Goal: Transaction & Acquisition: Book appointment/travel/reservation

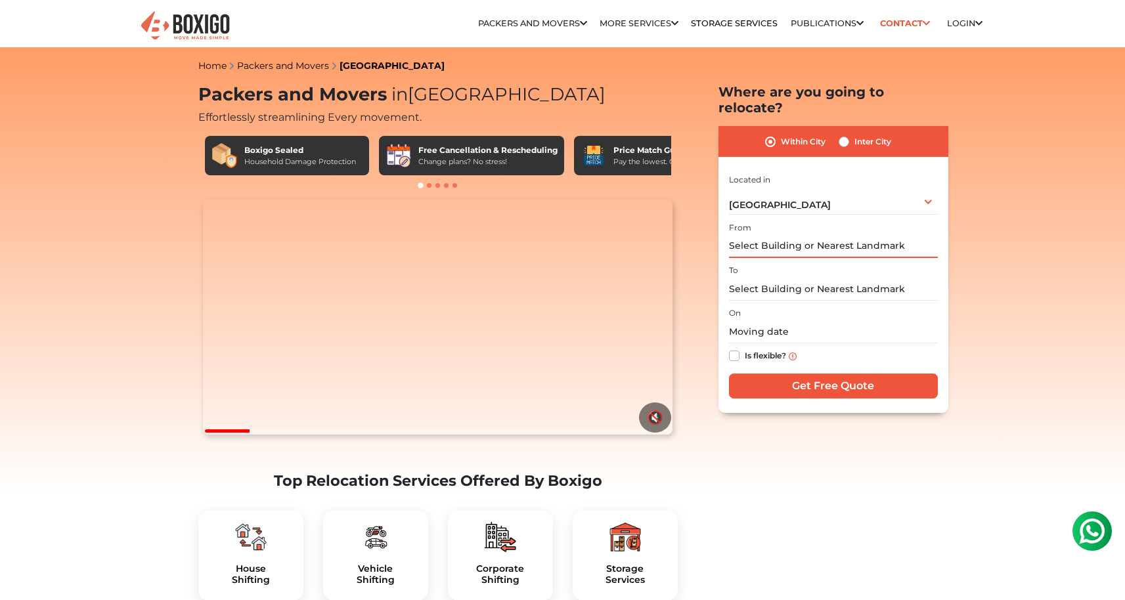
click at [850, 238] on input "text" at bounding box center [833, 246] width 209 height 23
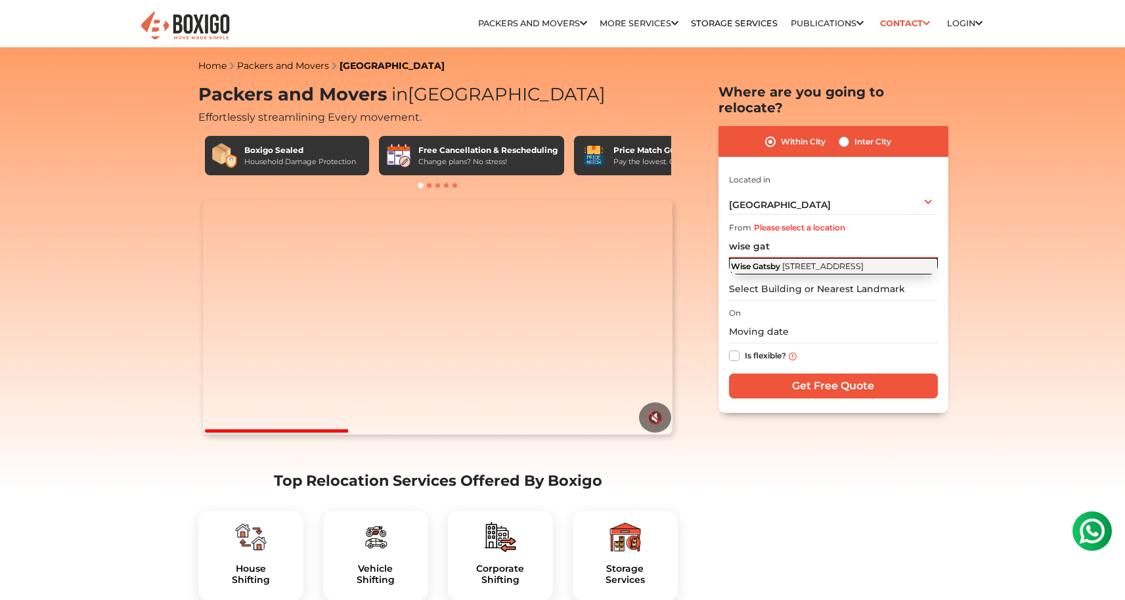
click at [804, 261] on span "[STREET_ADDRESS]" at bounding box center [822, 266] width 81 height 10
type input "Wise Gatsby, [STREET_ADDRESS]"
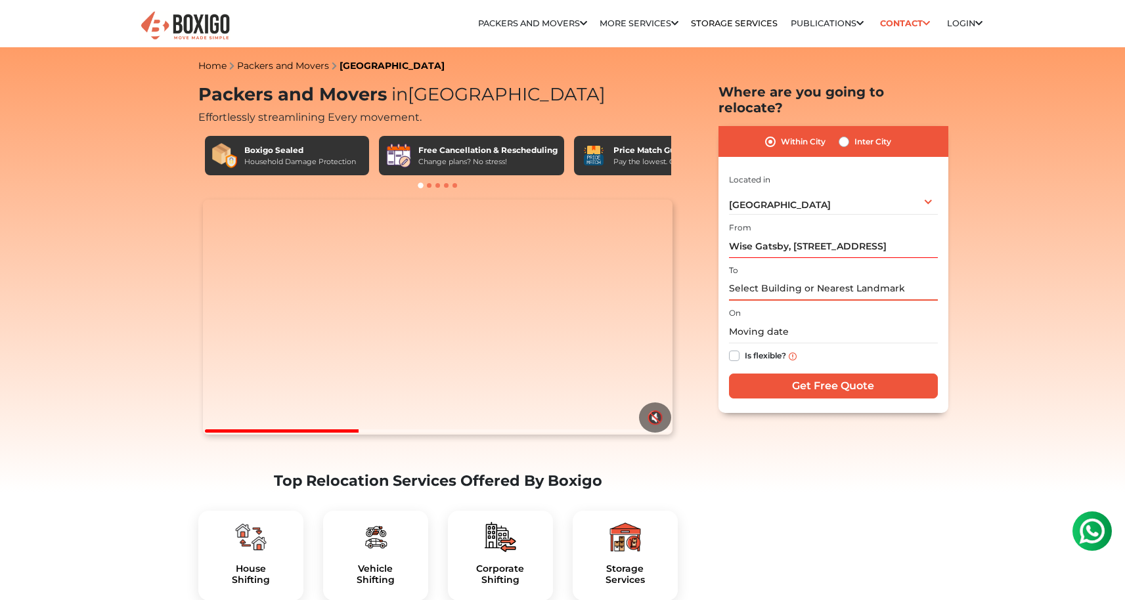
click at [790, 278] on input "text" at bounding box center [833, 289] width 209 height 23
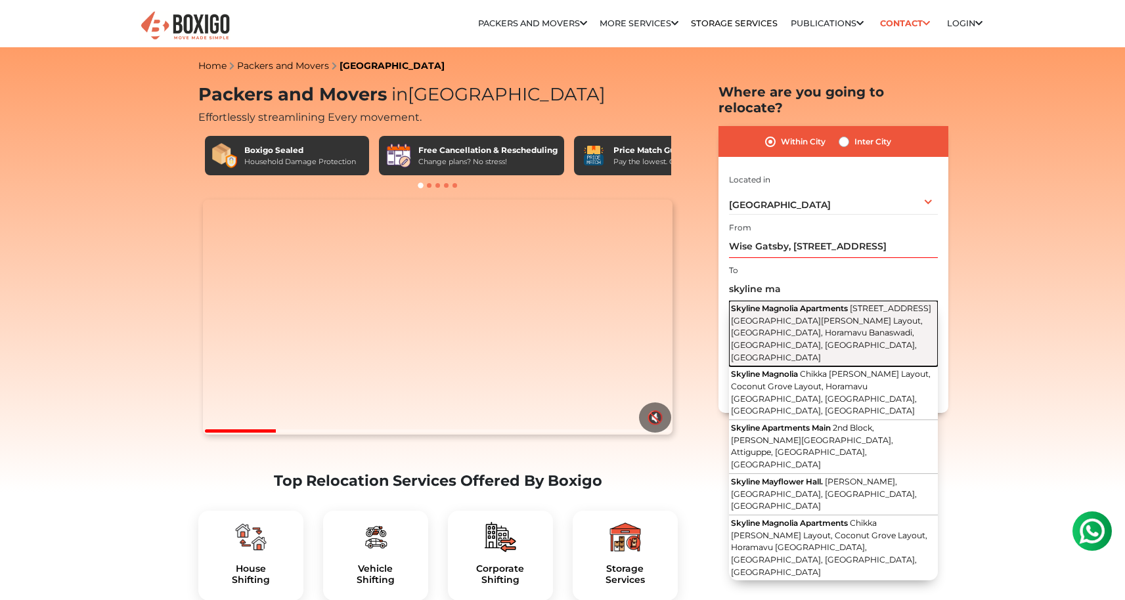
click at [846, 314] on span "[STREET_ADDRESS][GEOGRAPHIC_DATA][PERSON_NAME] Layout, [GEOGRAPHIC_DATA], Horam…" at bounding box center [831, 332] width 200 height 58
type input "Skyline Magnolia Apartments, [STREET_ADDRESS][GEOGRAPHIC_DATA][PERSON_NAME], [G…"
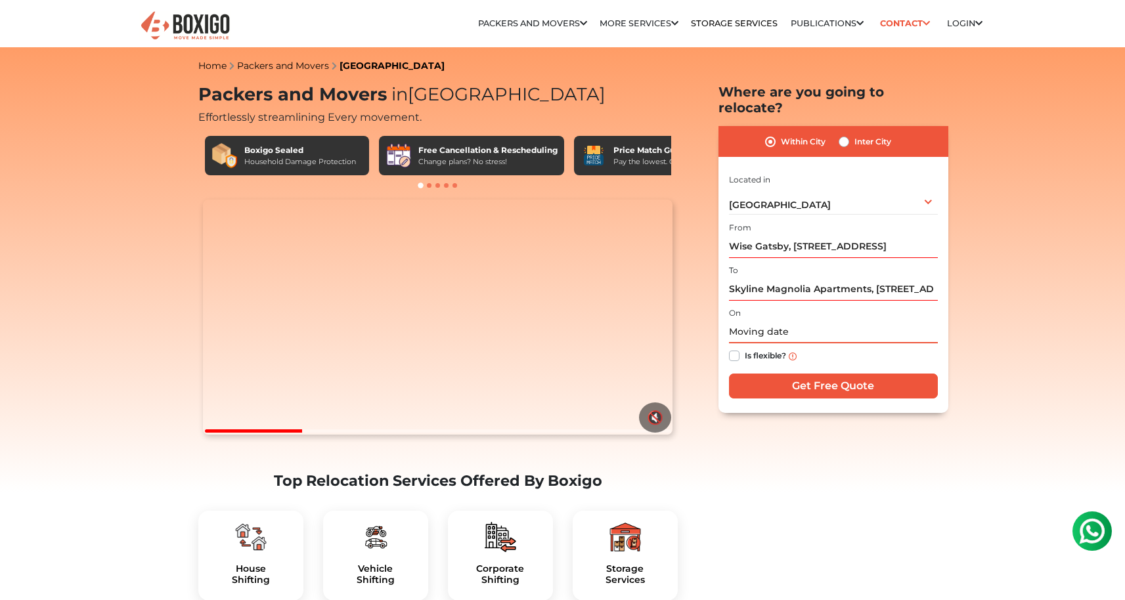
click at [775, 320] on input "text" at bounding box center [833, 331] width 209 height 23
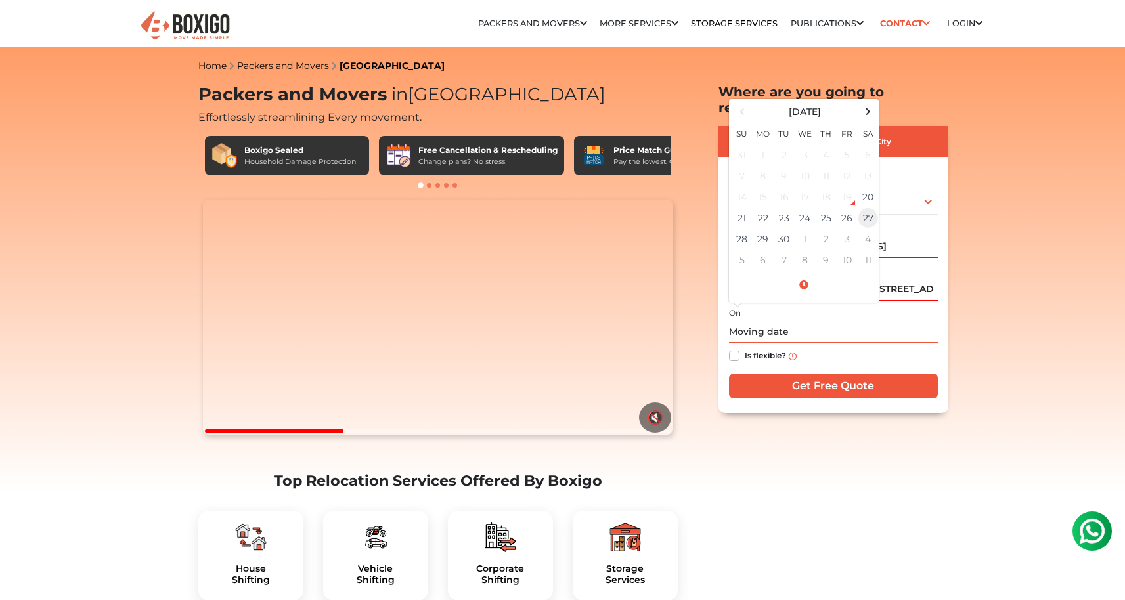
click at [868, 207] on td "27" at bounding box center [867, 217] width 21 height 21
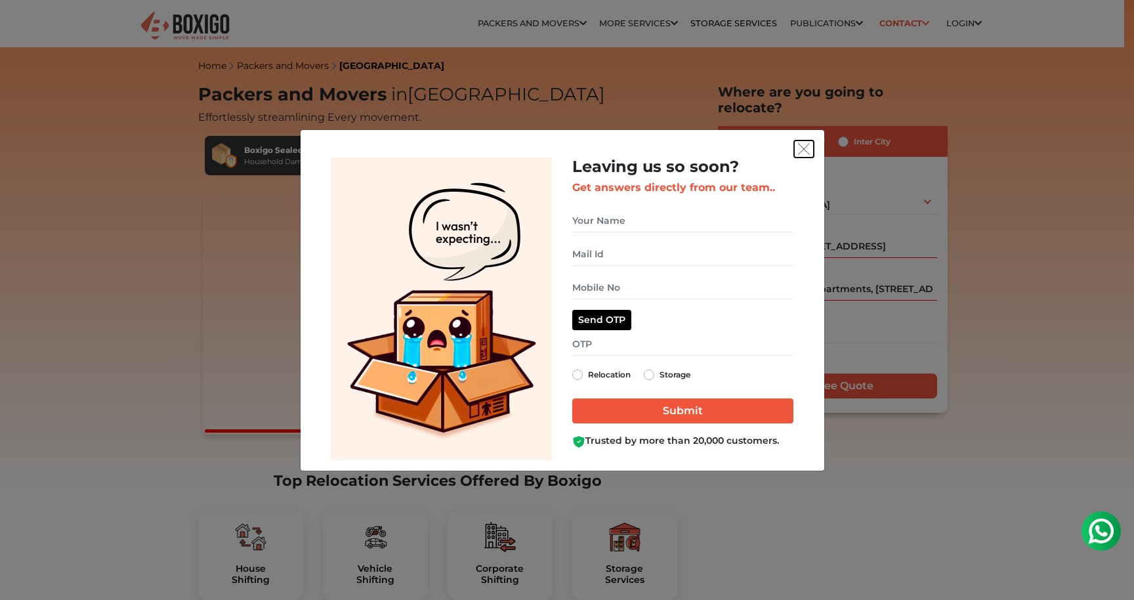
click at [805, 150] on img "get free quote dialog" at bounding box center [804, 149] width 12 height 12
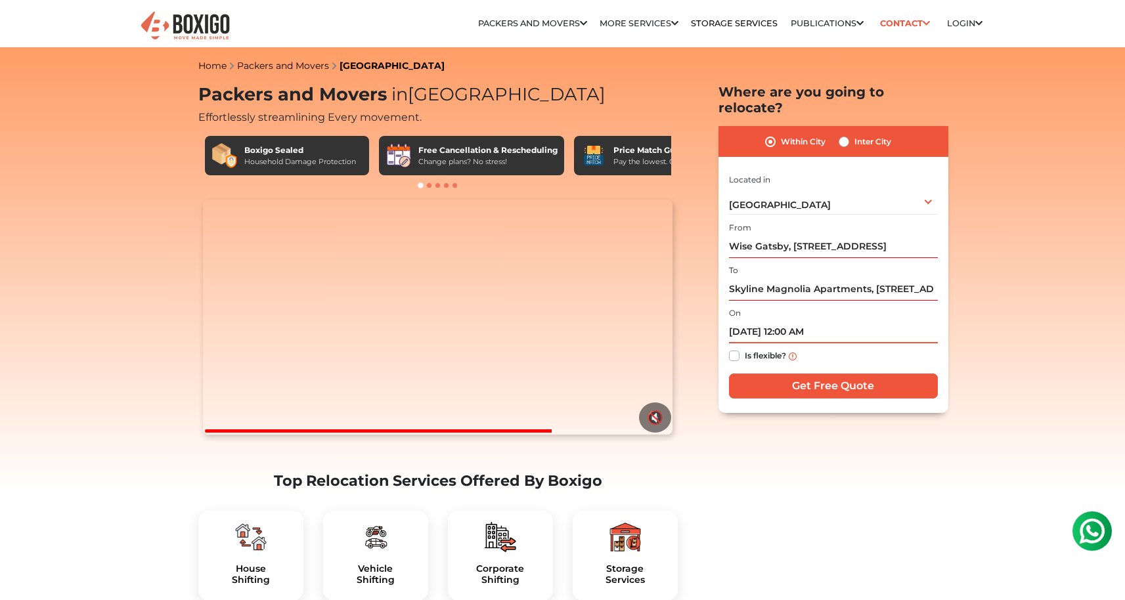
click at [808, 326] on input "09/27/2025 12:00 AM" at bounding box center [833, 331] width 209 height 23
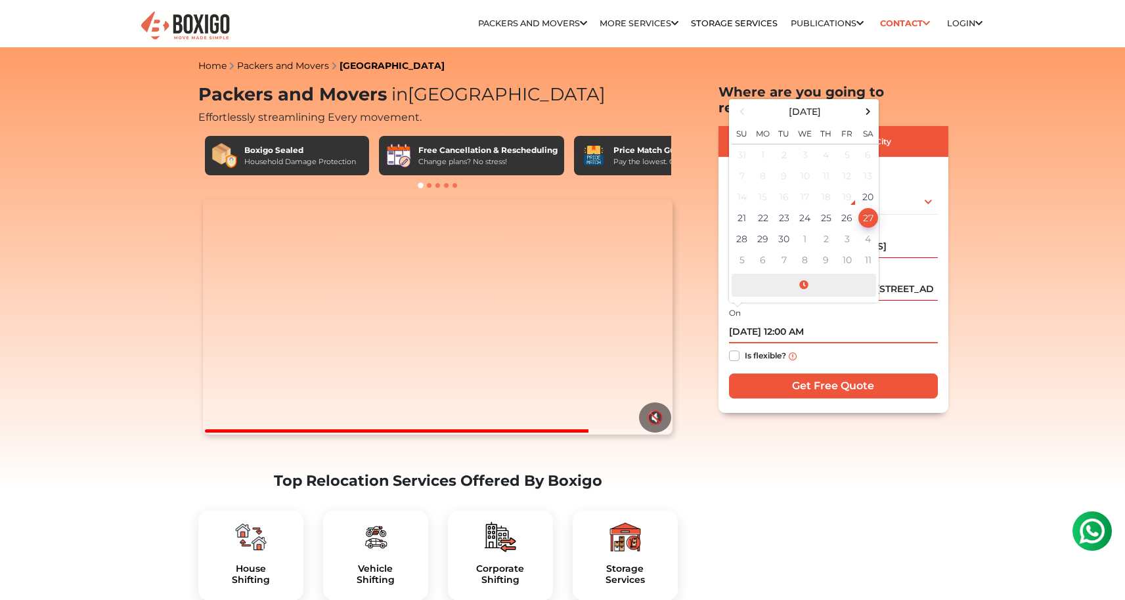
click at [804, 274] on span at bounding box center [803, 285] width 144 height 23
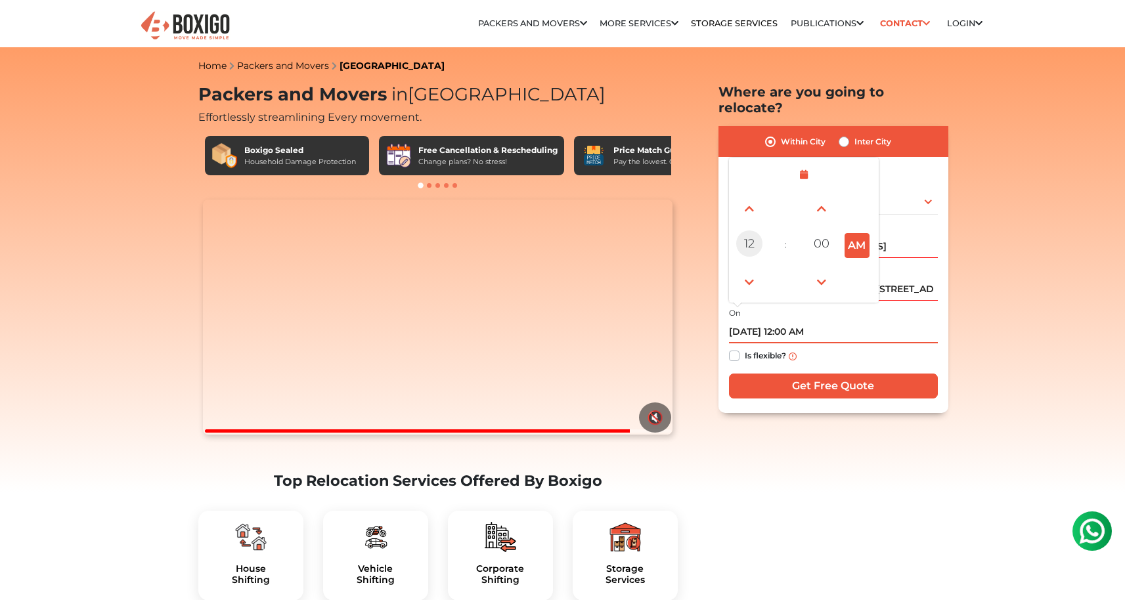
click at [748, 230] on span "12" at bounding box center [749, 243] width 26 height 26
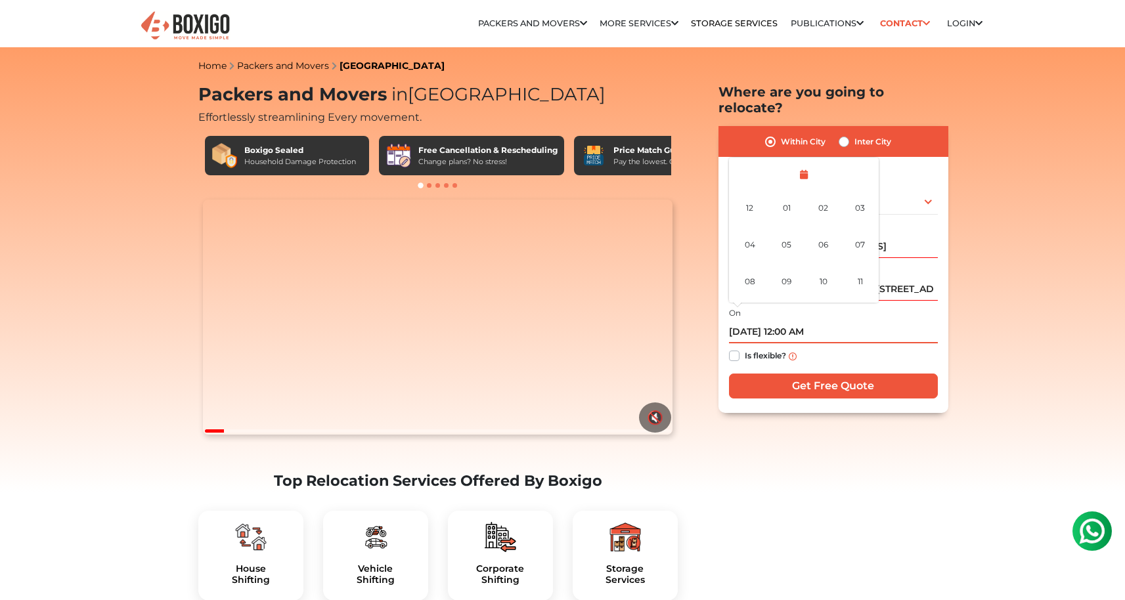
click at [793, 320] on input "09/27/2025 12:00 AM" at bounding box center [833, 331] width 209 height 23
click at [803, 163] on span at bounding box center [803, 174] width 144 height 23
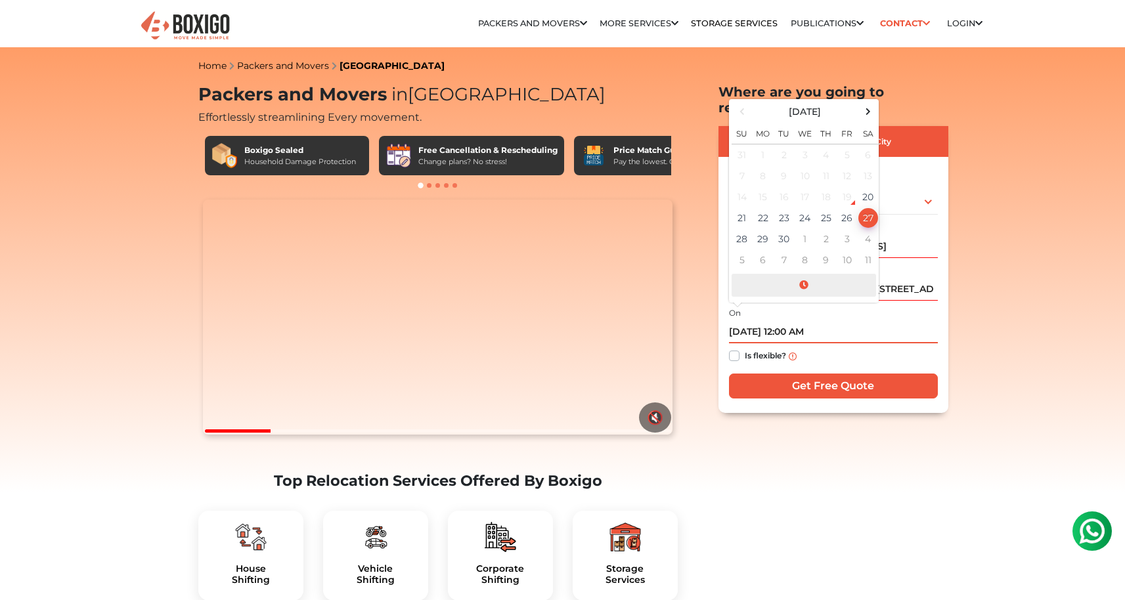
click at [806, 274] on span at bounding box center [803, 285] width 144 height 23
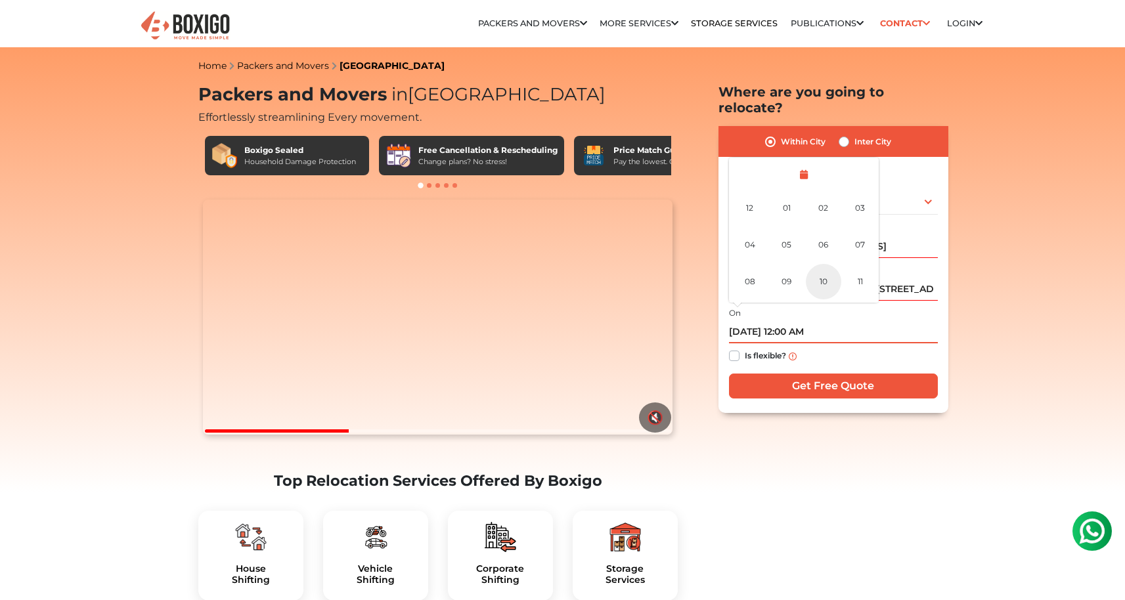
click at [825, 266] on div "10" at bounding box center [823, 281] width 35 height 35
type input "09/27/2025 10:00 AM"
click at [867, 351] on div "Is flexible?" at bounding box center [833, 356] width 209 height 26
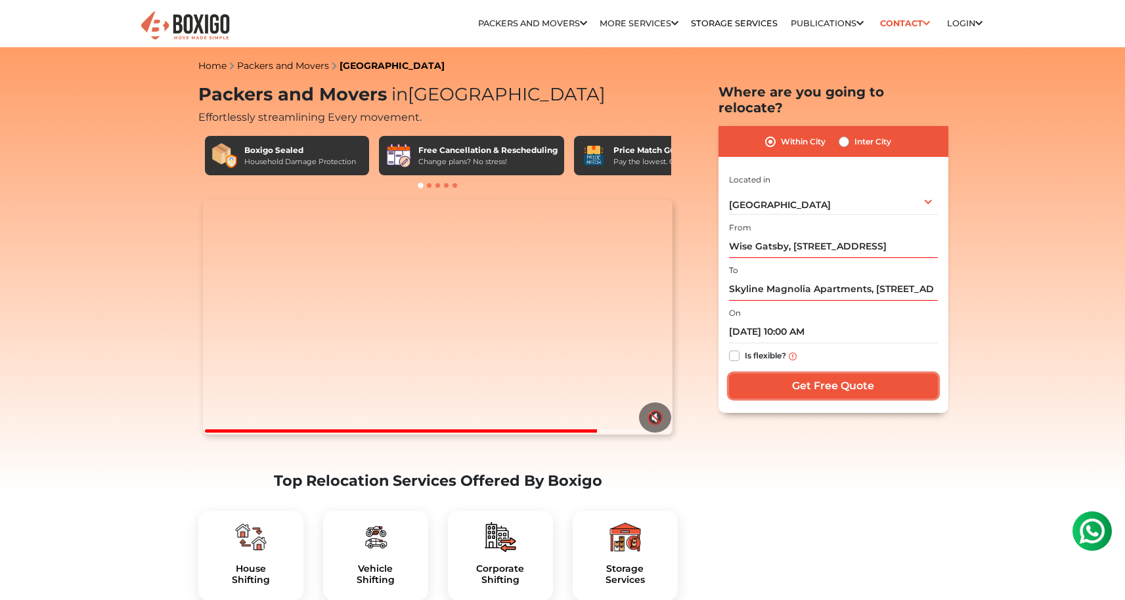
click at [866, 374] on input "Get Free Quote" at bounding box center [833, 386] width 209 height 25
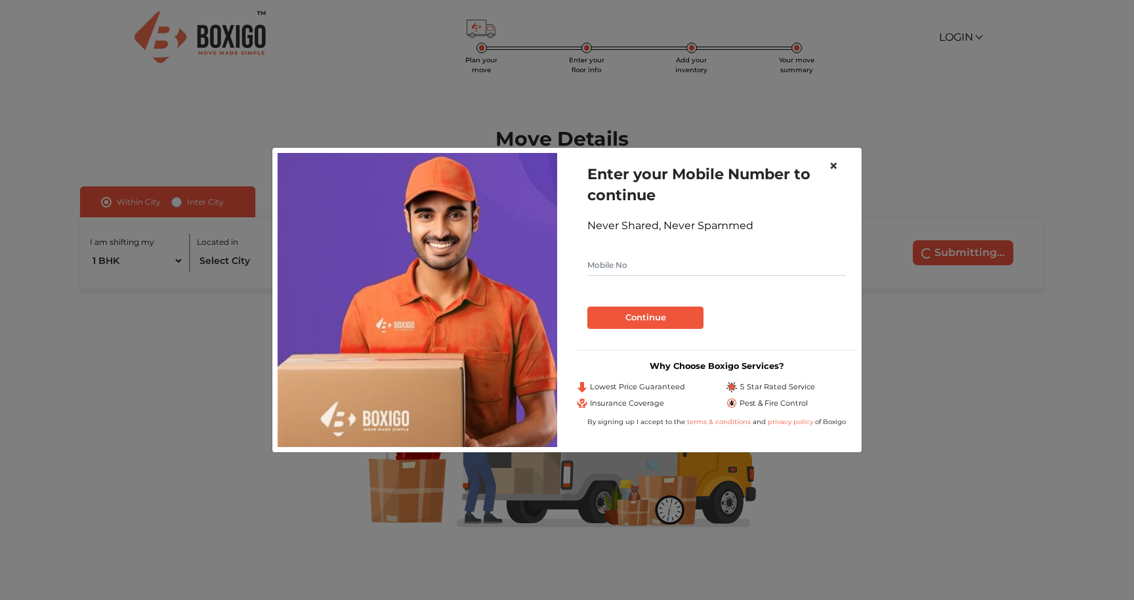
click at [834, 164] on span "×" at bounding box center [833, 165] width 9 height 19
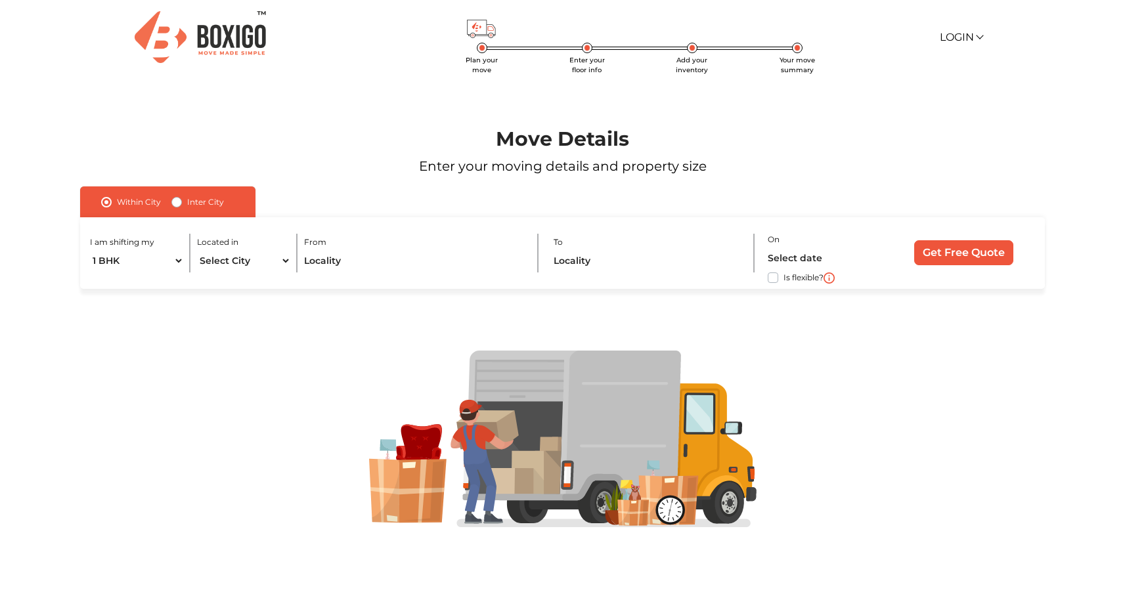
scroll to position [1, 0]
click at [121, 262] on select "1 BHK 2 BHK 3 BHK 3 + BHK FEW ITEMS" at bounding box center [137, 260] width 94 height 23
select select "2 BHK"
click at [90, 249] on select "1 BHK 2 BHK 3 BHK 3 + BHK FEW ITEMS" at bounding box center [137, 260] width 94 height 23
click at [237, 261] on select "Select City [GEOGRAPHIC_DATA] [GEOGRAPHIC_DATA] [GEOGRAPHIC_DATA] [GEOGRAPHIC_D…" at bounding box center [244, 260] width 94 height 23
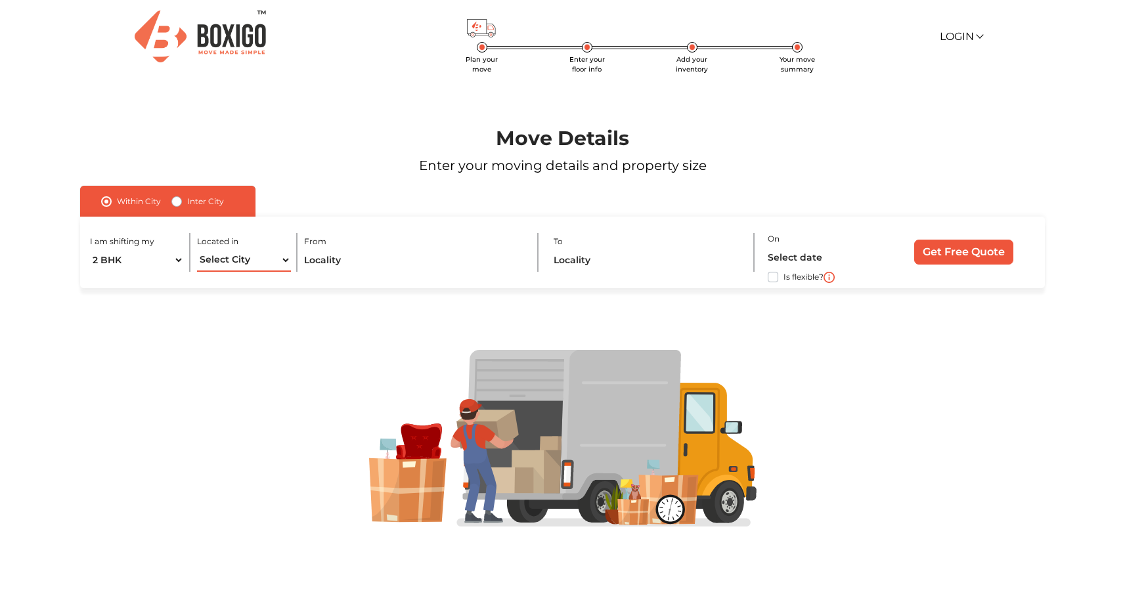
select select "[GEOGRAPHIC_DATA]"
click at [197, 249] on select "Select City [GEOGRAPHIC_DATA] [GEOGRAPHIC_DATA] [GEOGRAPHIC_DATA] [GEOGRAPHIC_D…" at bounding box center [244, 260] width 94 height 23
click at [328, 259] on input "text" at bounding box center [414, 260] width 221 height 23
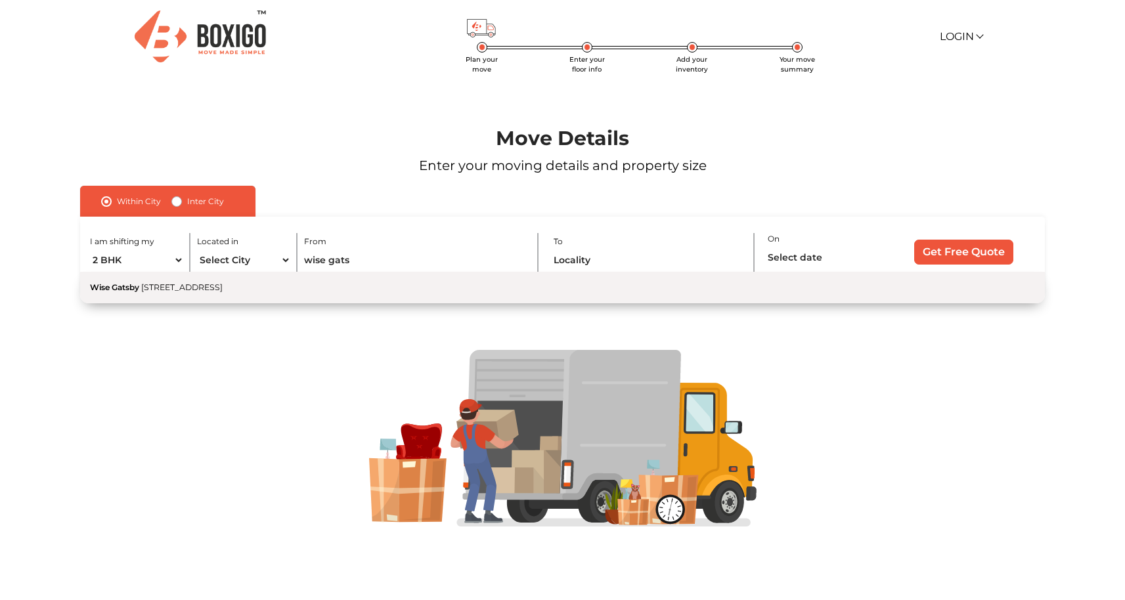
click at [247, 294] on button "Wise Gatsby [STREET_ADDRESS]" at bounding box center [562, 288] width 964 height 32
type input "Wise Gatsby, [STREET_ADDRESS]"
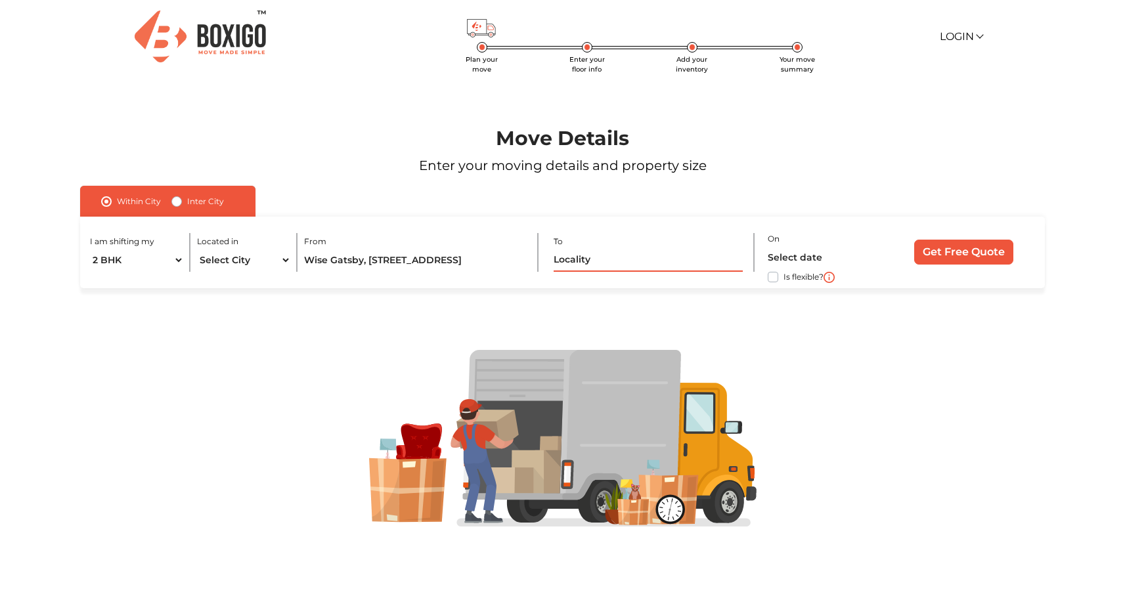
click at [593, 253] on input "text" at bounding box center [647, 260] width 189 height 23
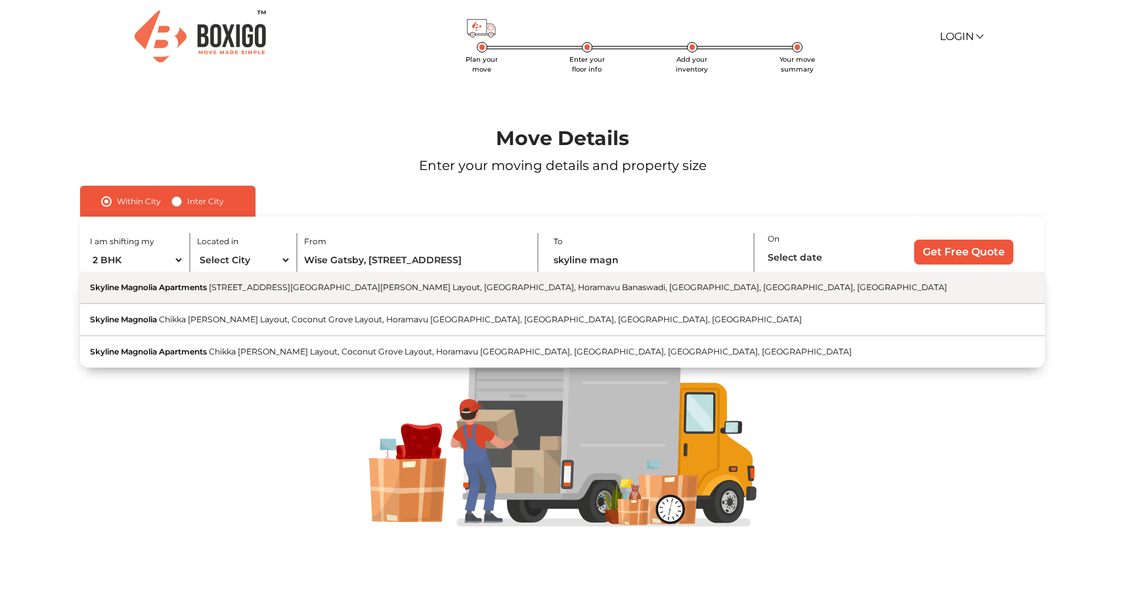
click at [593, 289] on span "[STREET_ADDRESS][GEOGRAPHIC_DATA][PERSON_NAME] Layout, [GEOGRAPHIC_DATA], Horam…" at bounding box center [578, 287] width 738 height 10
type input "Skyline Magnolia Apartments, [STREET_ADDRESS][GEOGRAPHIC_DATA][PERSON_NAME], [G…"
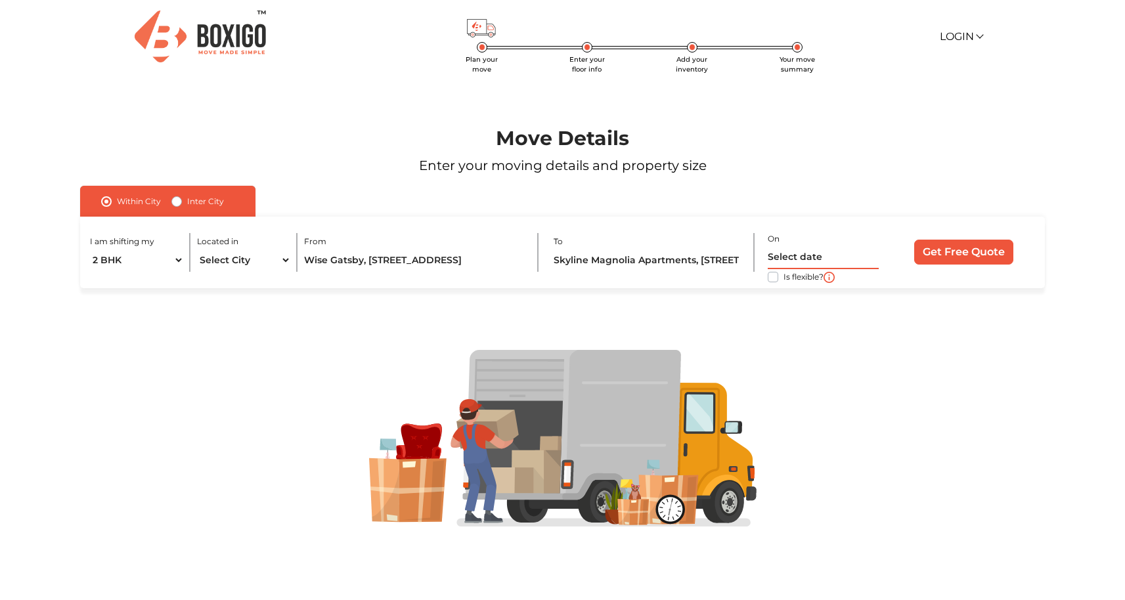
click at [808, 251] on input "text" at bounding box center [822, 257] width 111 height 23
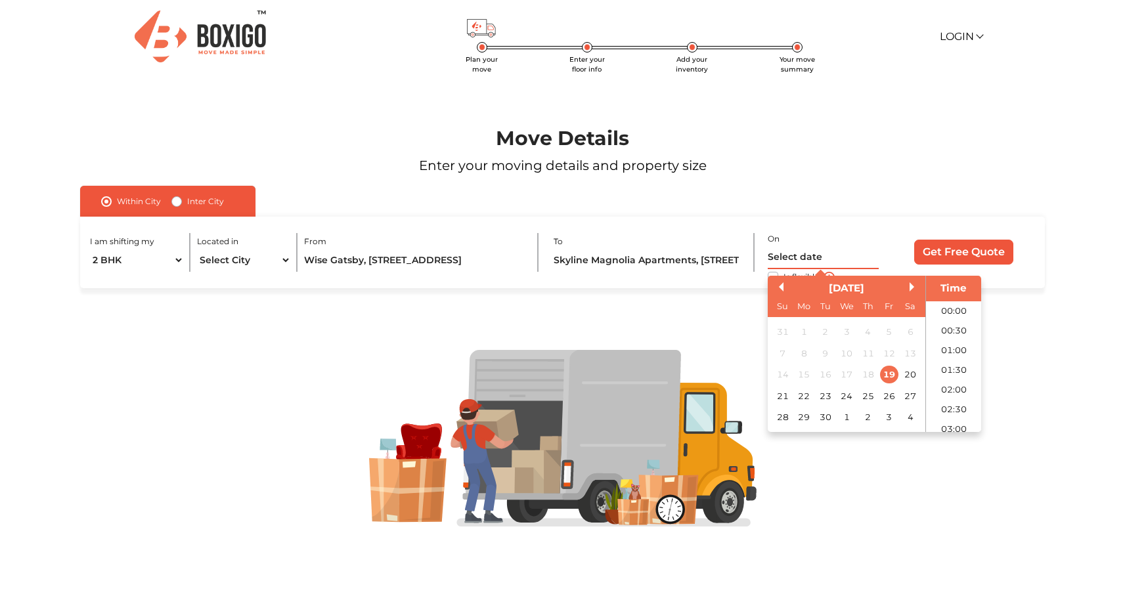
scroll to position [515, 0]
click at [909, 397] on div "27" at bounding box center [910, 396] width 18 height 18
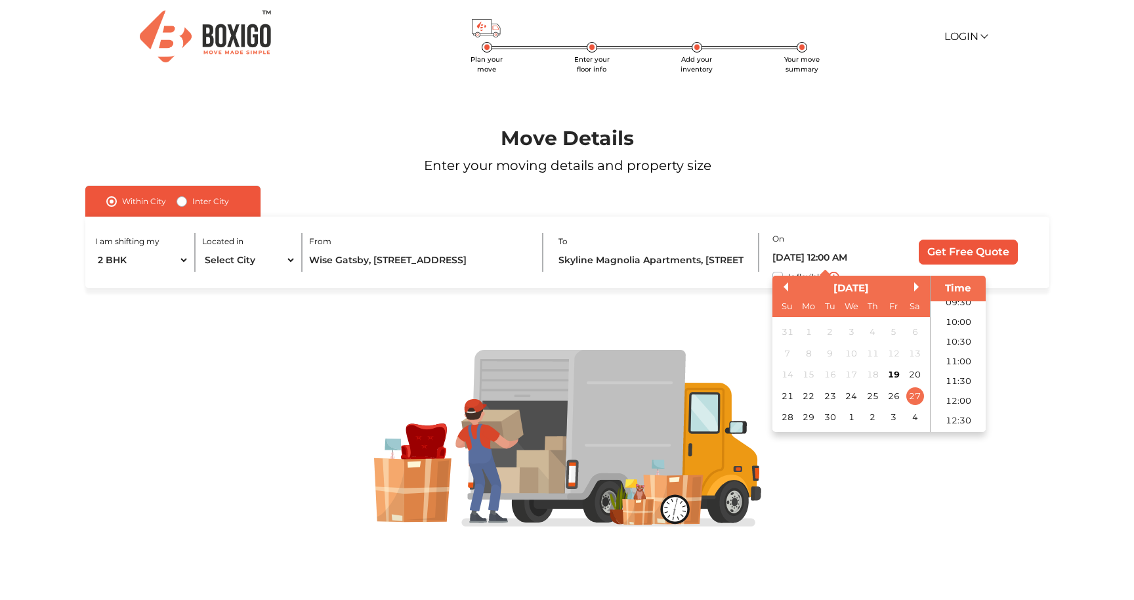
scroll to position [378, 0]
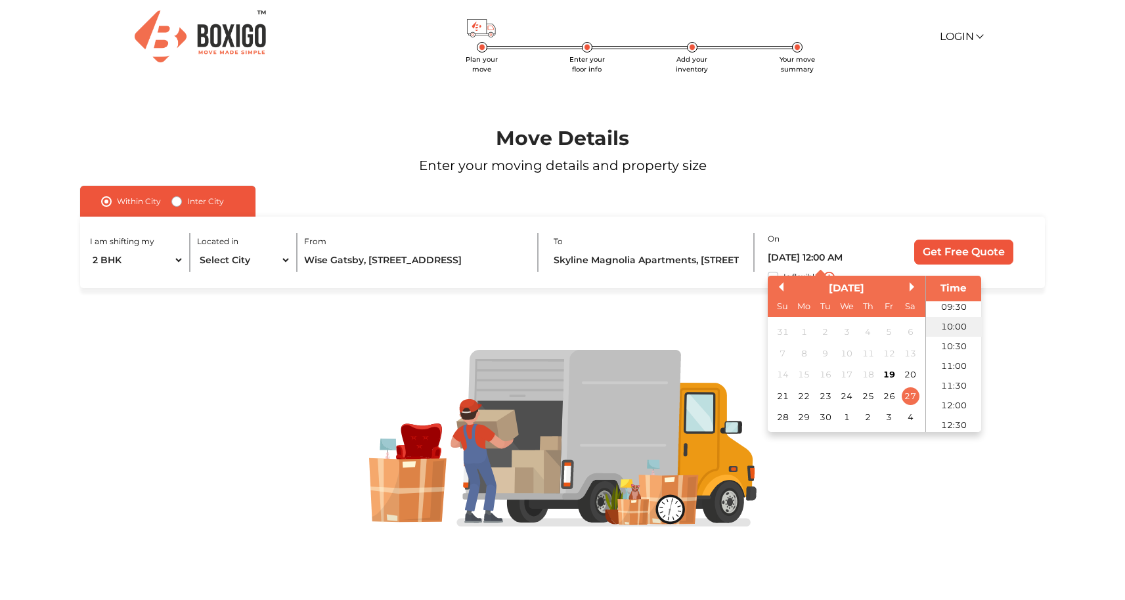
click at [957, 328] on li "10:00" at bounding box center [954, 327] width 56 height 20
type input "[DATE] 10:00 AM"
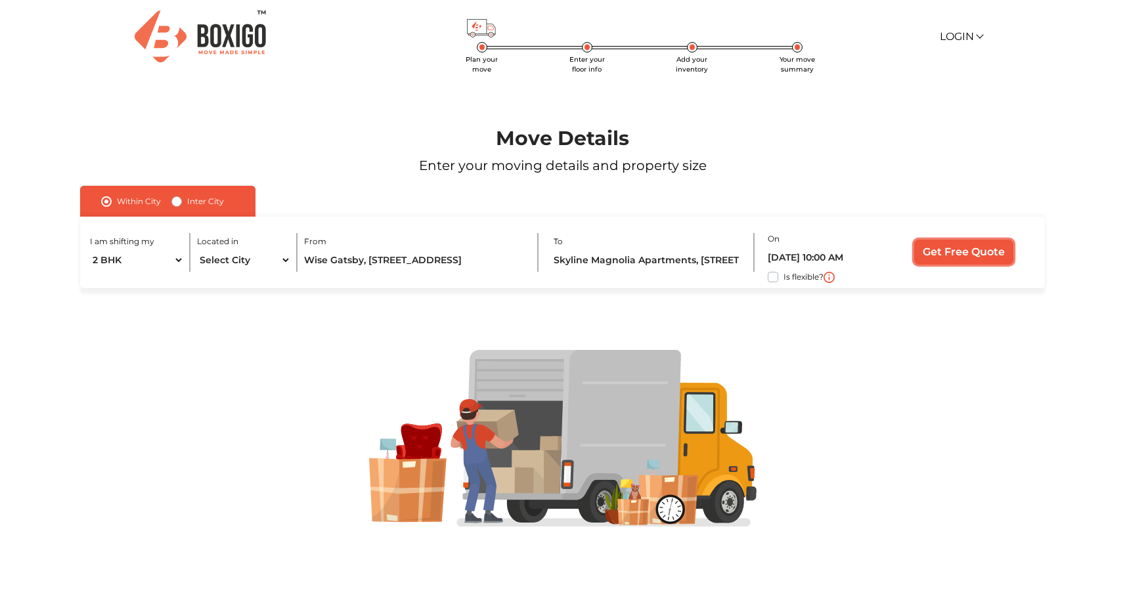
click at [970, 251] on input "Get Free Quote" at bounding box center [963, 252] width 99 height 25
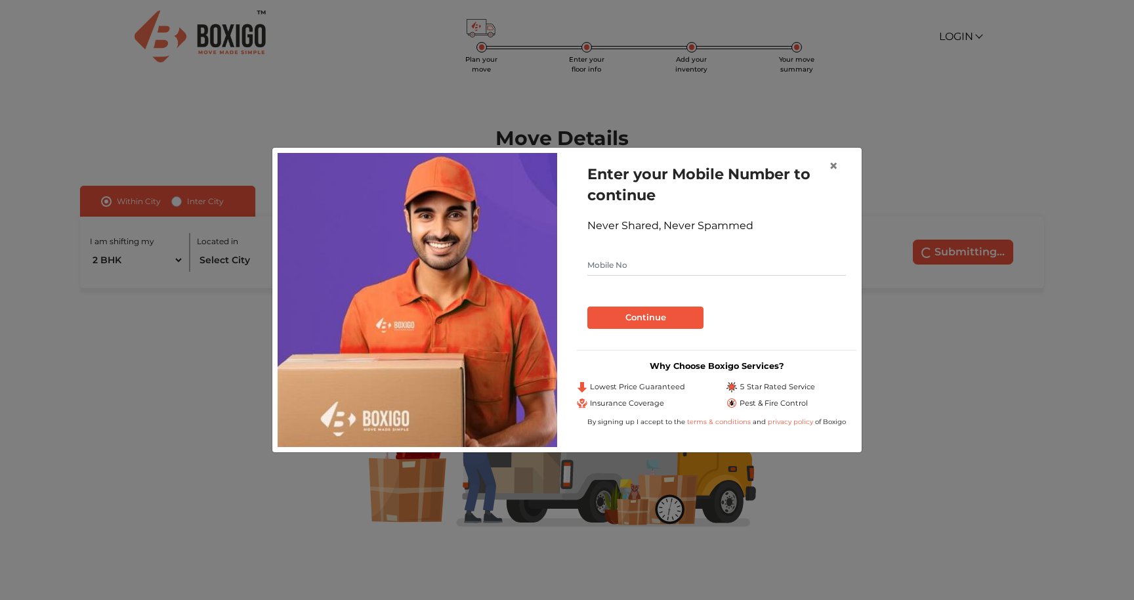
click at [667, 266] on input "text" at bounding box center [717, 265] width 259 height 21
type input "8003386693"
click at [660, 314] on button "Continue" at bounding box center [646, 318] width 116 height 22
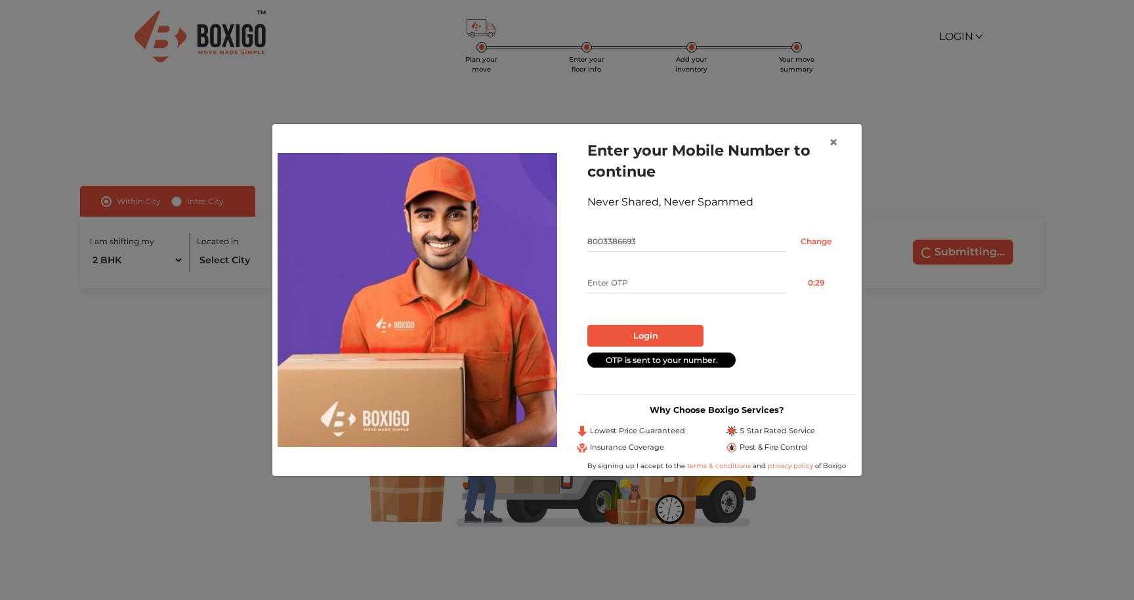
click at [669, 284] on input "text" at bounding box center [687, 282] width 199 height 21
paste input "6026"
type input "6026"
click at [668, 330] on button "Login" at bounding box center [646, 336] width 116 height 22
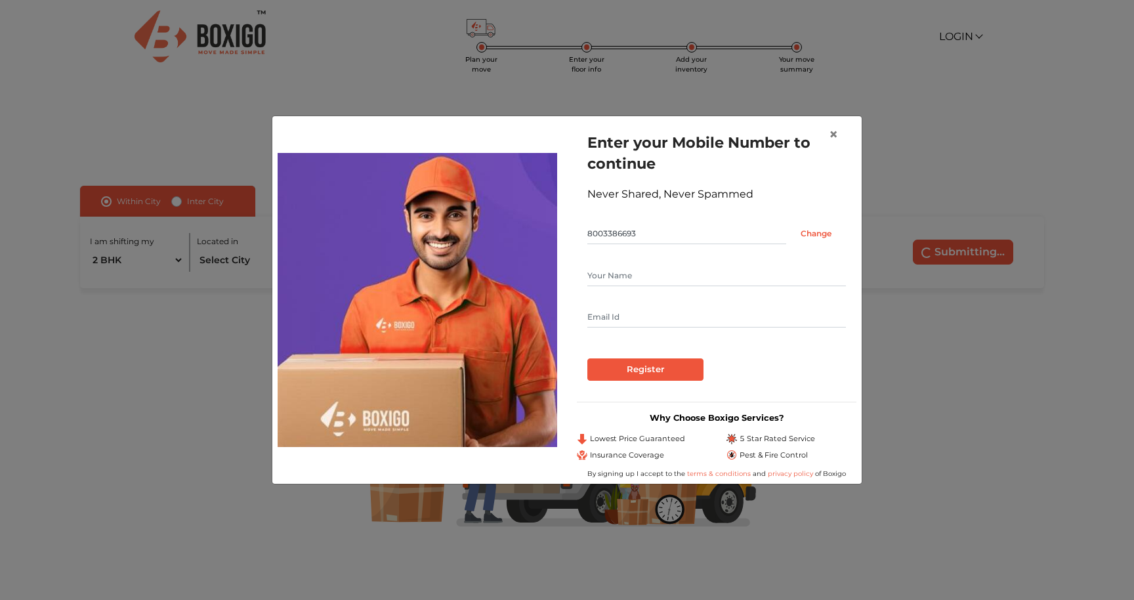
click at [758, 274] on input "text" at bounding box center [717, 275] width 259 height 21
type input "[PERSON_NAME]"
click at [653, 376] on input "Register" at bounding box center [646, 369] width 116 height 22
type input "[EMAIL_ADDRESS][DOMAIN_NAME]"
click at [605, 373] on input "Register" at bounding box center [646, 369] width 116 height 22
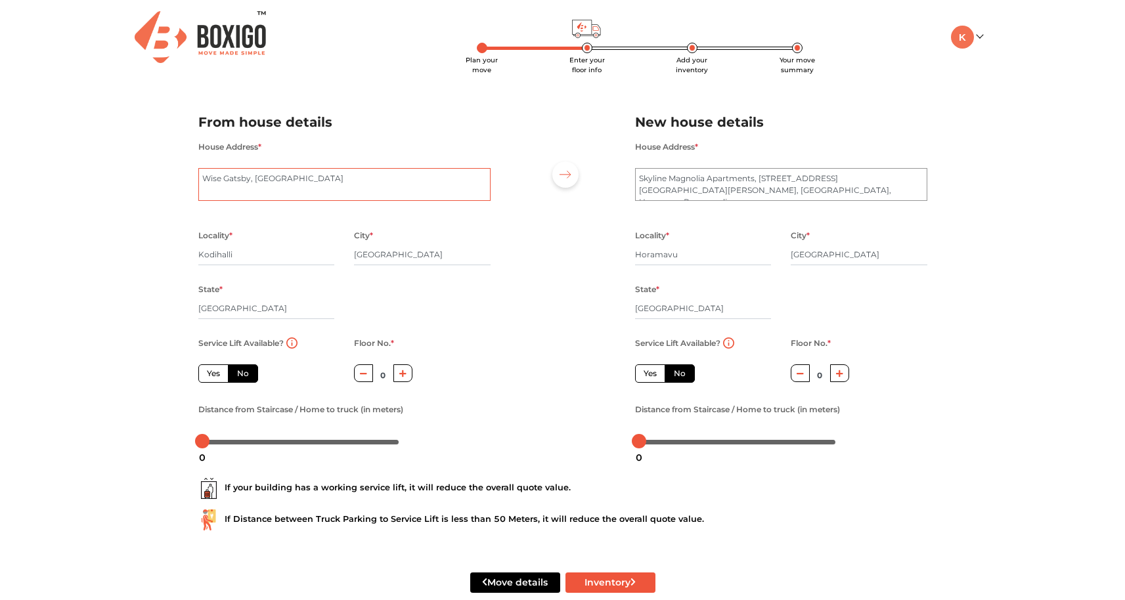
click at [289, 178] on textarea "Wise Gatsby, [GEOGRAPHIC_DATA]" at bounding box center [344, 184] width 292 height 33
click at [274, 184] on textarea "Wise Gatsby, [GEOGRAPHIC_DATA]" at bounding box center [344, 184] width 292 height 33
click at [202, 177] on textarea "Wise Gatsby, [GEOGRAPHIC_DATA]" at bounding box center [344, 184] width 292 height 33
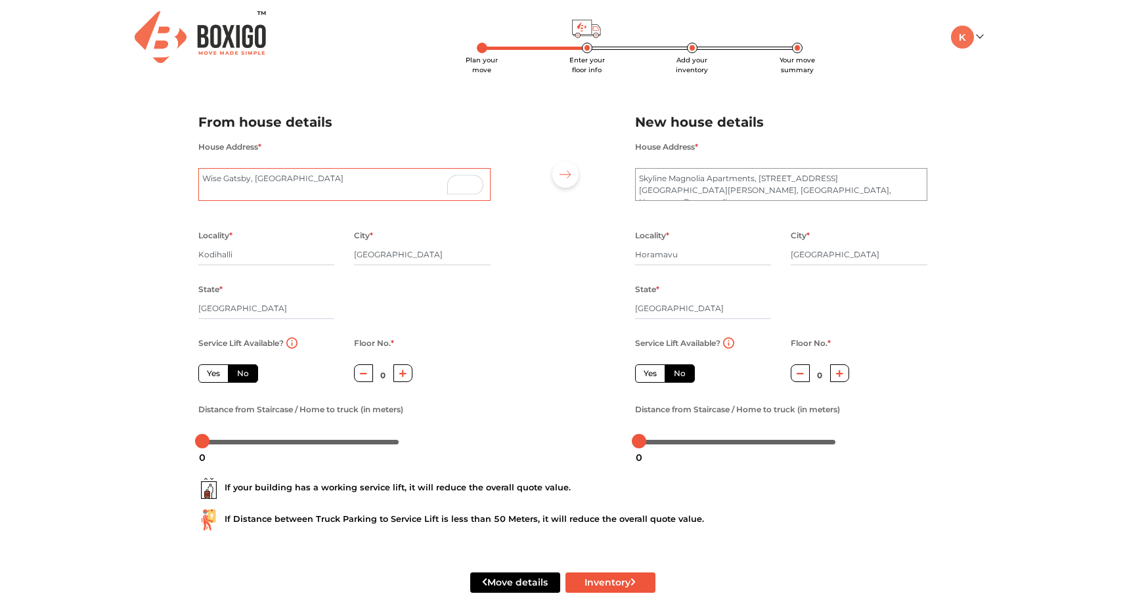
click at [202, 177] on textarea "Wise Gatsby, [GEOGRAPHIC_DATA]" at bounding box center [344, 184] width 292 height 33
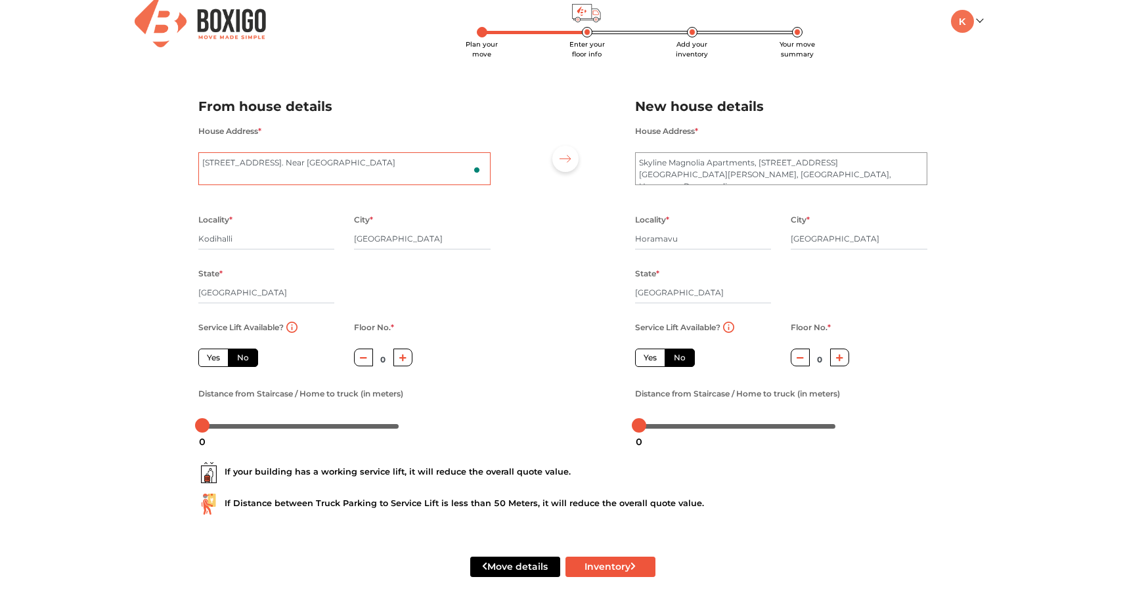
scroll to position [27, 0]
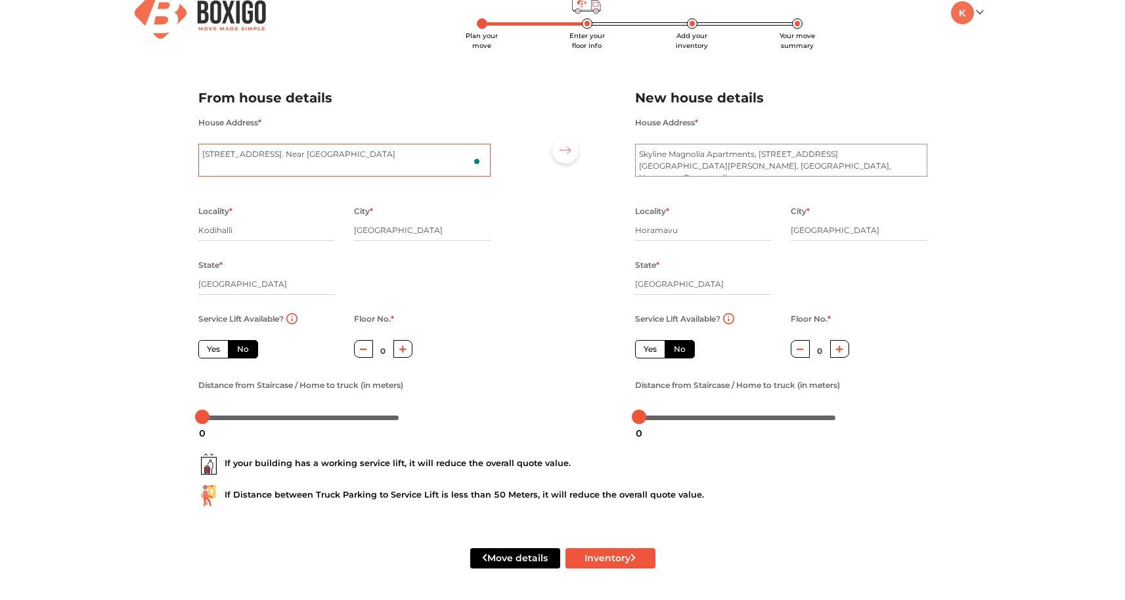
type textarea "[STREET_ADDRESS]. Near [GEOGRAPHIC_DATA]"
click at [242, 351] on label "No" at bounding box center [243, 349] width 30 height 18
click at [242, 351] on input "No" at bounding box center [241, 347] width 9 height 9
radio input "true"
click at [210, 349] on label "Yes" at bounding box center [213, 349] width 30 height 18
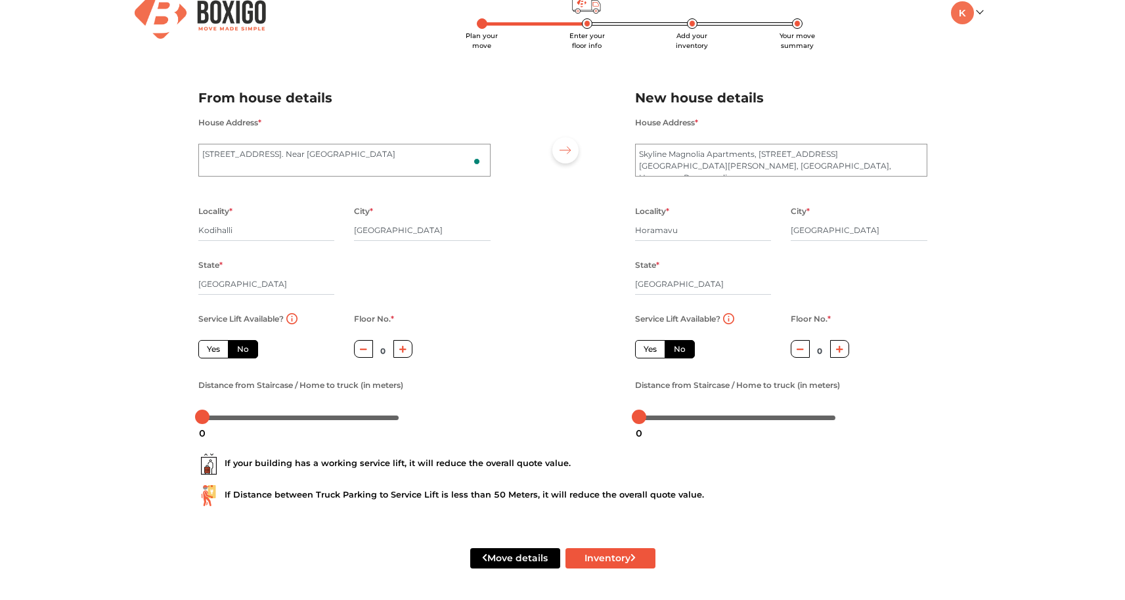
click at [210, 349] on input "Yes" at bounding box center [211, 347] width 9 height 9
radio input "true"
click at [238, 348] on label "No" at bounding box center [243, 349] width 30 height 18
click at [238, 348] on input "No" at bounding box center [241, 347] width 9 height 9
radio input "true"
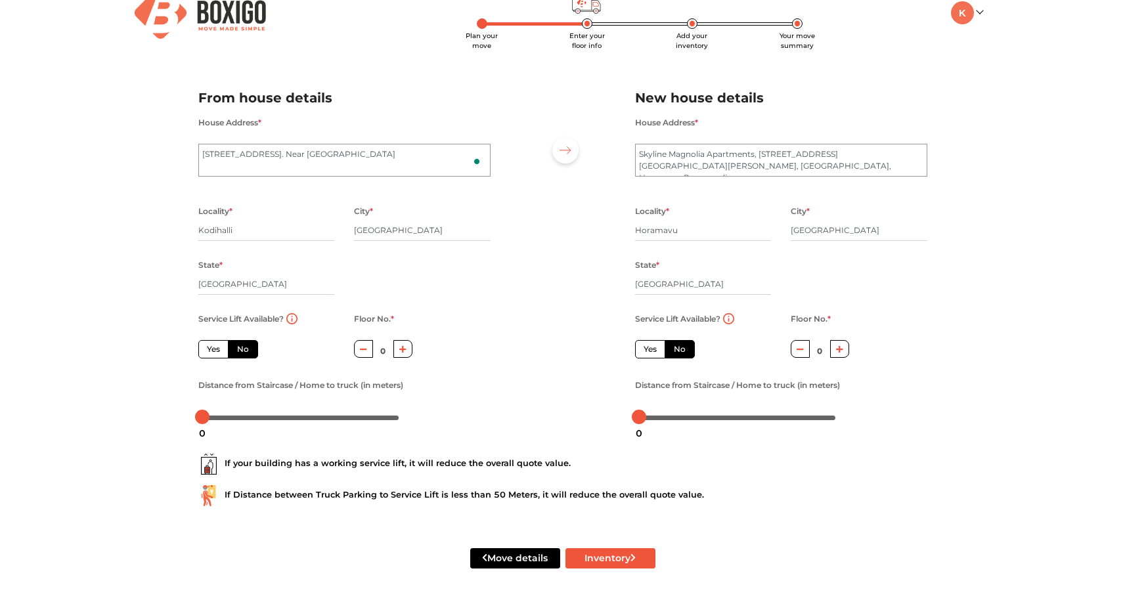
click at [407, 349] on button "button" at bounding box center [402, 349] width 19 height 18
type input "2"
drag, startPoint x: 204, startPoint y: 418, endPoint x: 188, endPoint y: 437, distance: 24.6
click at [198, 436] on form "From house details House Address * [GEOGRAPHIC_DATA] 2nd Stage Locality * [GEOG…" at bounding box center [562, 336] width 729 height 529
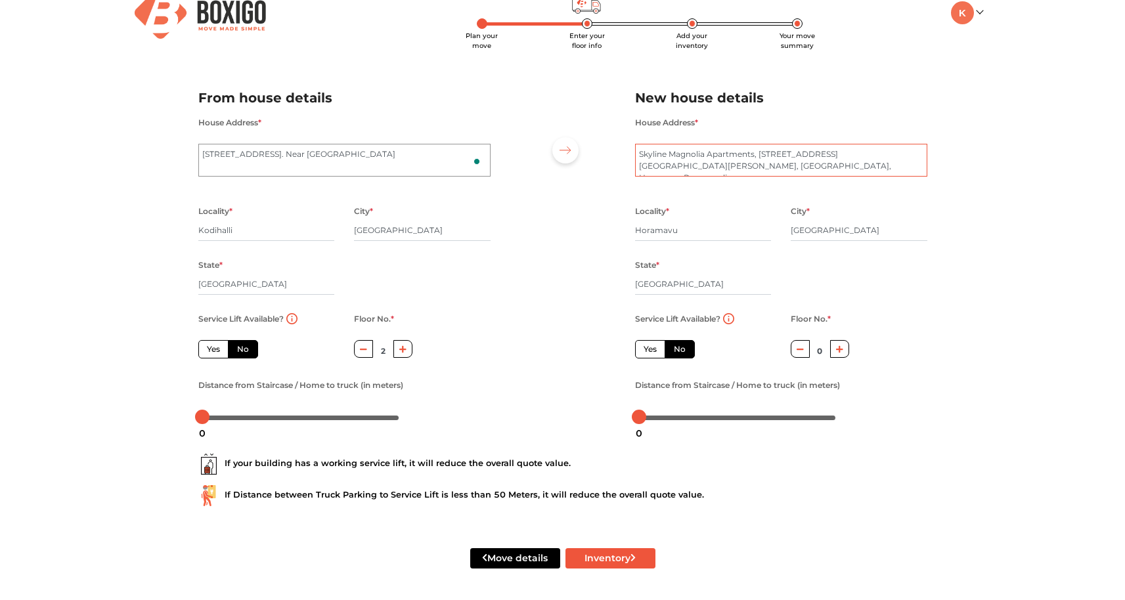
click at [639, 151] on textarea "Skyline Magnolia Apartments, [STREET_ADDRESS][GEOGRAPHIC_DATA][PERSON_NAME], [G…" at bounding box center [781, 160] width 292 height 33
type textarea "B-305, Skyline Magnolia Apartments, [GEOGRAPHIC_DATA][PERSON_NAME], [GEOGRAPHIC…"
click at [653, 350] on label "Yes" at bounding box center [650, 349] width 30 height 18
click at [652, 350] on input "Yes" at bounding box center [647, 347] width 9 height 9
radio input "true"
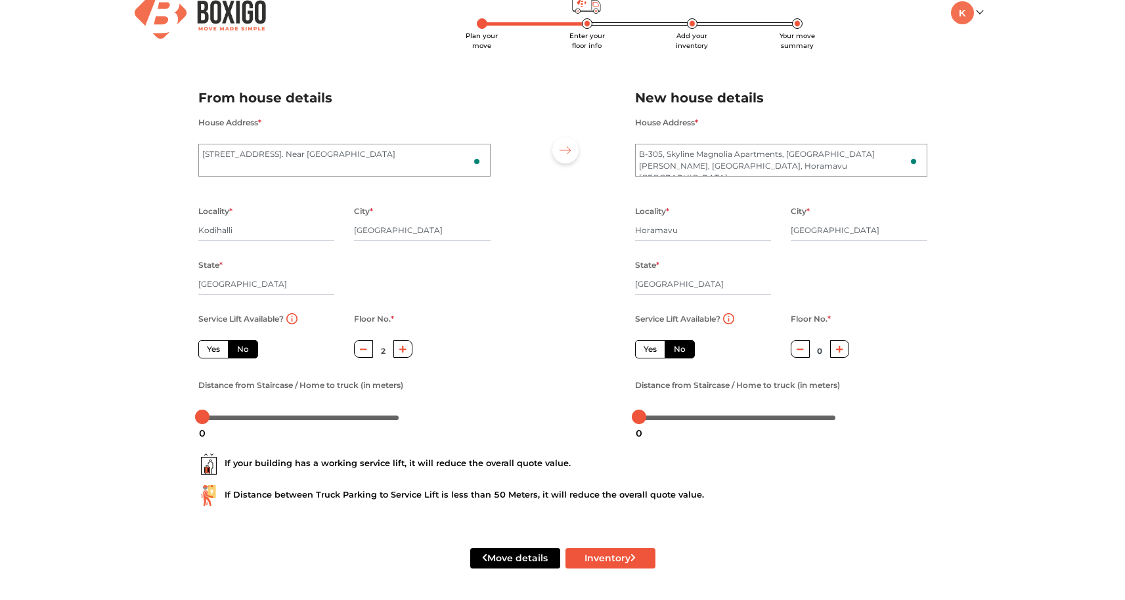
radio input "false"
drag, startPoint x: 641, startPoint y: 418, endPoint x: 681, endPoint y: 418, distance: 39.4
click at [681, 418] on div at bounding box center [677, 417] width 14 height 14
click at [678, 416] on div at bounding box center [677, 417] width 14 height 14
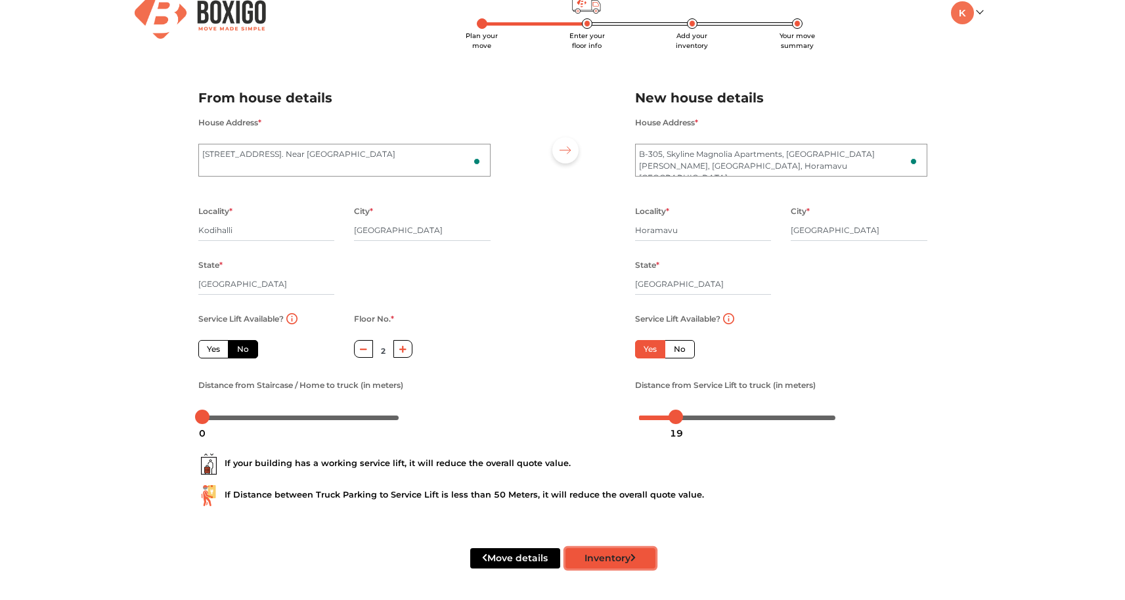
click at [610, 561] on button "Inventory" at bounding box center [610, 558] width 90 height 20
radio input "true"
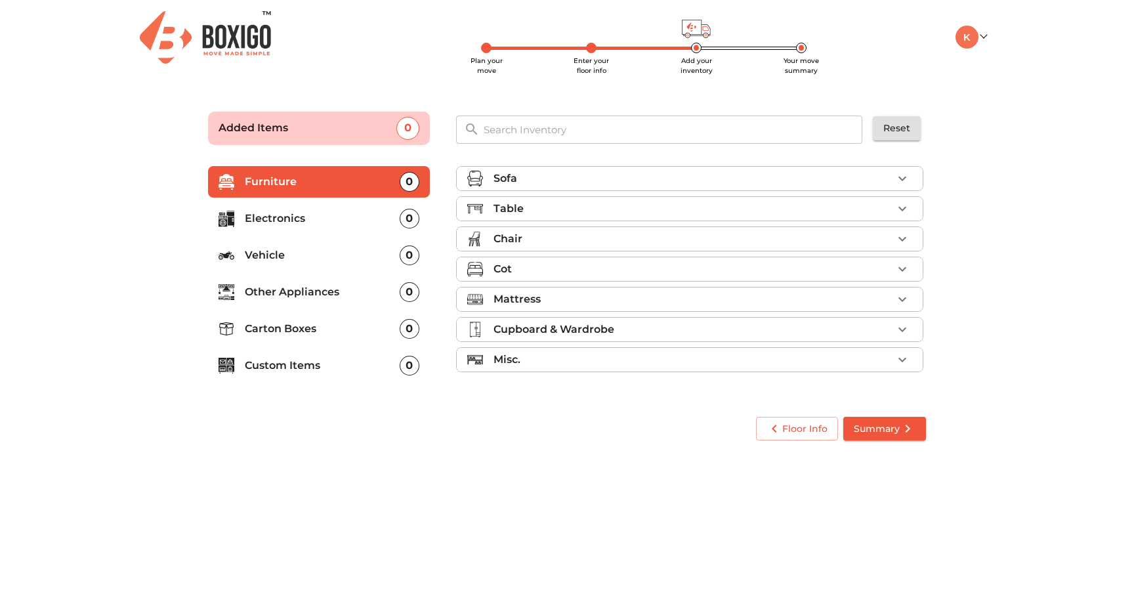
click at [907, 175] on icon "button" at bounding box center [903, 179] width 16 height 16
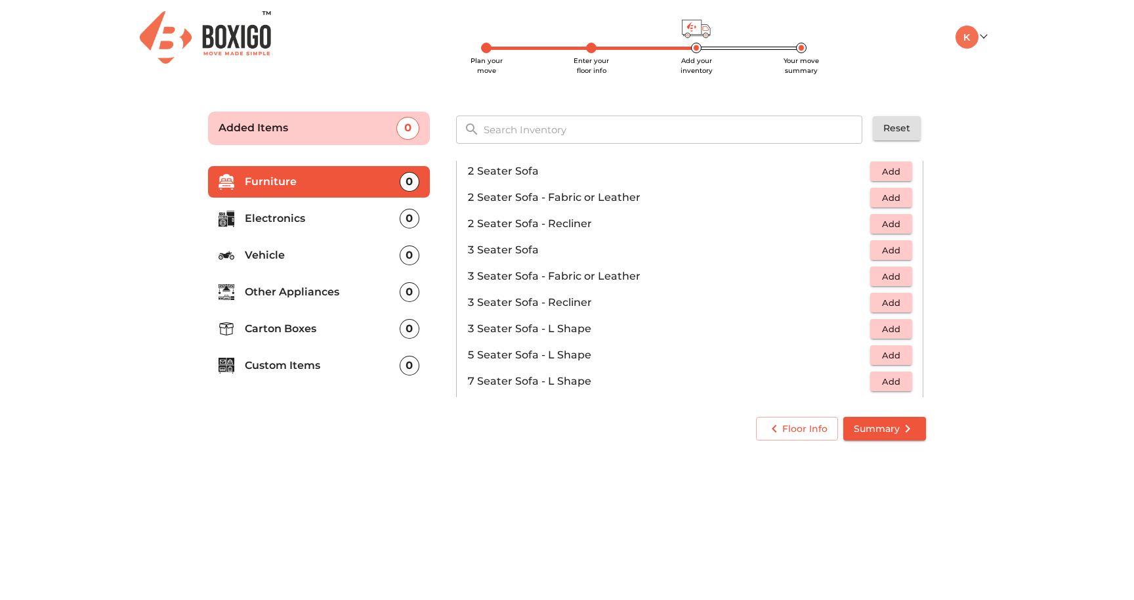
scroll to position [123, 0]
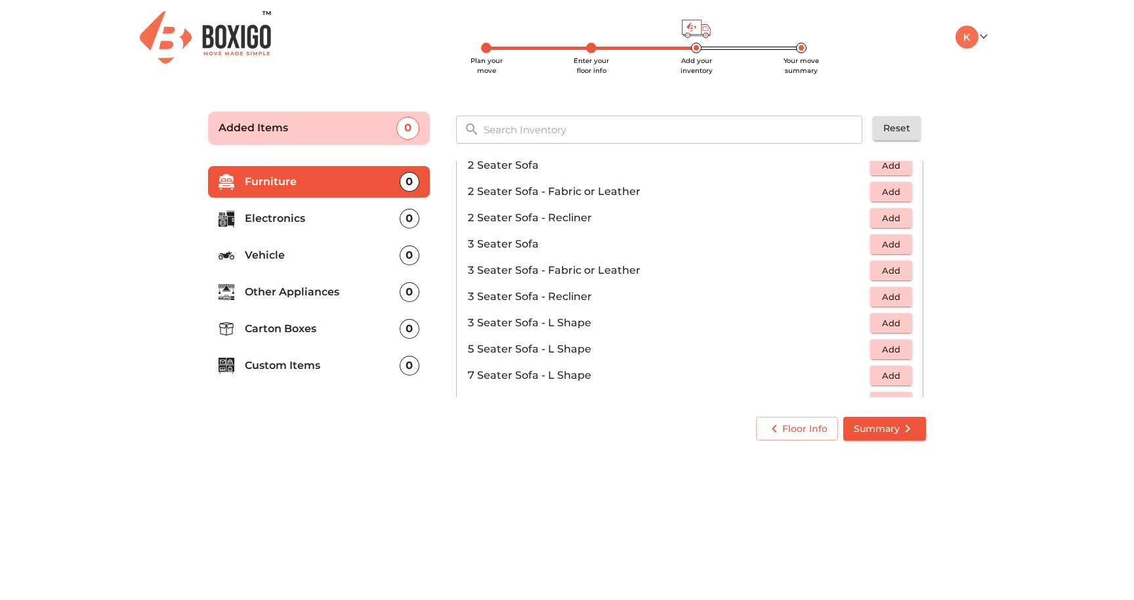
click at [888, 242] on span "Add" at bounding box center [891, 244] width 29 height 15
click at [898, 244] on icon "button" at bounding box center [902, 244] width 9 height 9
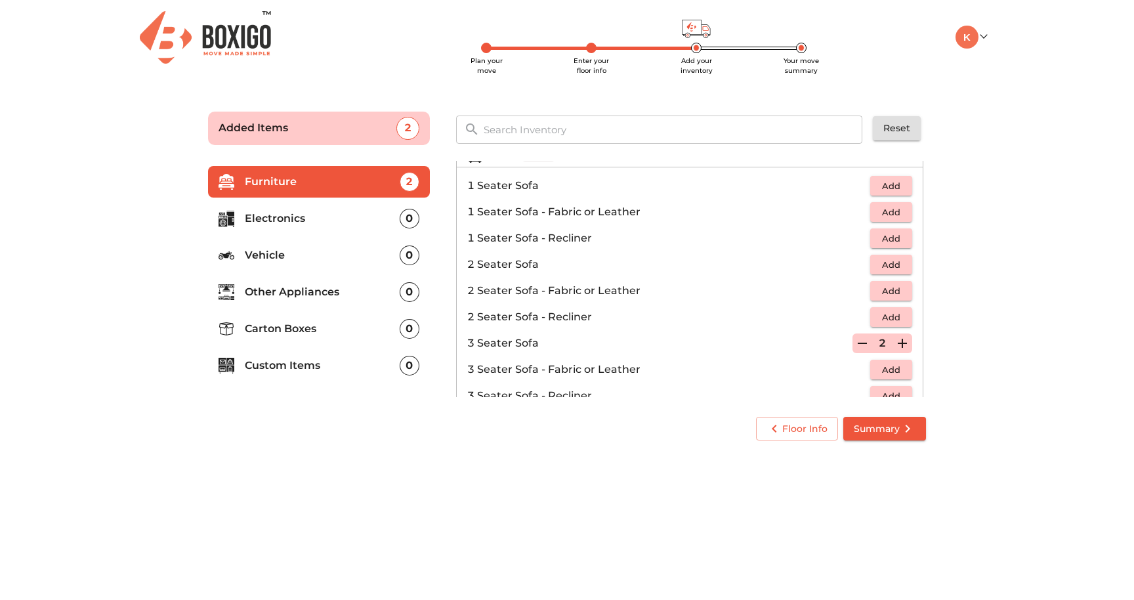
scroll to position [0, 0]
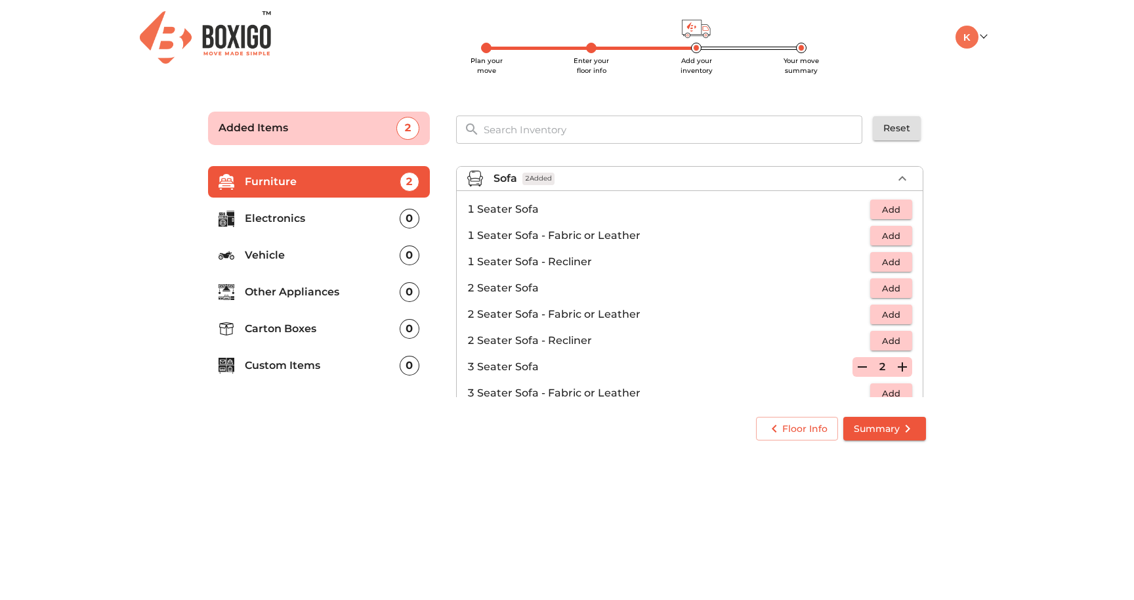
click at [897, 176] on icon "button" at bounding box center [903, 179] width 16 height 16
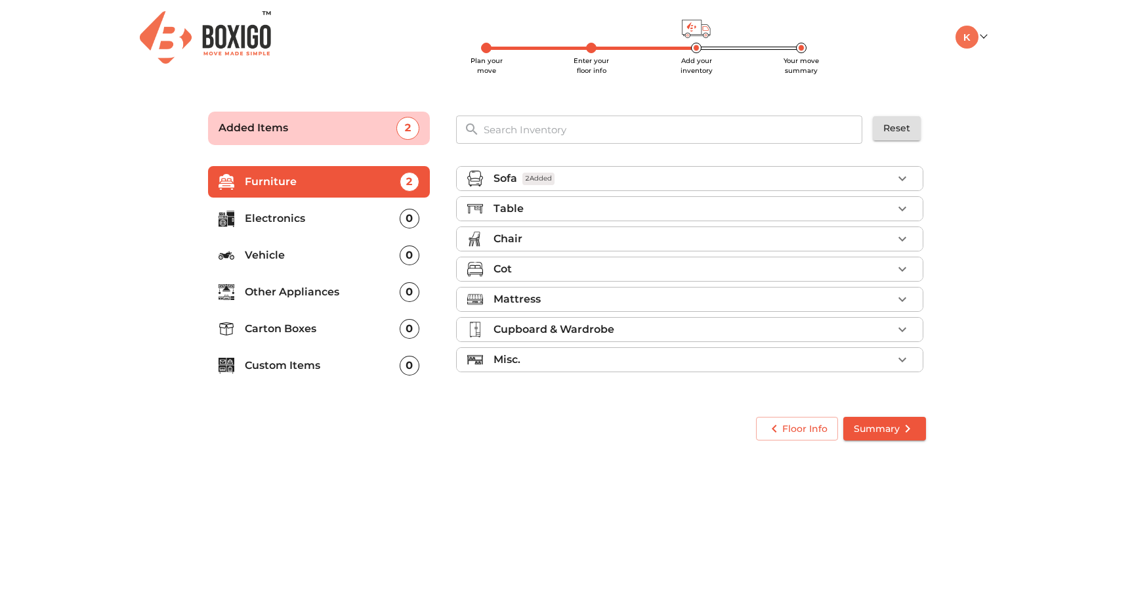
click at [898, 205] on icon "button" at bounding box center [903, 209] width 16 height 16
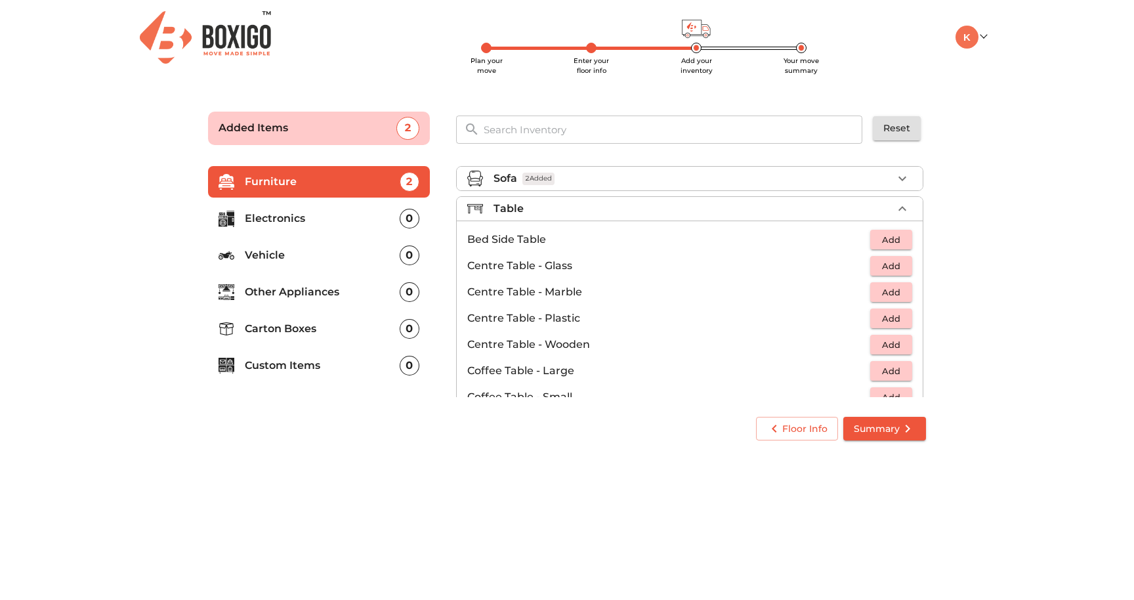
click at [880, 345] on span "Add" at bounding box center [891, 344] width 29 height 15
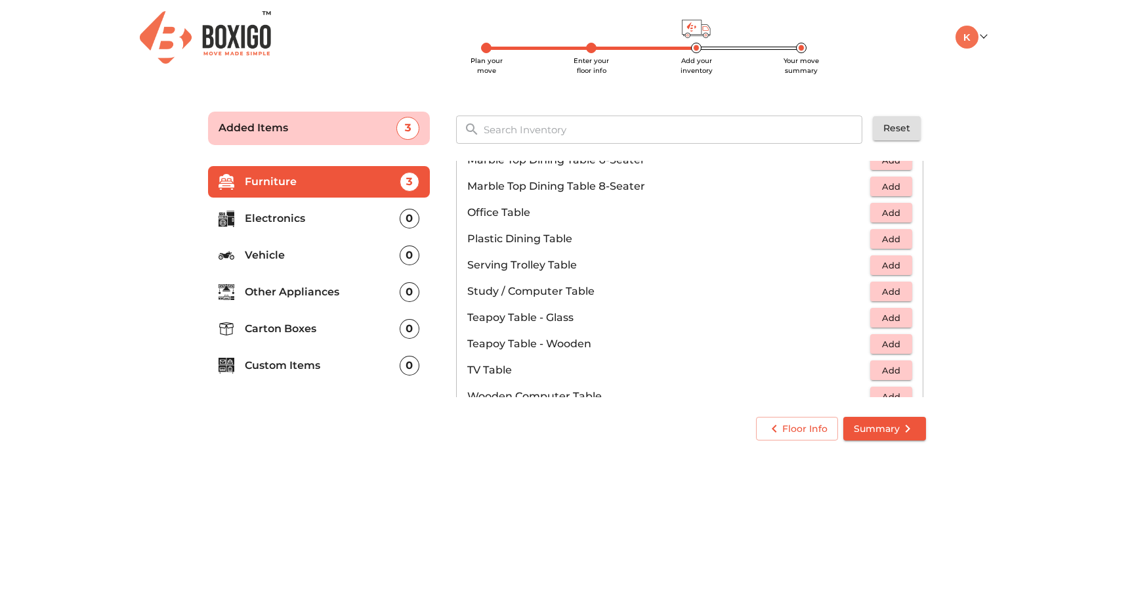
scroll to position [661, 0]
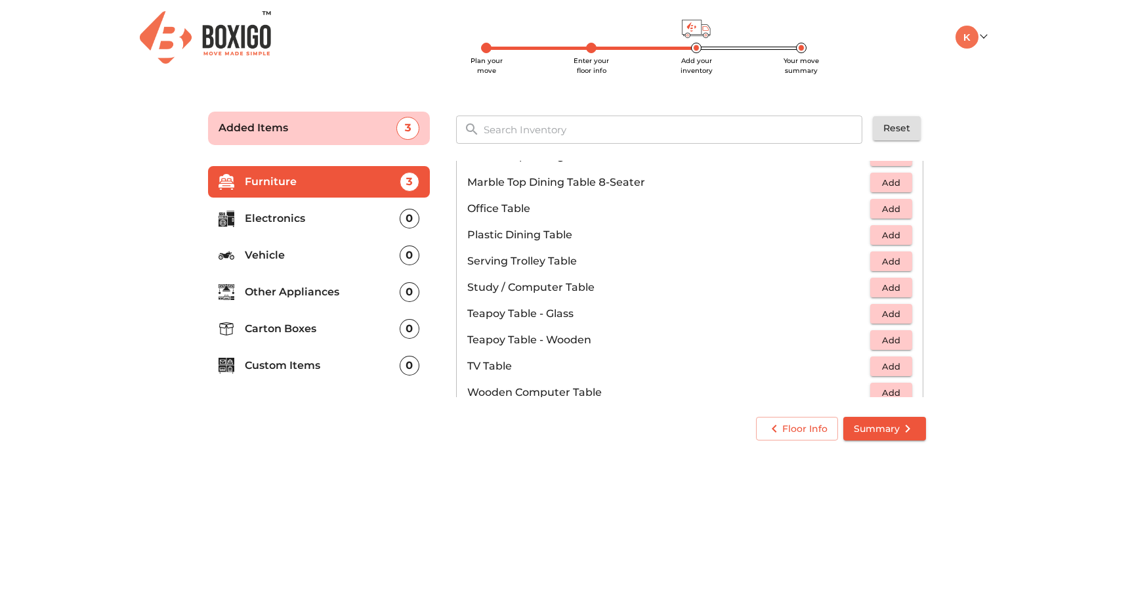
click at [880, 286] on span "Add" at bounding box center [891, 287] width 29 height 15
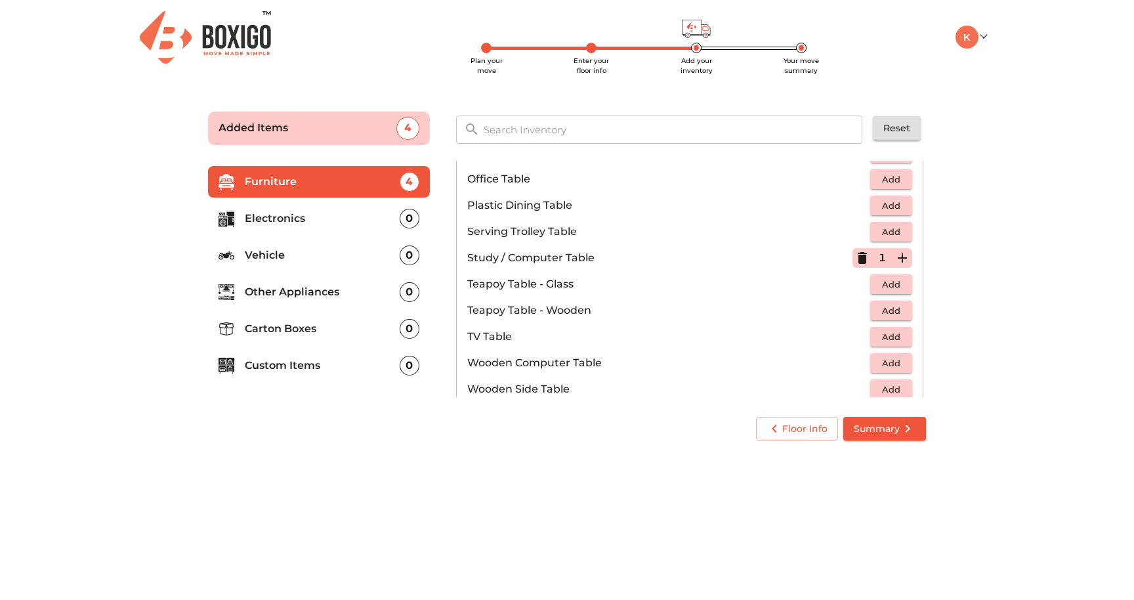
scroll to position [700, 0]
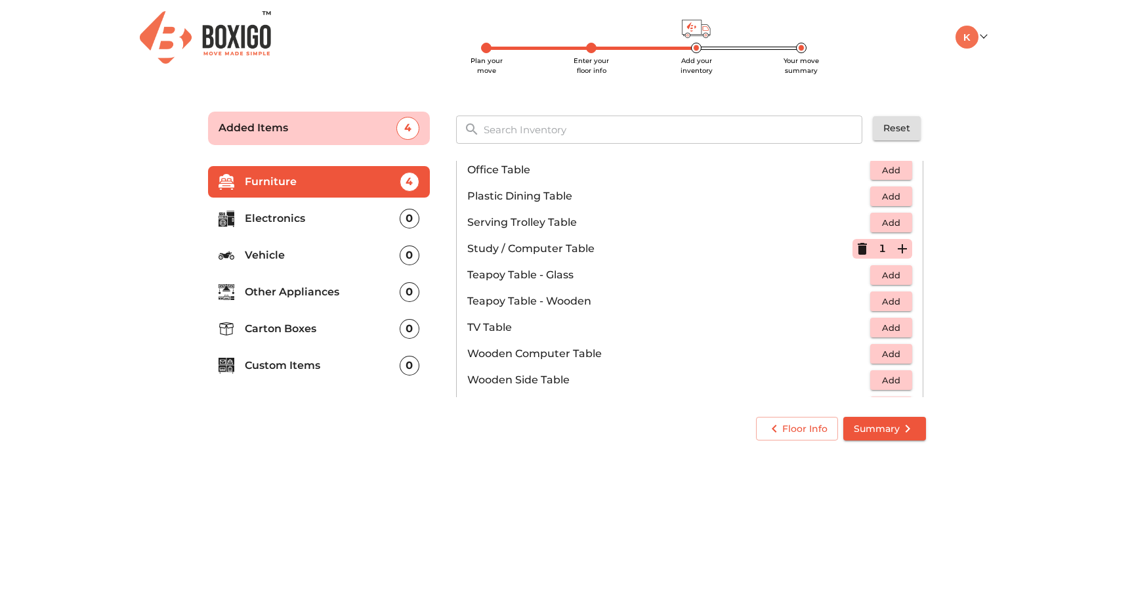
click at [890, 358] on span "Add" at bounding box center [891, 354] width 29 height 15
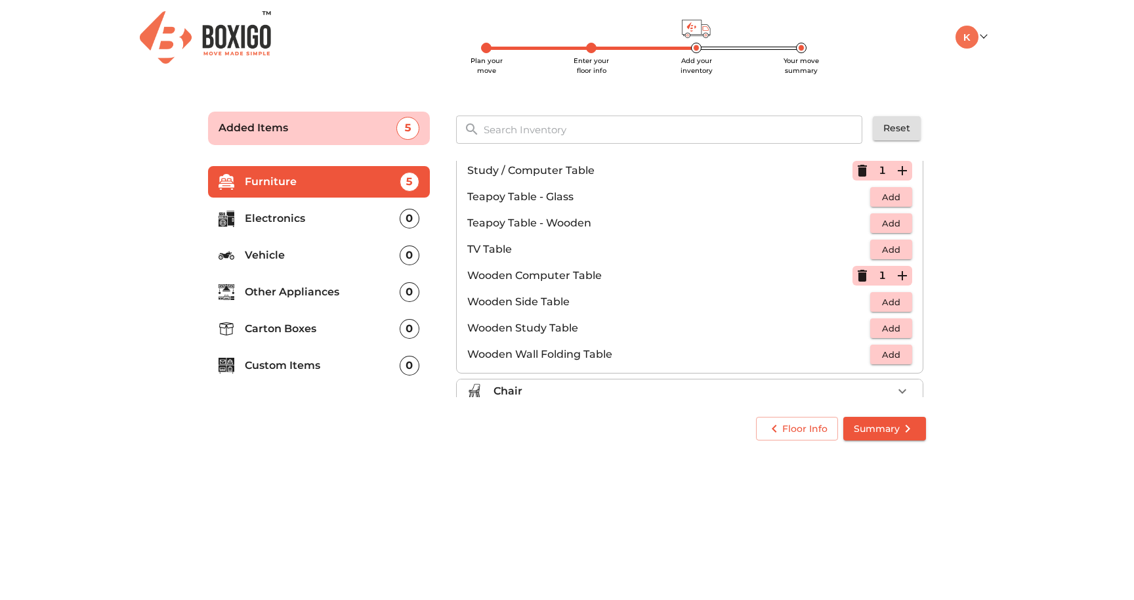
scroll to position [781, 0]
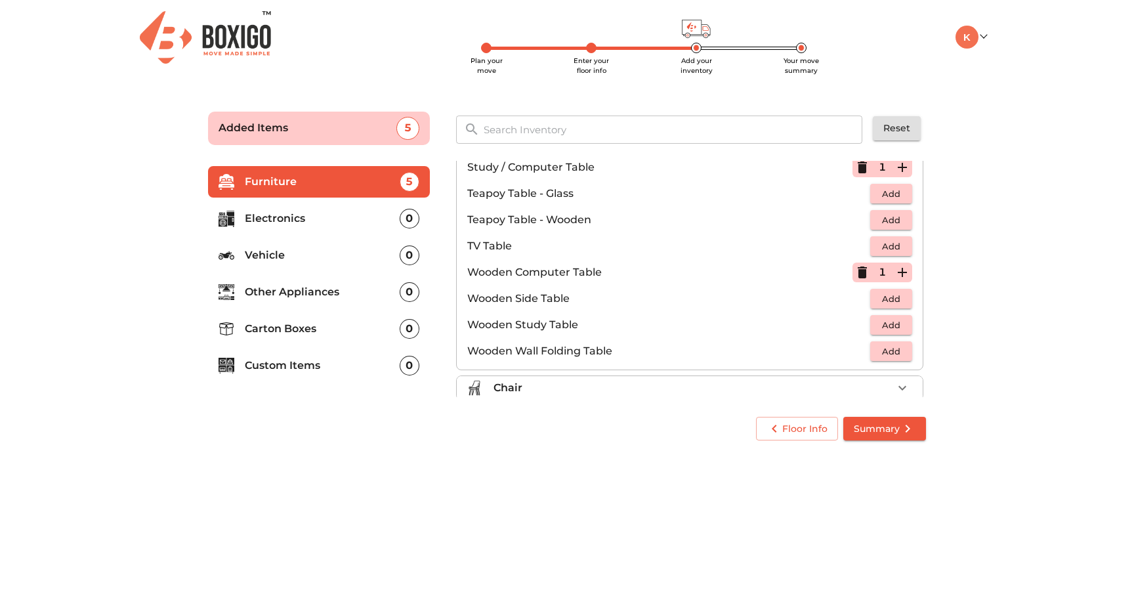
click at [858, 272] on icon "button" at bounding box center [862, 273] width 9 height 12
click at [886, 321] on span "Add" at bounding box center [891, 325] width 29 height 15
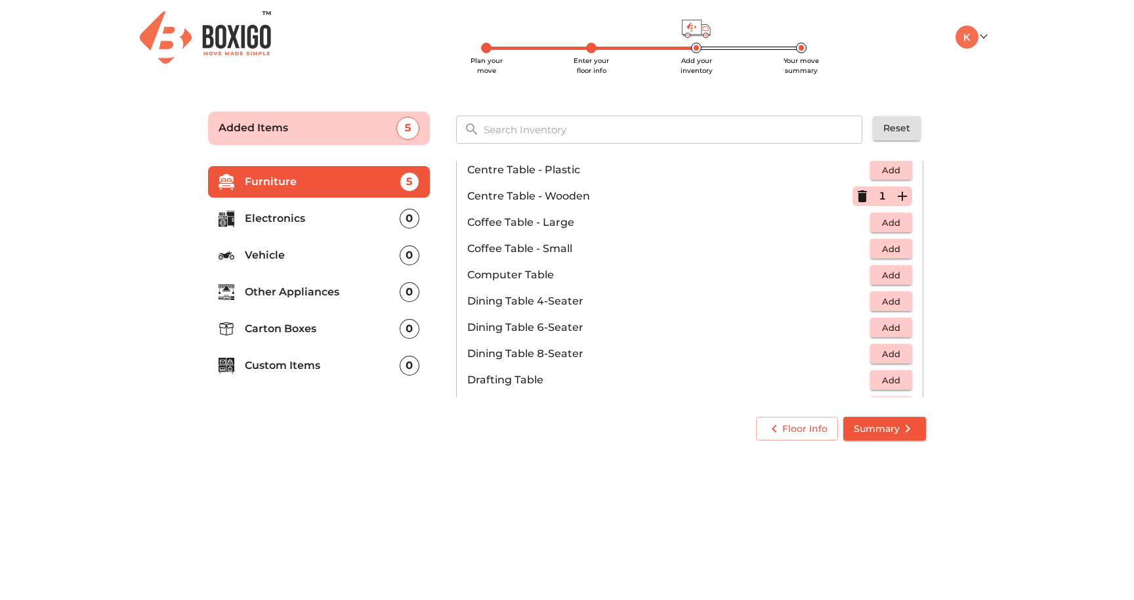
scroll to position [0, 0]
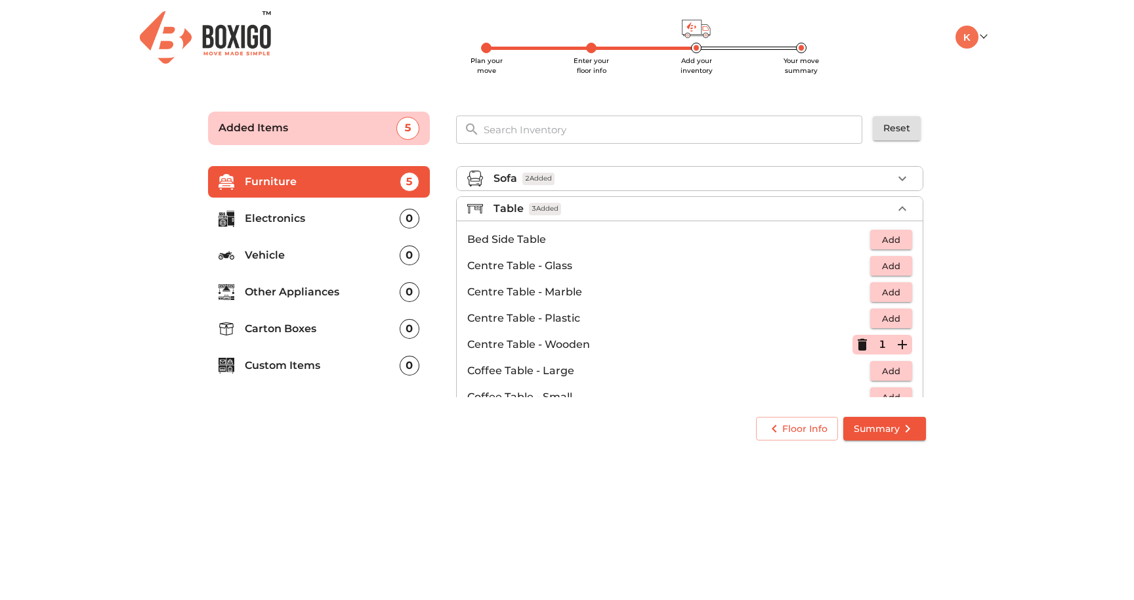
click at [899, 208] on icon "button" at bounding box center [903, 208] width 8 height 5
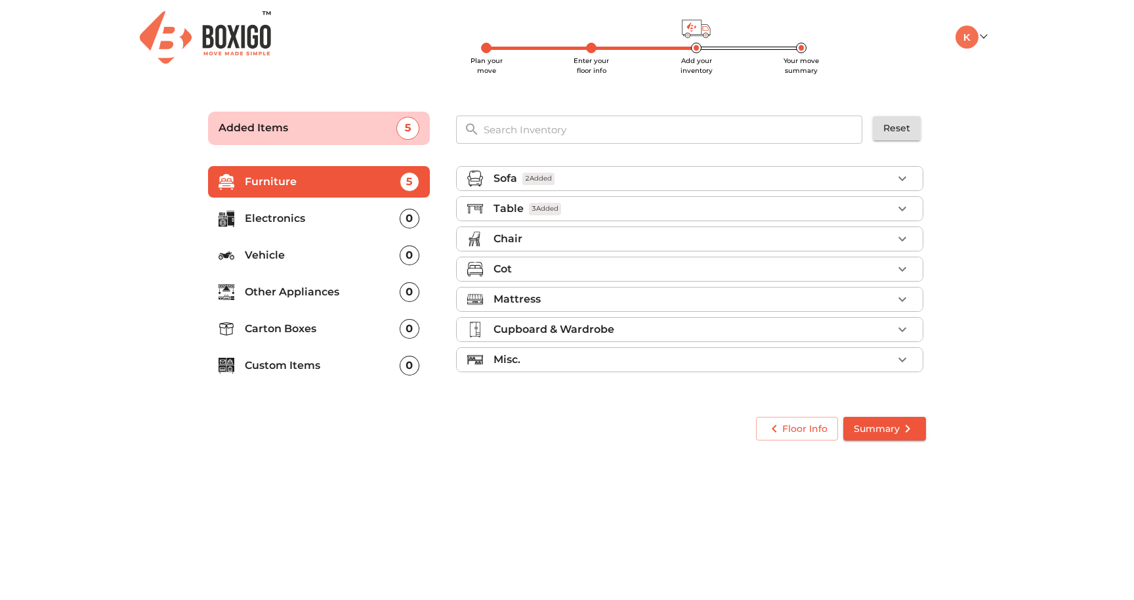
click at [733, 236] on div "Chair" at bounding box center [693, 239] width 399 height 16
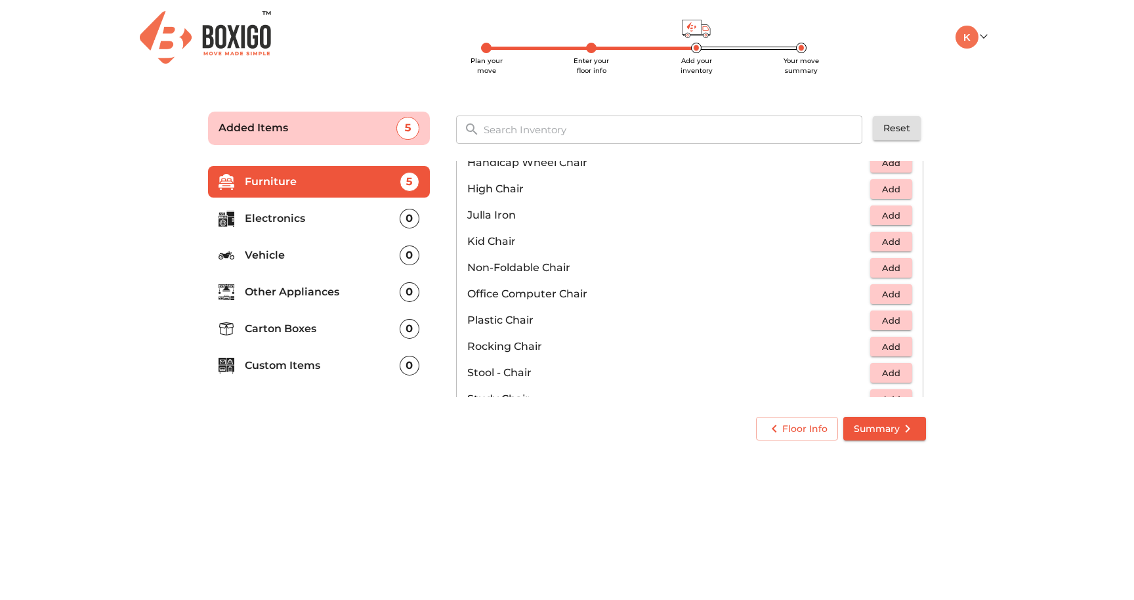
scroll to position [345, 0]
click at [886, 286] on span "Add" at bounding box center [891, 292] width 29 height 15
click at [899, 293] on icon "button" at bounding box center [903, 292] width 16 height 16
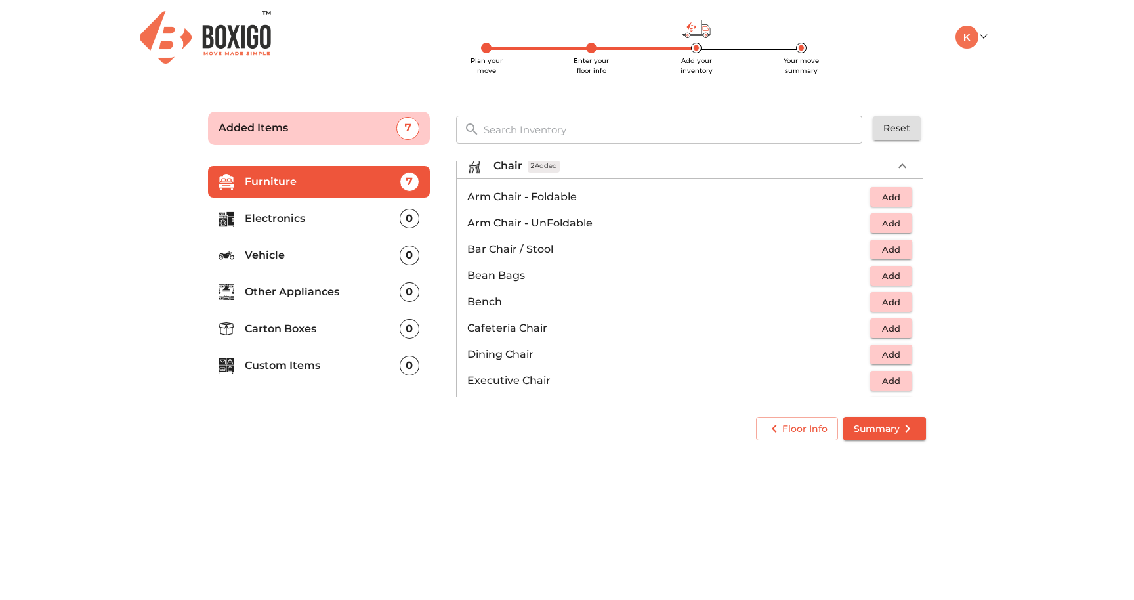
click at [886, 324] on span "Add" at bounding box center [891, 328] width 29 height 15
click at [898, 328] on icon "button" at bounding box center [902, 328] width 9 height 9
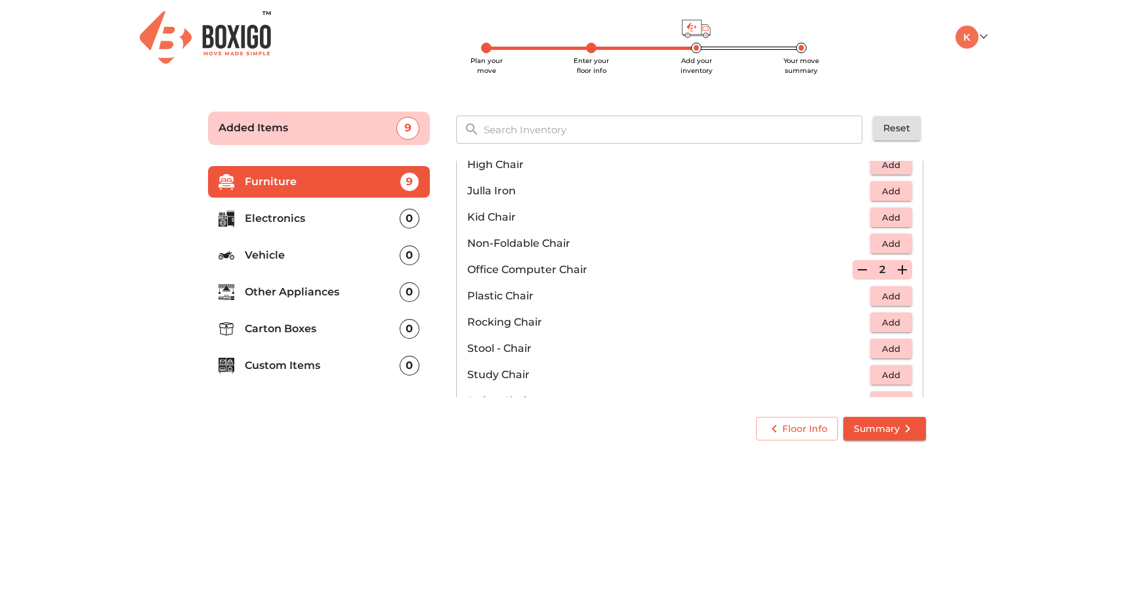
scroll to position [0, 0]
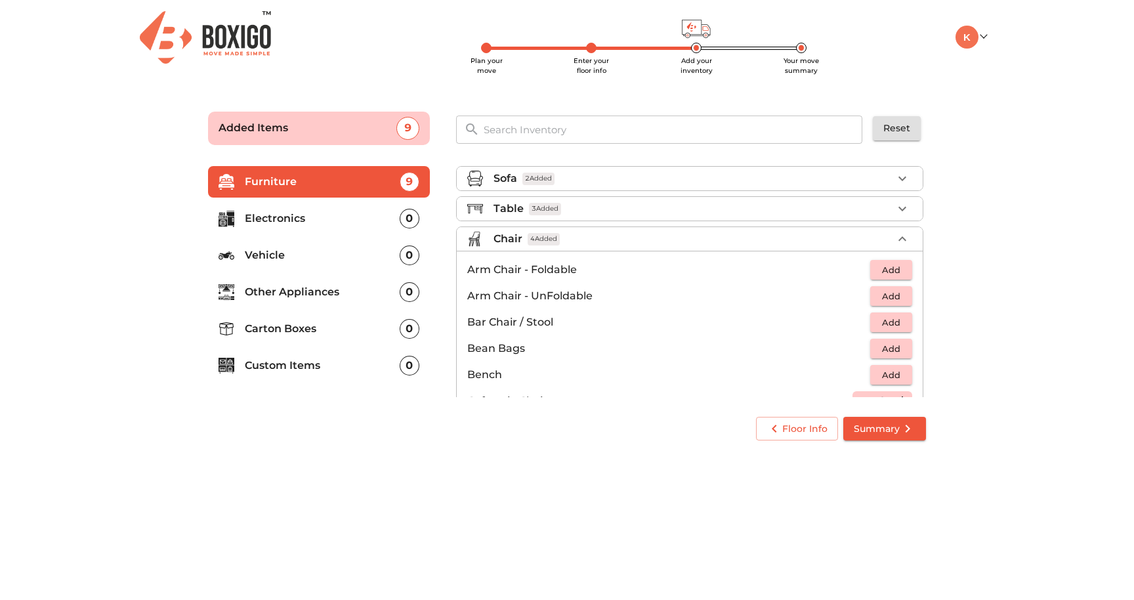
click at [899, 237] on icon "button" at bounding box center [903, 238] width 8 height 5
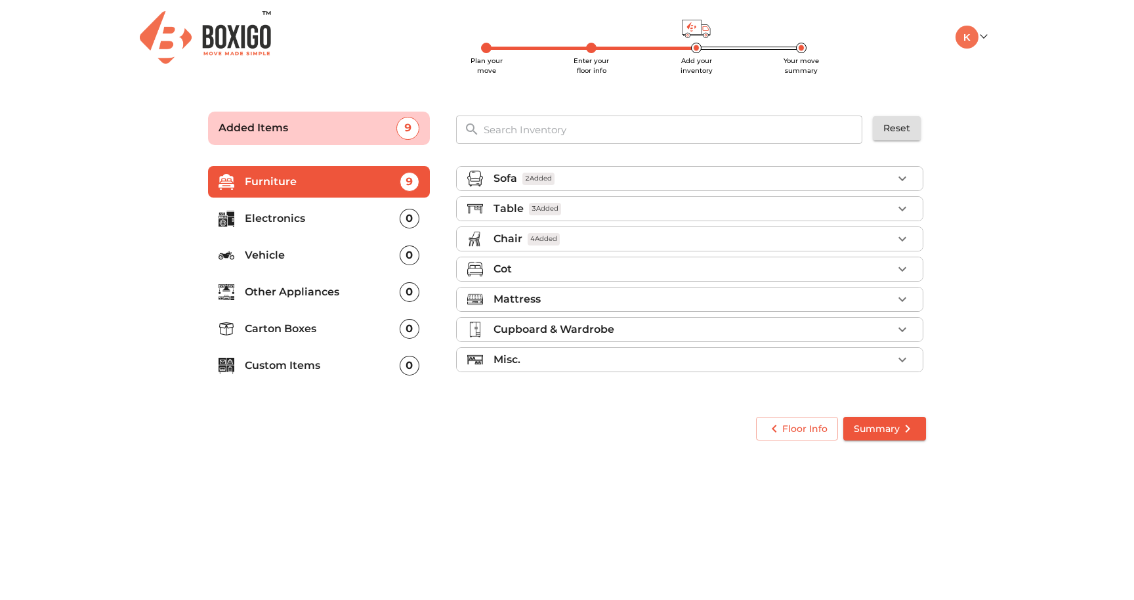
click at [878, 270] on div "Cot" at bounding box center [693, 269] width 399 height 16
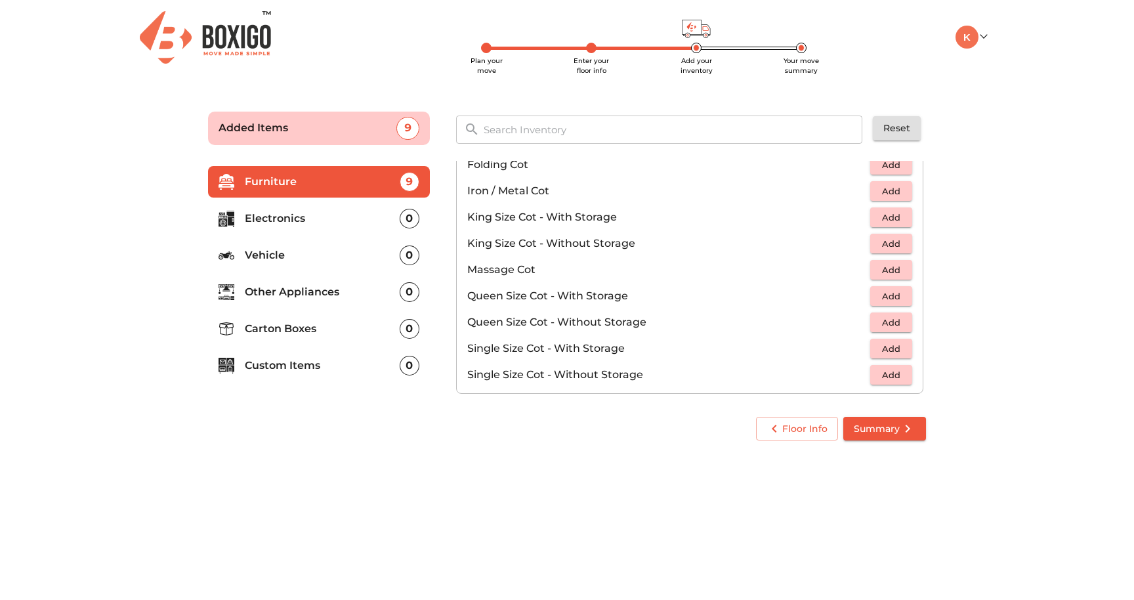
scroll to position [326, 0]
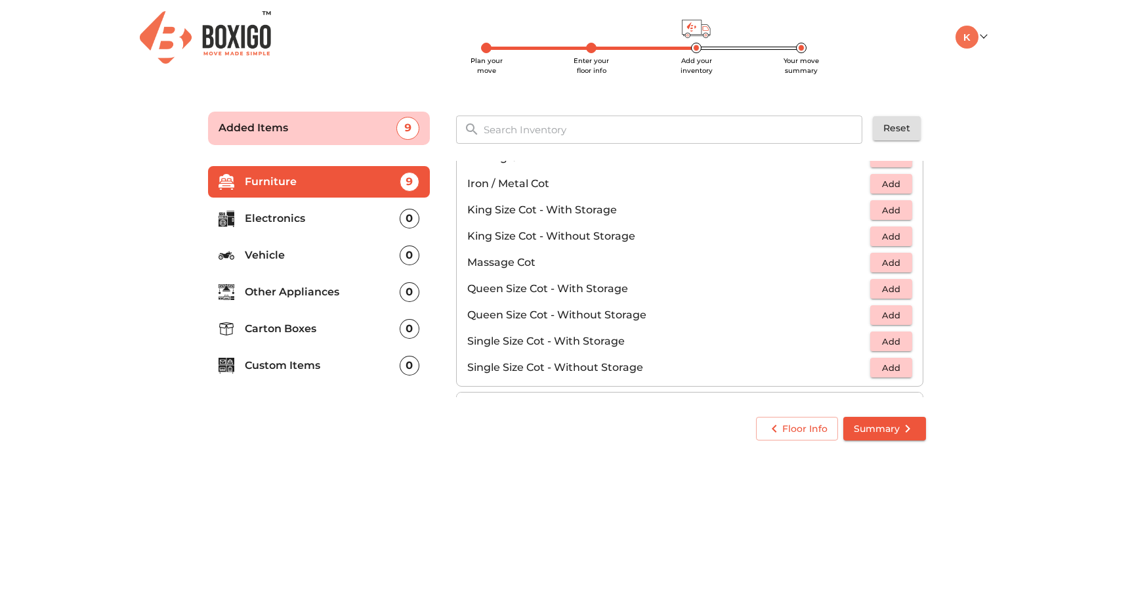
click at [886, 212] on span "Add" at bounding box center [891, 210] width 29 height 15
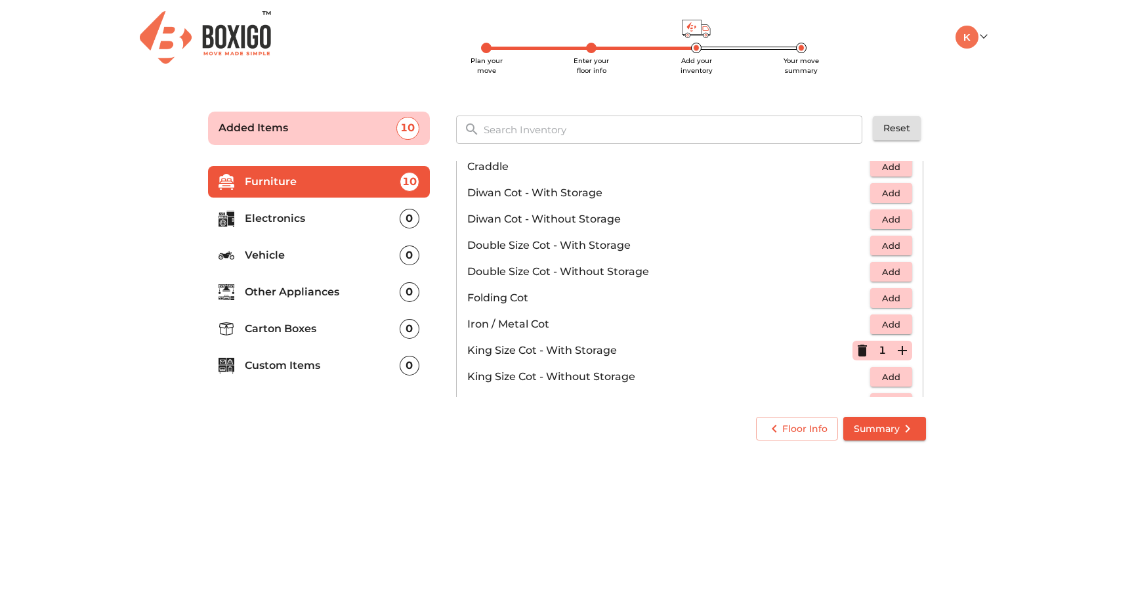
scroll to position [0, 0]
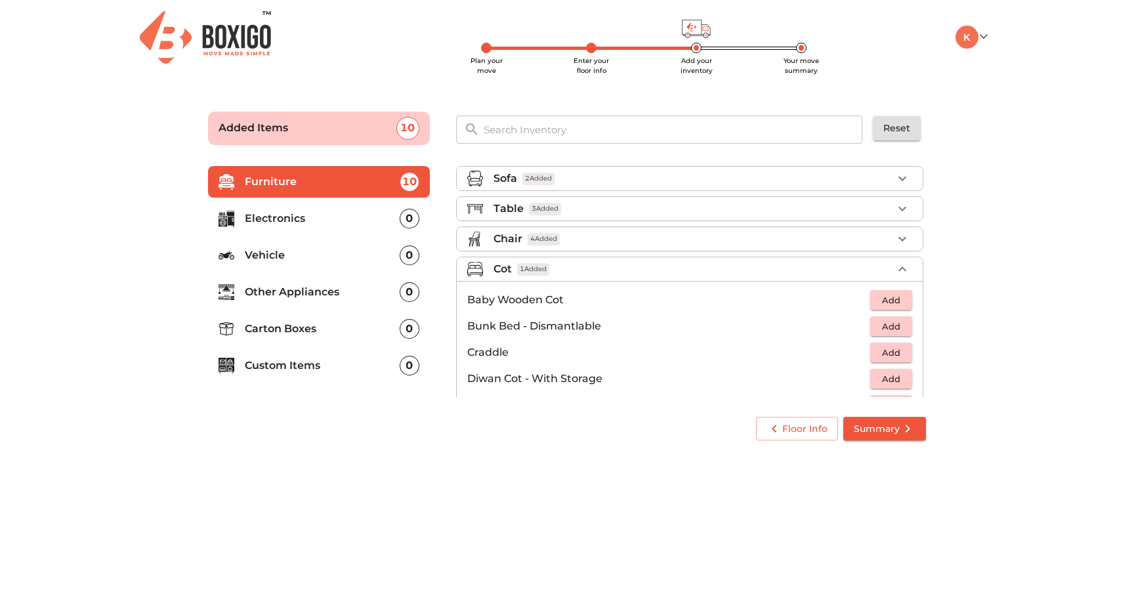
click at [895, 267] on icon "button" at bounding box center [903, 269] width 16 height 16
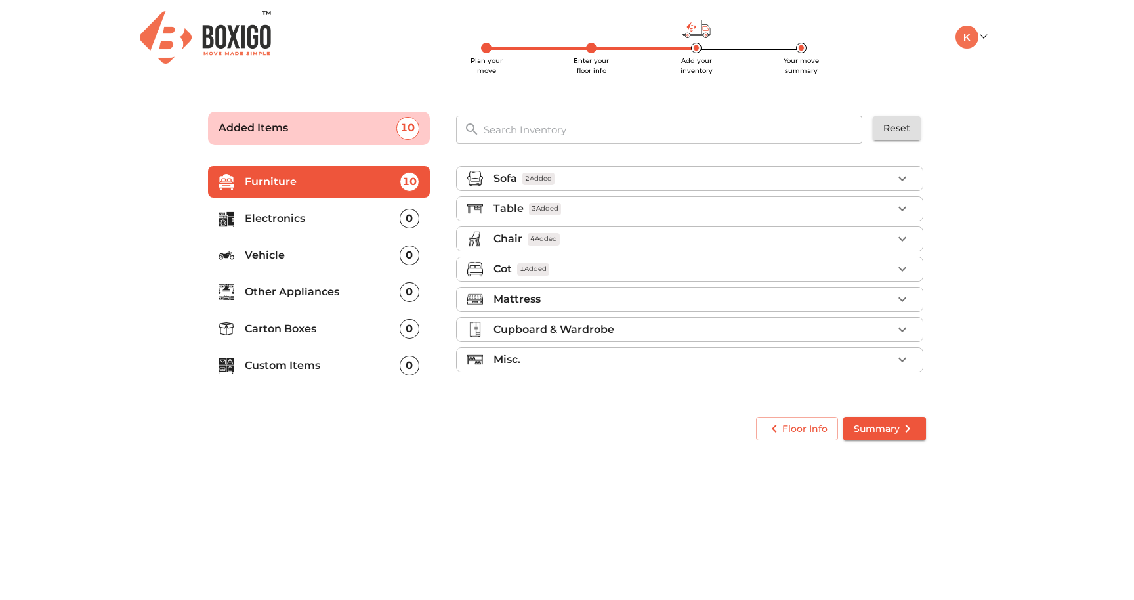
click at [906, 299] on icon "button" at bounding box center [903, 299] width 16 height 16
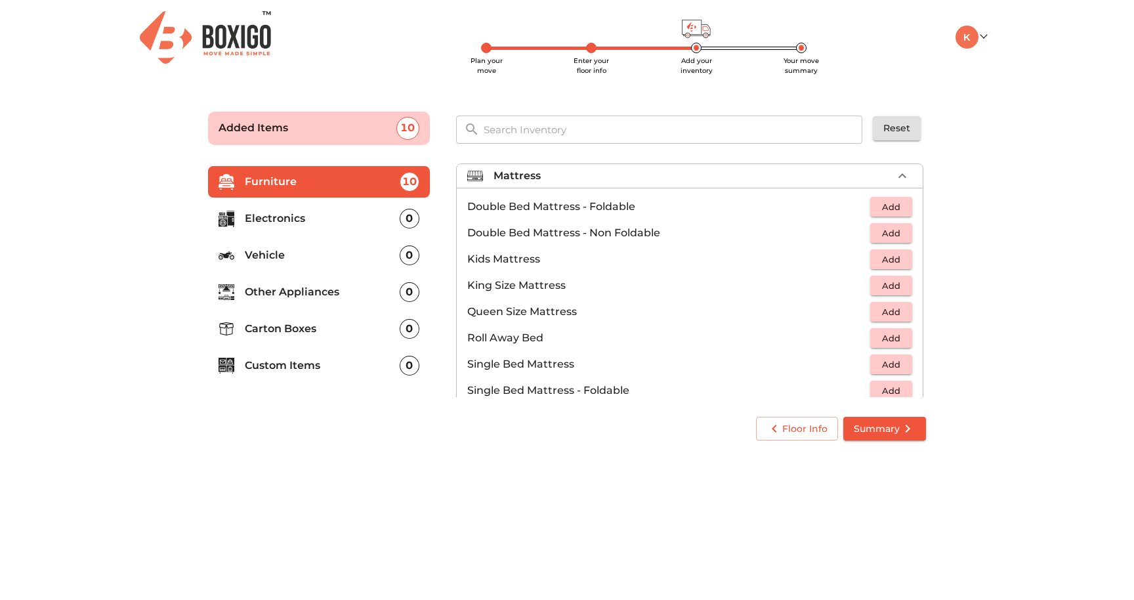
scroll to position [118, 0]
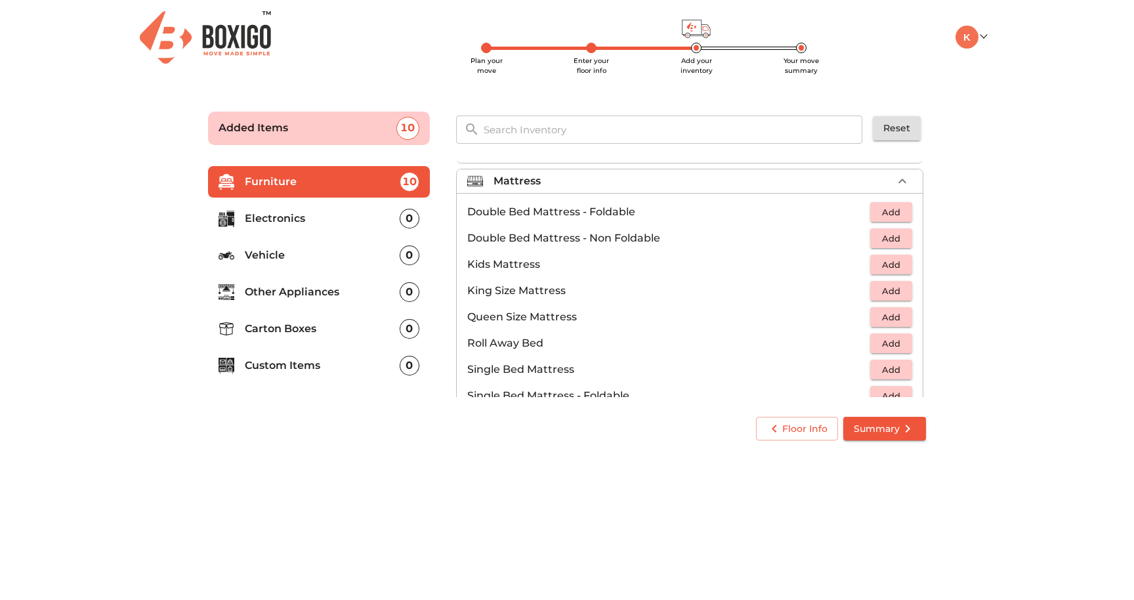
click at [877, 212] on span "Add" at bounding box center [891, 212] width 29 height 15
click at [894, 296] on span "Add" at bounding box center [891, 291] width 29 height 15
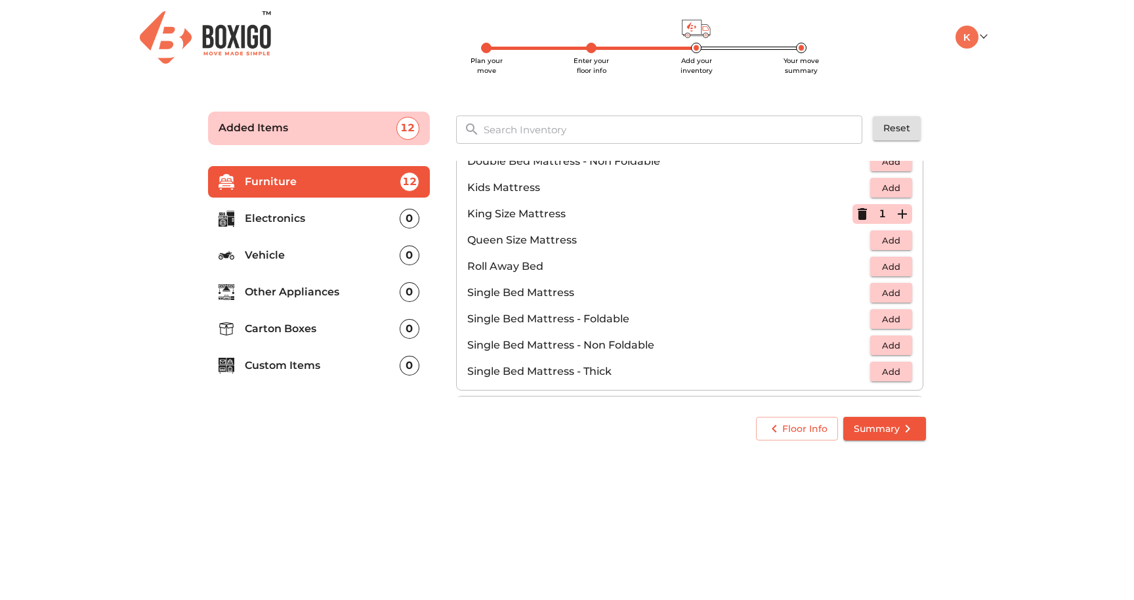
scroll to position [0, 0]
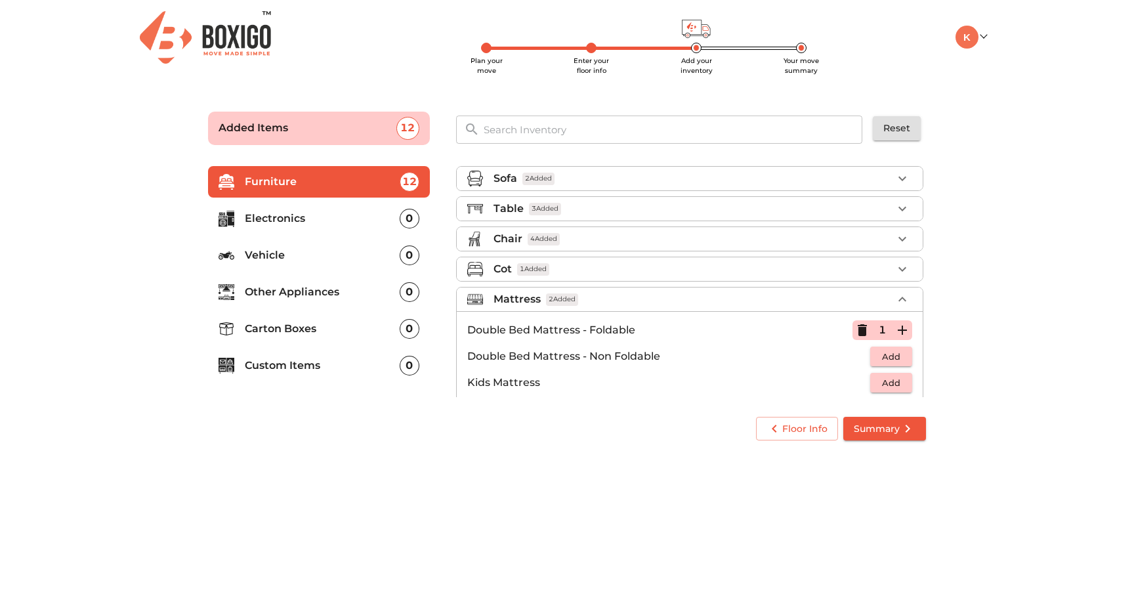
click at [895, 294] on icon "button" at bounding box center [903, 299] width 16 height 16
click at [861, 334] on div "Cupboard & Wardrobe" at bounding box center [693, 330] width 399 height 16
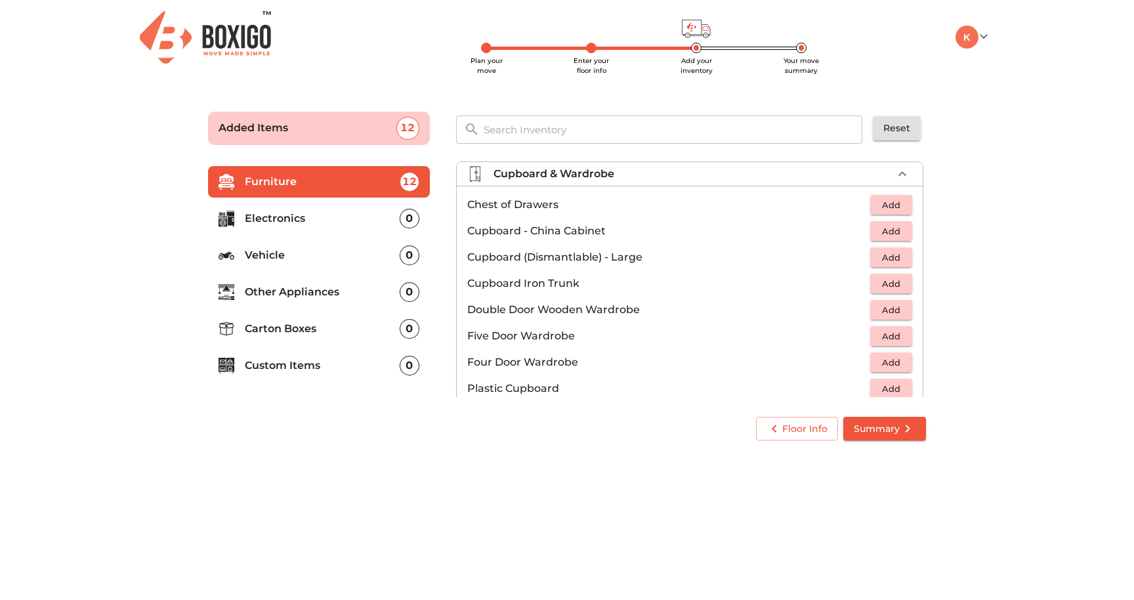
scroll to position [154, 0]
click at [877, 211] on span "Add" at bounding box center [891, 206] width 29 height 15
click at [883, 232] on span "Add" at bounding box center [891, 232] width 29 height 15
click at [900, 179] on icon "button" at bounding box center [903, 175] width 16 height 16
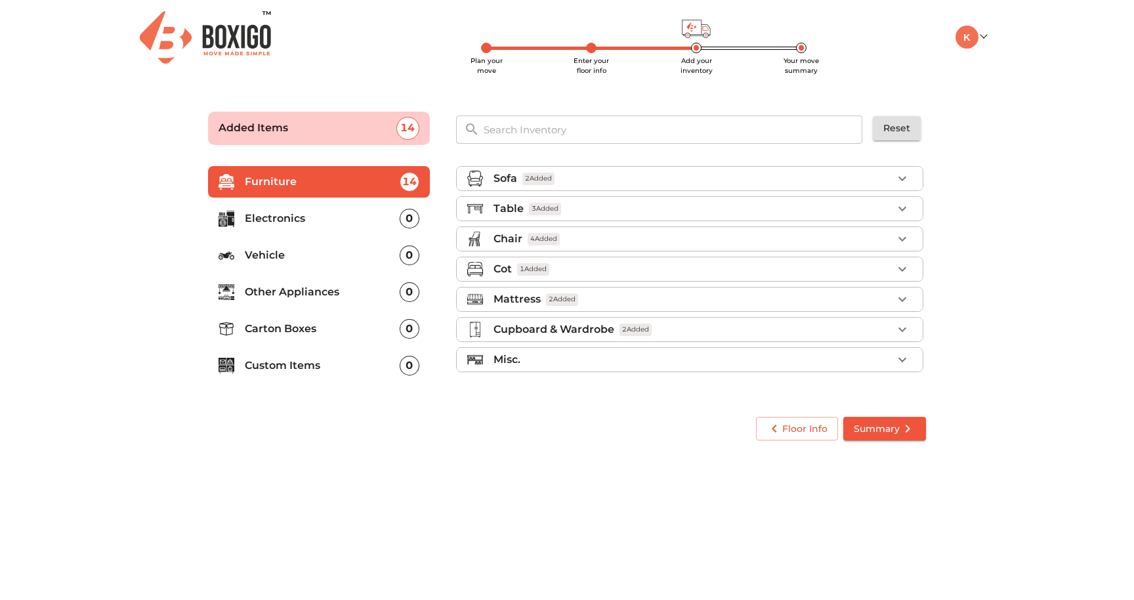
scroll to position [0, 0]
click at [867, 360] on div "Misc." at bounding box center [693, 360] width 399 height 16
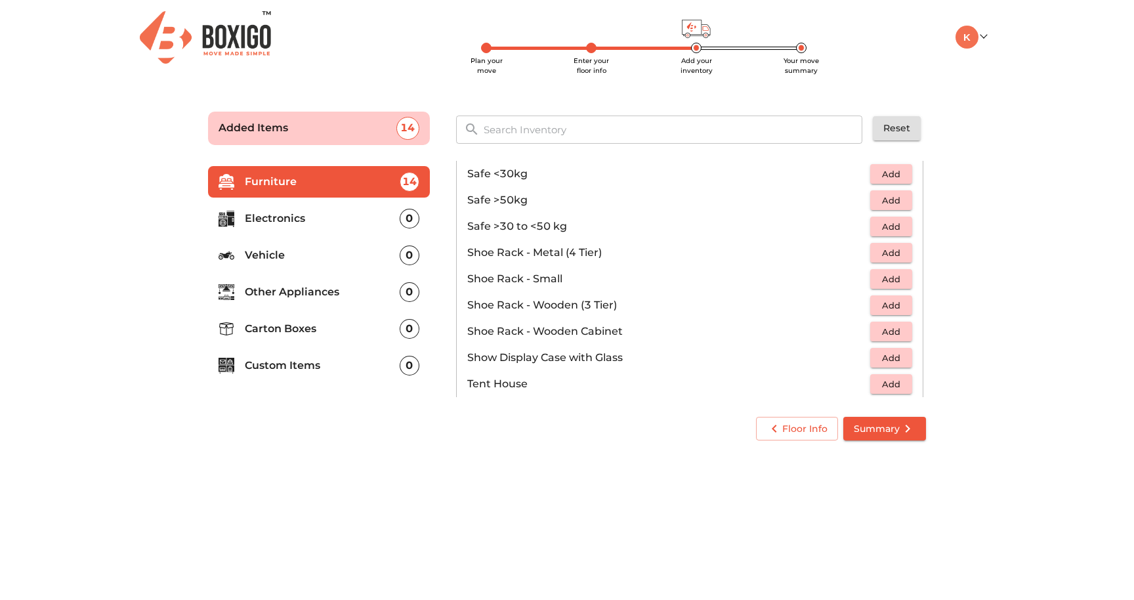
scroll to position [635, 0]
click at [887, 307] on span "Add" at bounding box center [891, 306] width 29 height 15
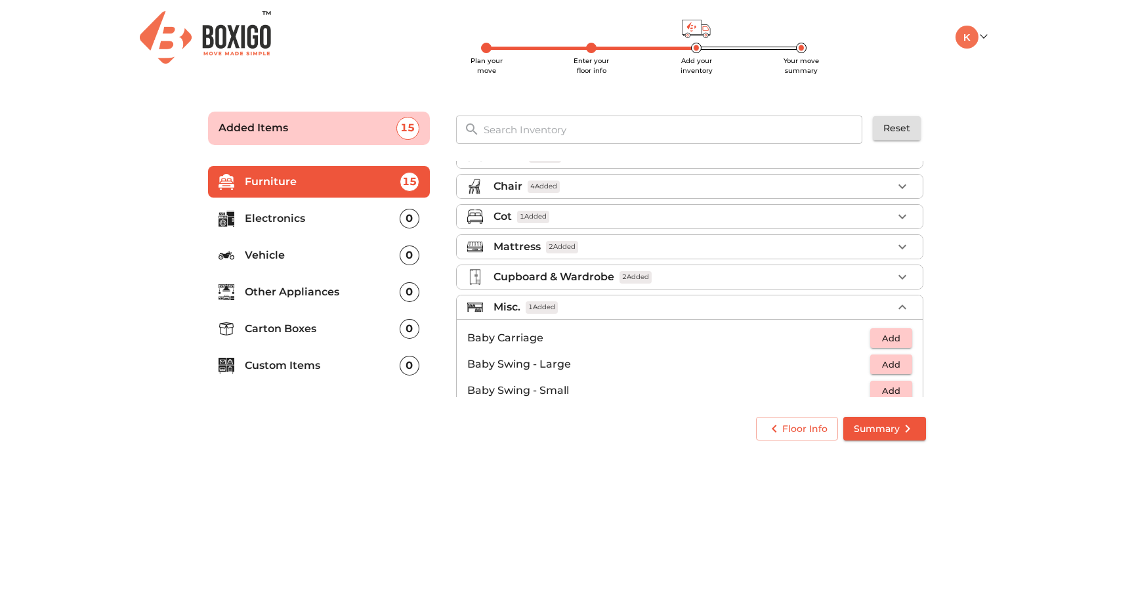
scroll to position [0, 0]
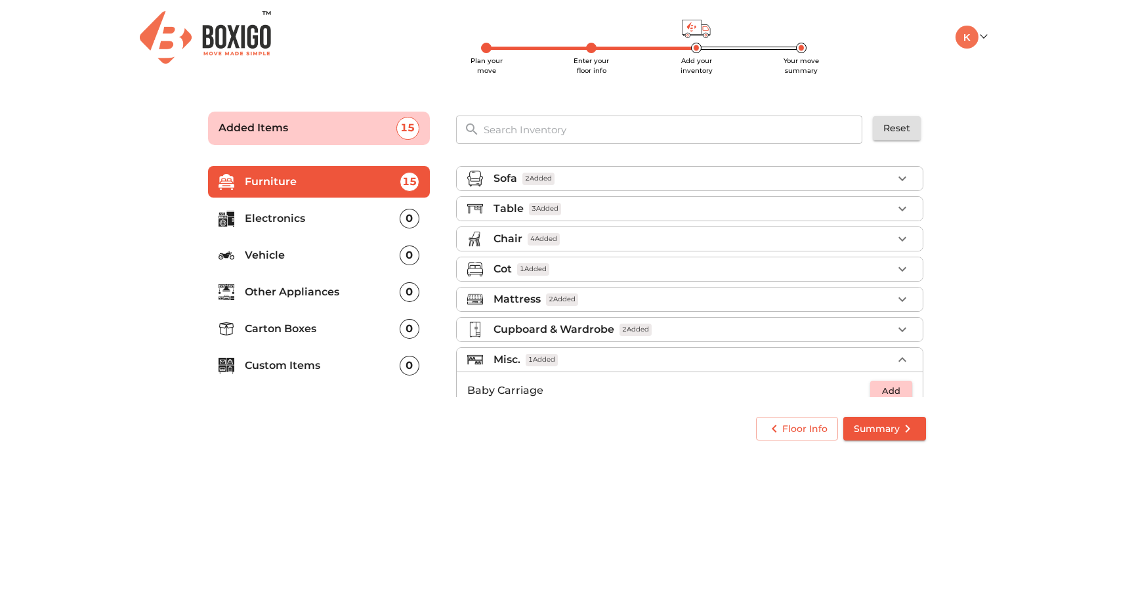
click at [895, 355] on icon "button" at bounding box center [903, 360] width 16 height 16
click at [387, 228] on li "Electronics 0" at bounding box center [319, 219] width 222 height 32
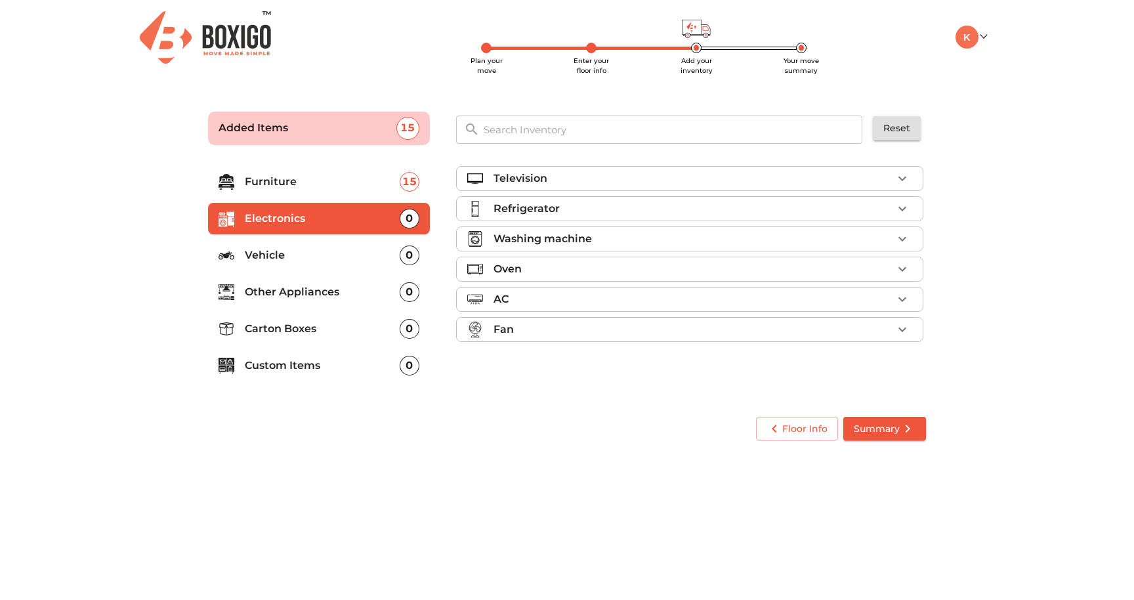
click at [642, 188] on li "Television" at bounding box center [690, 179] width 466 height 24
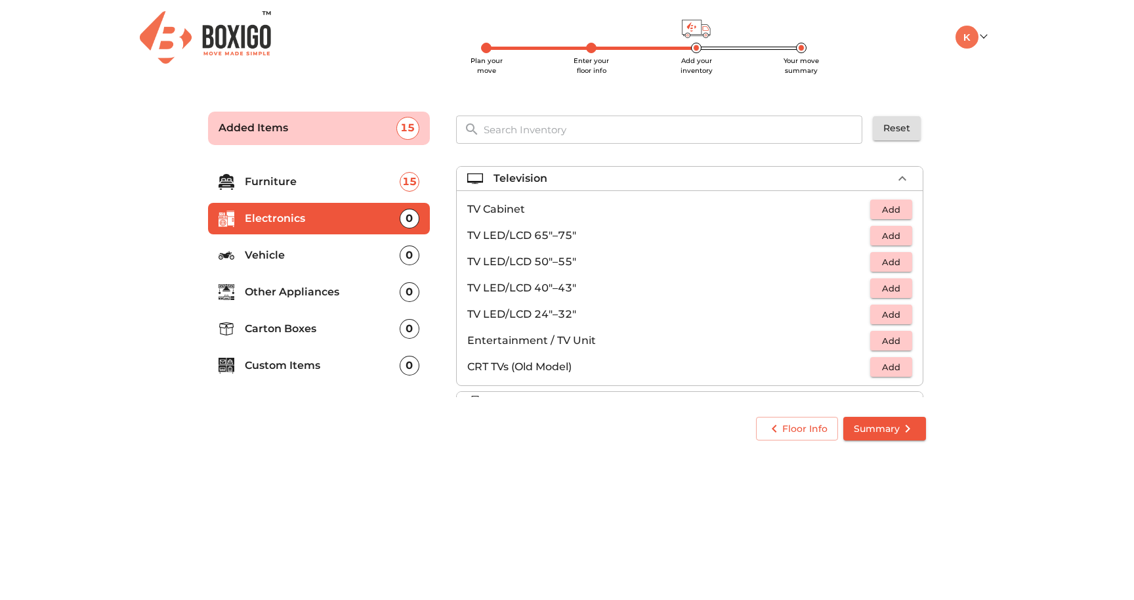
click at [886, 338] on span "Add" at bounding box center [891, 341] width 29 height 15
click at [894, 292] on span "Add" at bounding box center [891, 288] width 29 height 15
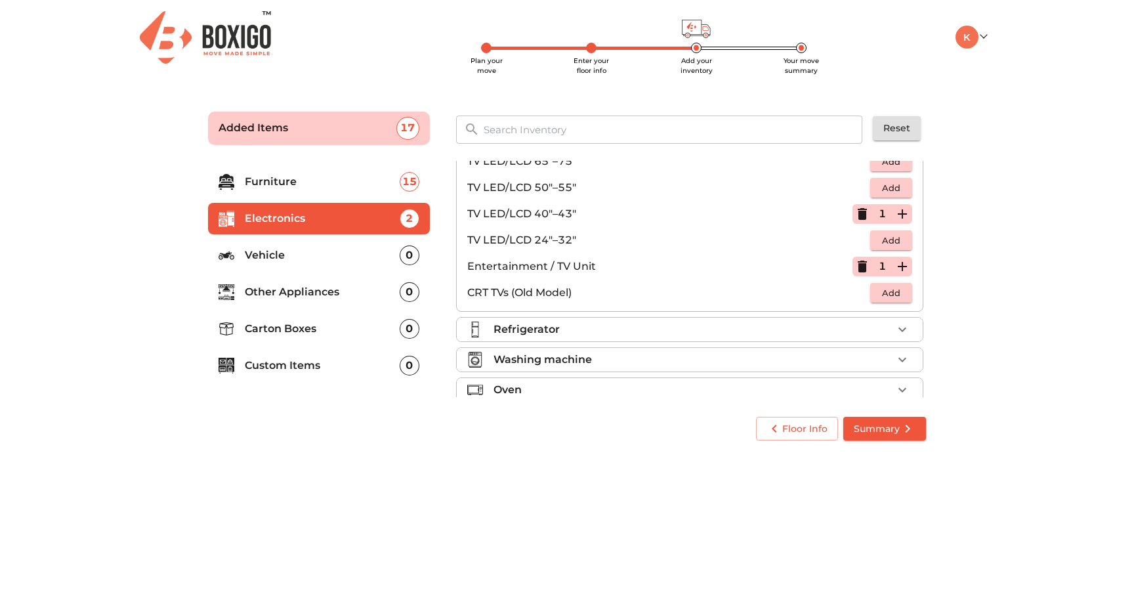
scroll to position [91, 0]
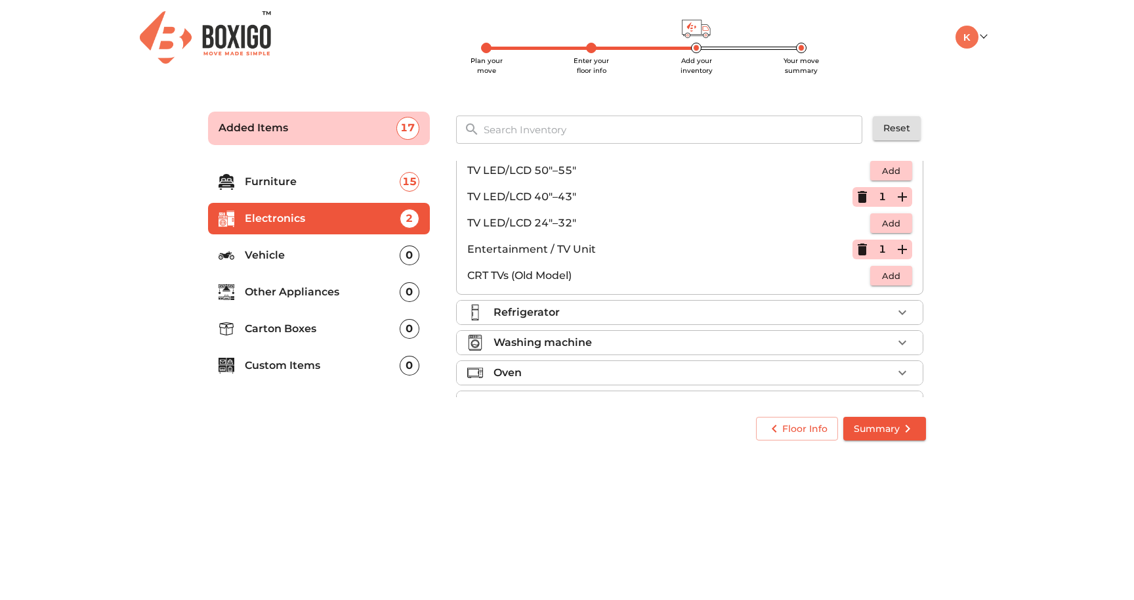
click at [668, 311] on div "Refrigerator" at bounding box center [693, 313] width 399 height 16
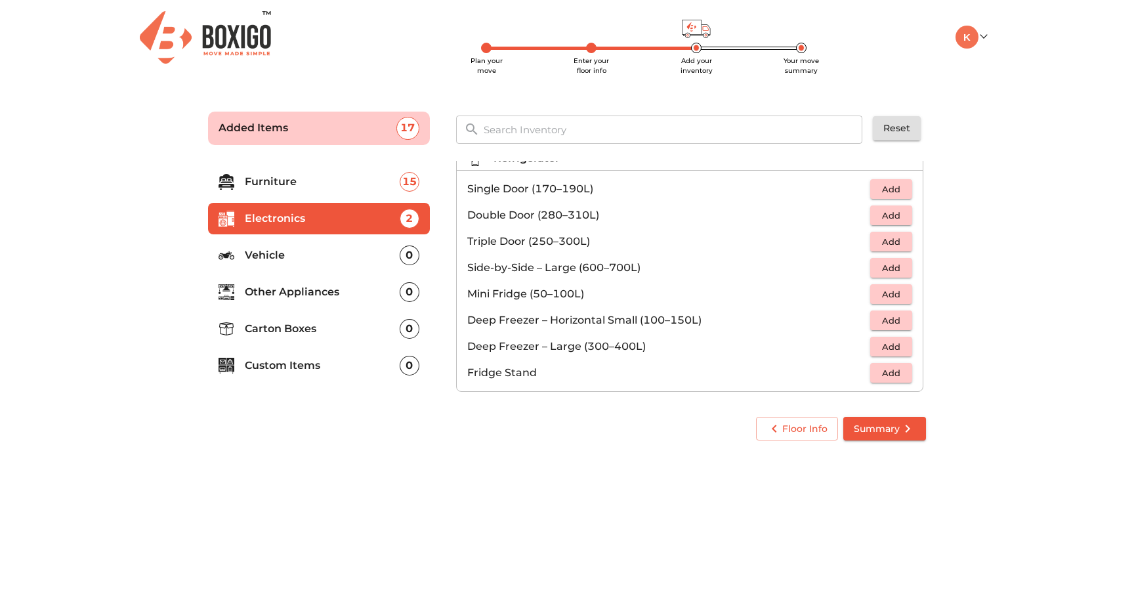
scroll to position [60, 0]
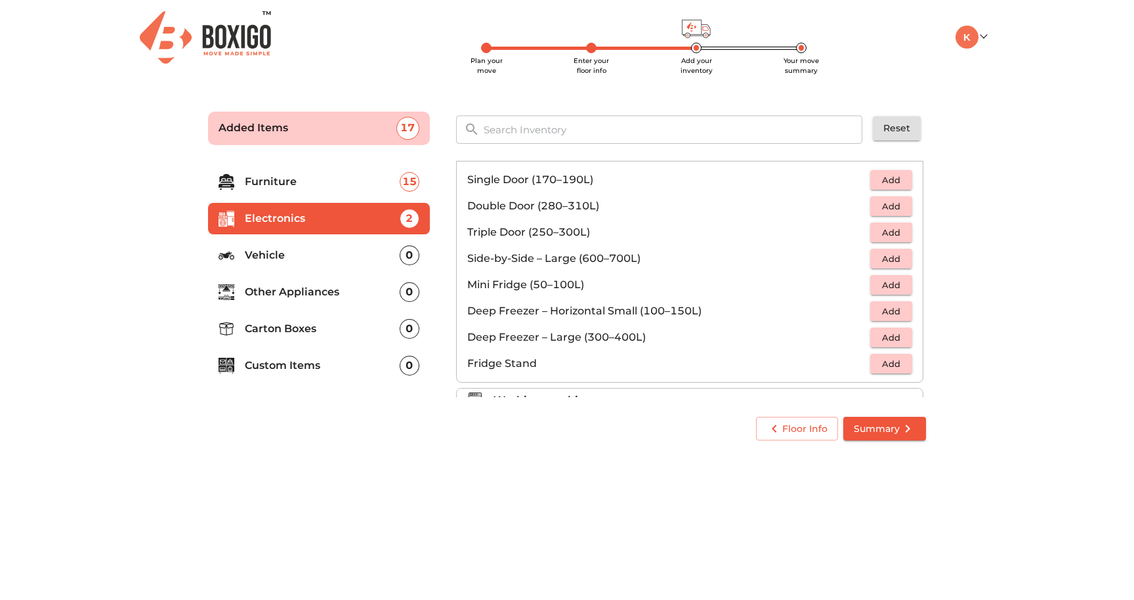
click at [882, 207] on span "Add" at bounding box center [891, 206] width 29 height 15
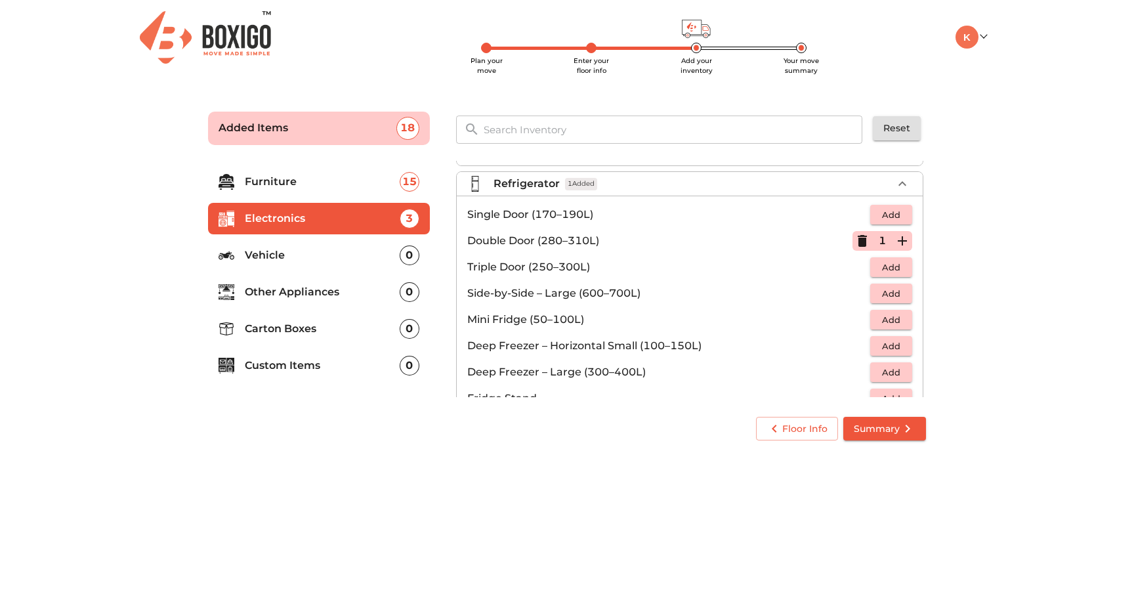
scroll to position [20, 0]
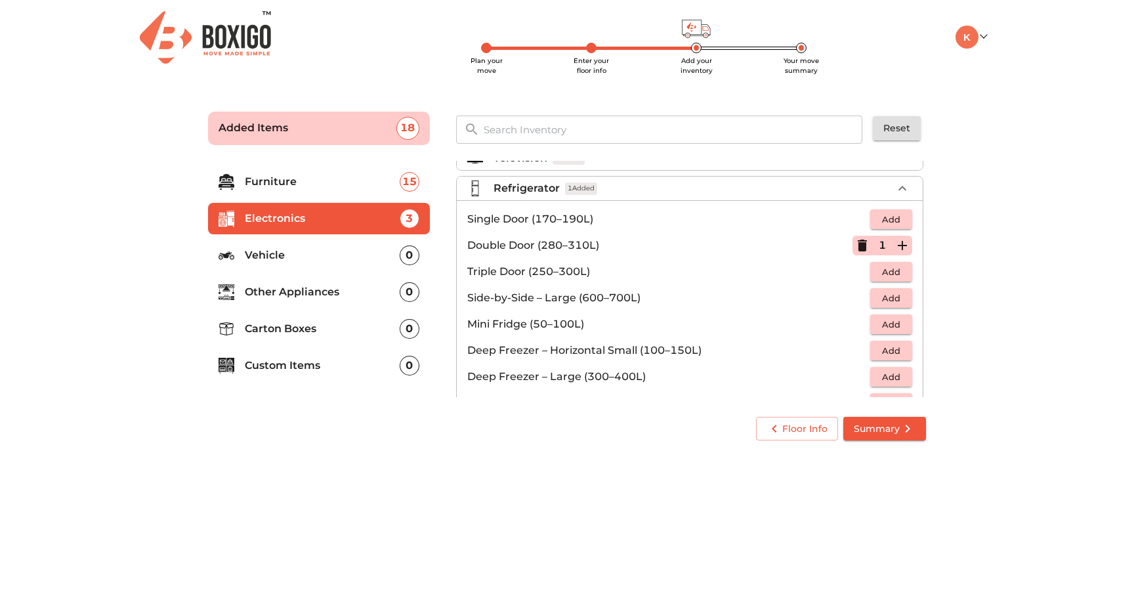
click at [901, 188] on icon "button" at bounding box center [903, 189] width 16 height 16
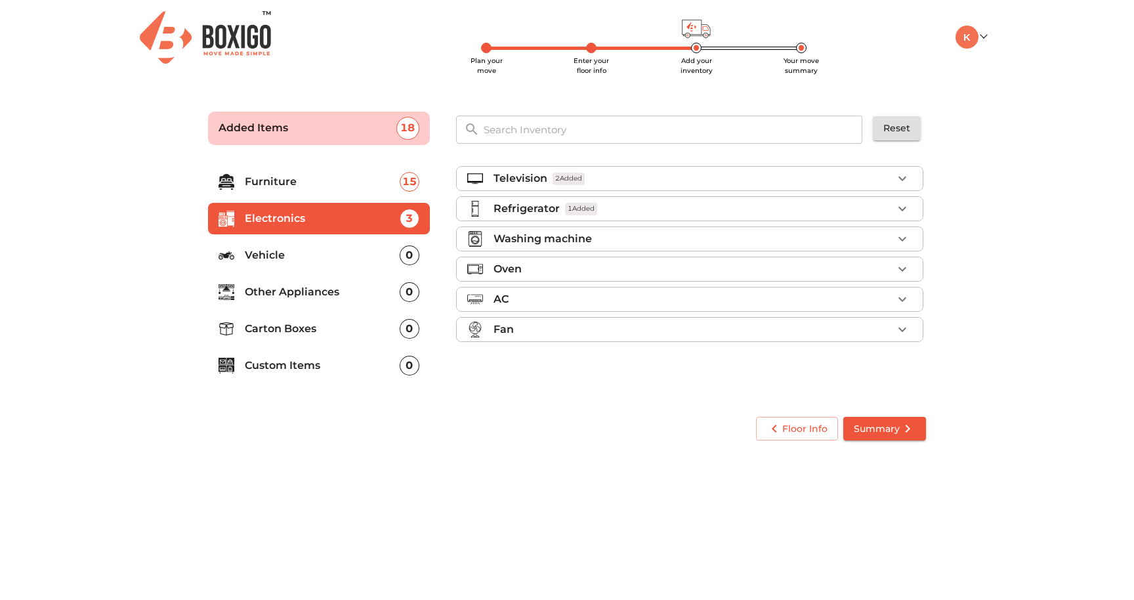
scroll to position [0, 0]
click at [736, 235] on div "Washing machine" at bounding box center [693, 239] width 399 height 16
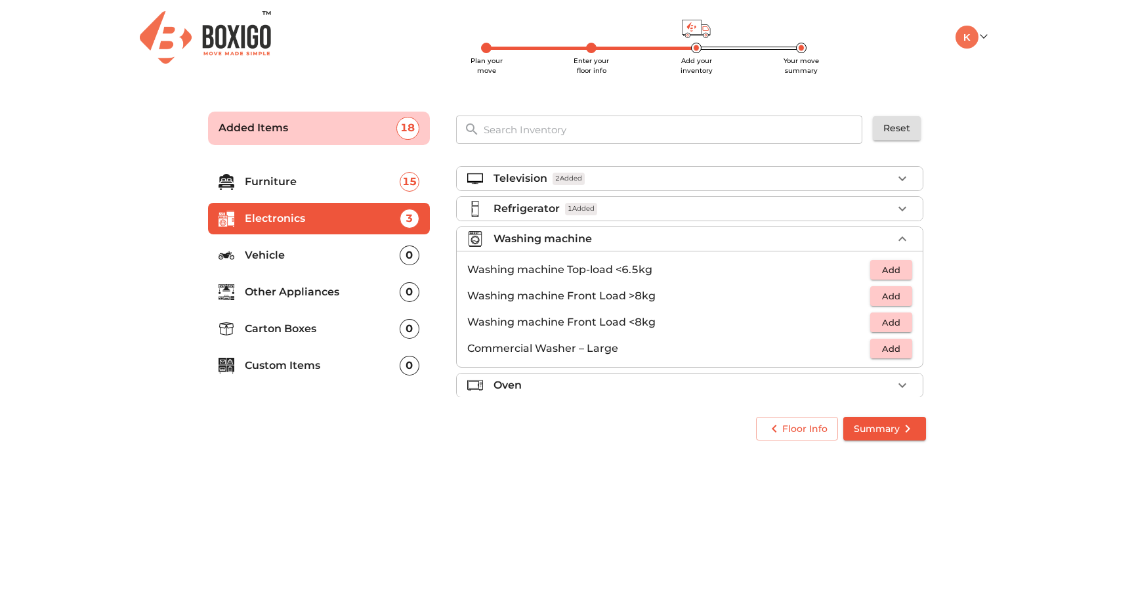
click at [877, 267] on span "Add" at bounding box center [891, 270] width 29 height 15
click at [895, 240] on icon "button" at bounding box center [903, 239] width 16 height 16
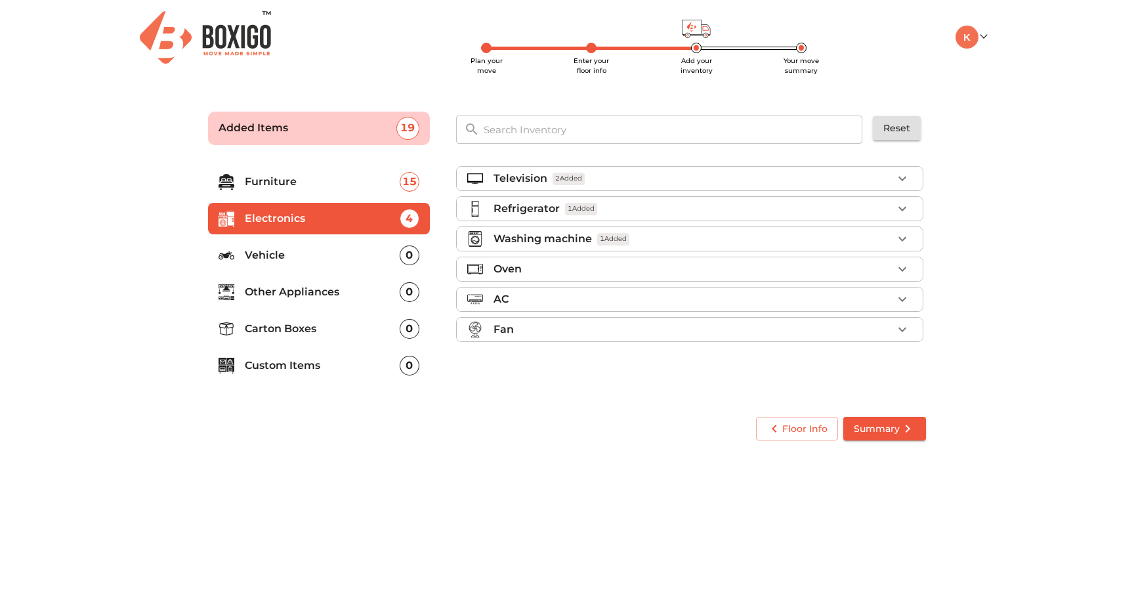
click at [901, 265] on icon "button" at bounding box center [903, 269] width 16 height 16
click at [880, 329] on span "Add" at bounding box center [891, 326] width 29 height 15
click at [895, 265] on icon "button" at bounding box center [903, 269] width 16 height 16
click at [896, 293] on icon "button" at bounding box center [903, 299] width 16 height 16
click at [886, 330] on span "Add" at bounding box center [891, 330] width 29 height 15
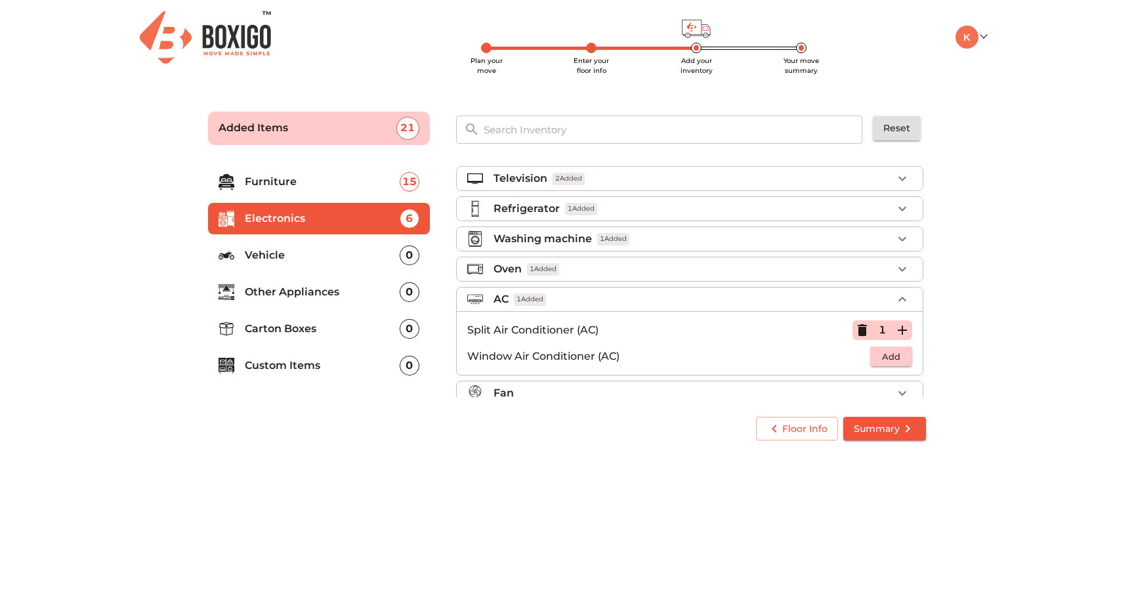
click at [900, 301] on icon "button" at bounding box center [903, 299] width 16 height 16
click at [902, 326] on icon "button" at bounding box center [903, 330] width 16 height 16
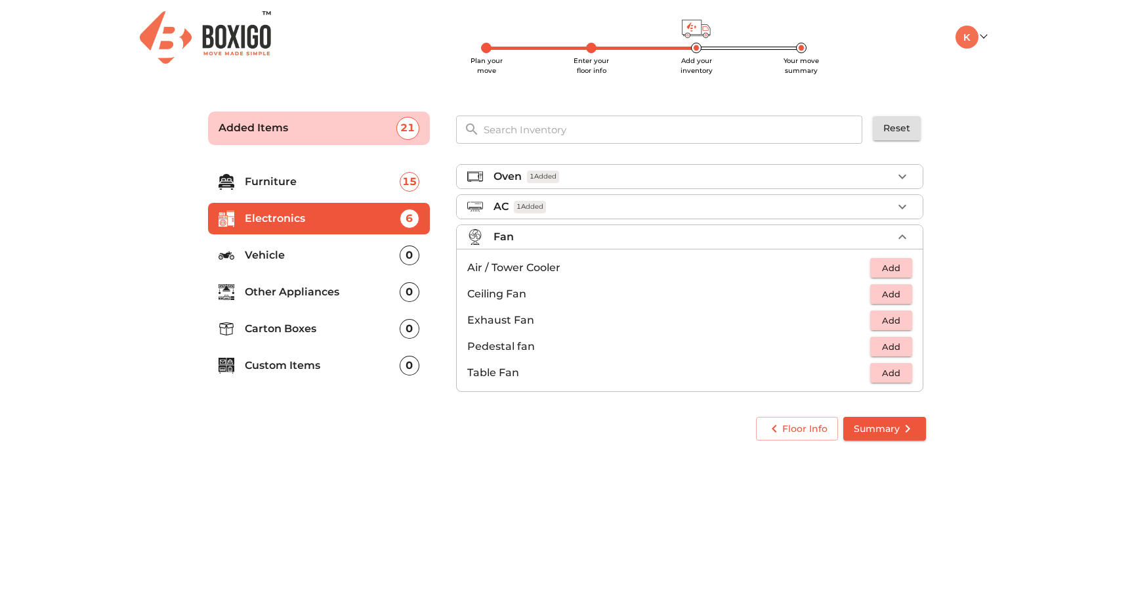
scroll to position [98, 0]
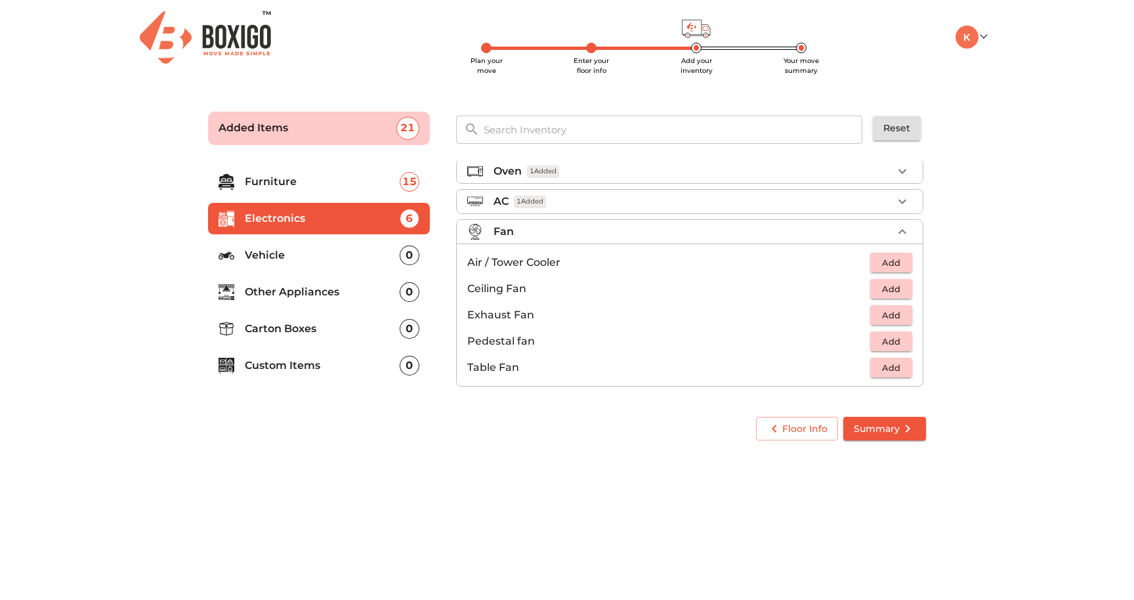
click at [877, 264] on span "Add" at bounding box center [891, 262] width 29 height 15
click at [899, 231] on icon "button" at bounding box center [903, 231] width 8 height 5
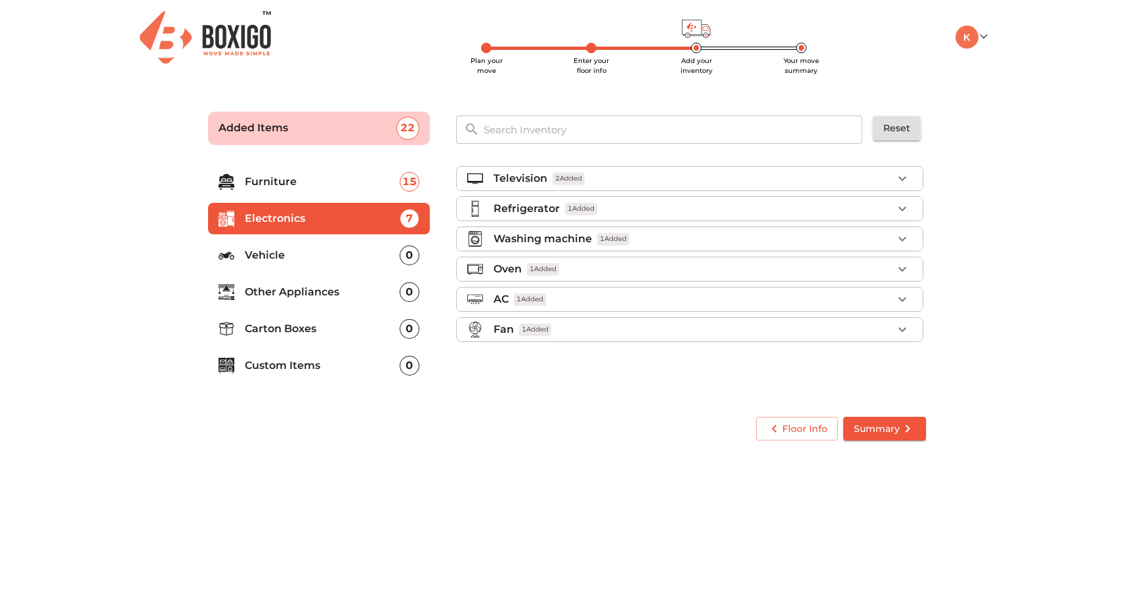
scroll to position [0, 0]
click at [309, 256] on p "Vehicle" at bounding box center [322, 256] width 155 height 16
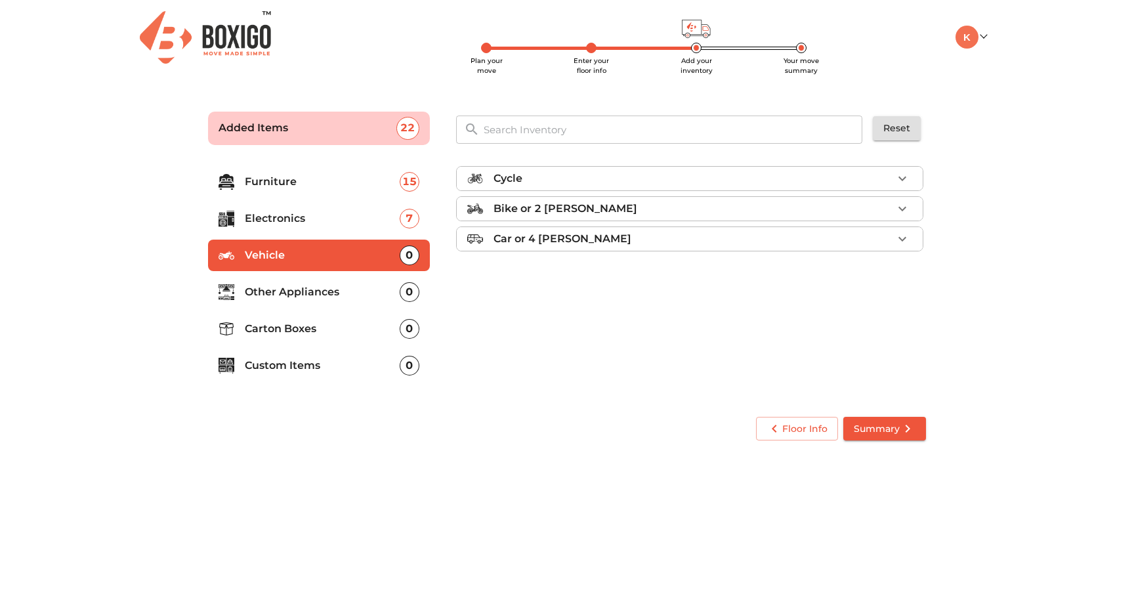
click at [360, 295] on p "Other Appliances" at bounding box center [322, 292] width 155 height 16
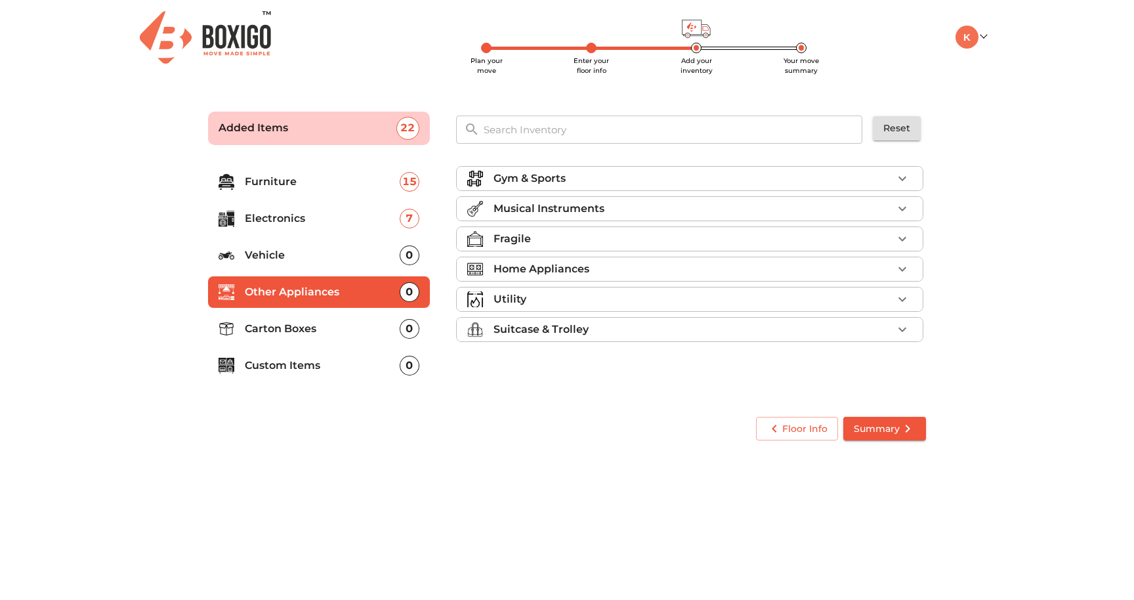
click at [906, 183] on icon "button" at bounding box center [903, 179] width 16 height 16
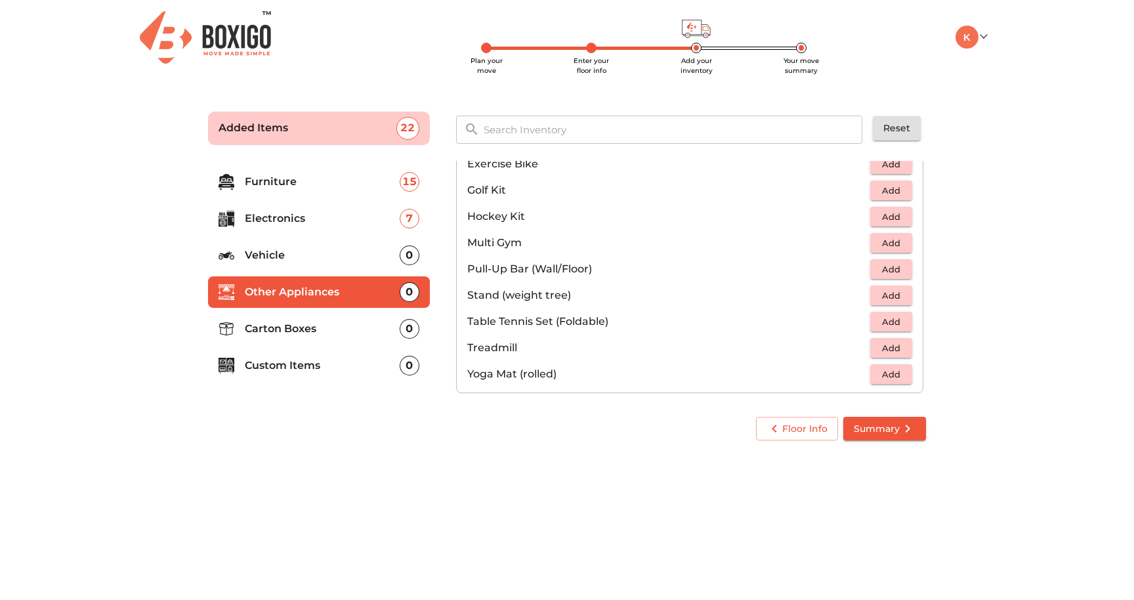
scroll to position [278, 0]
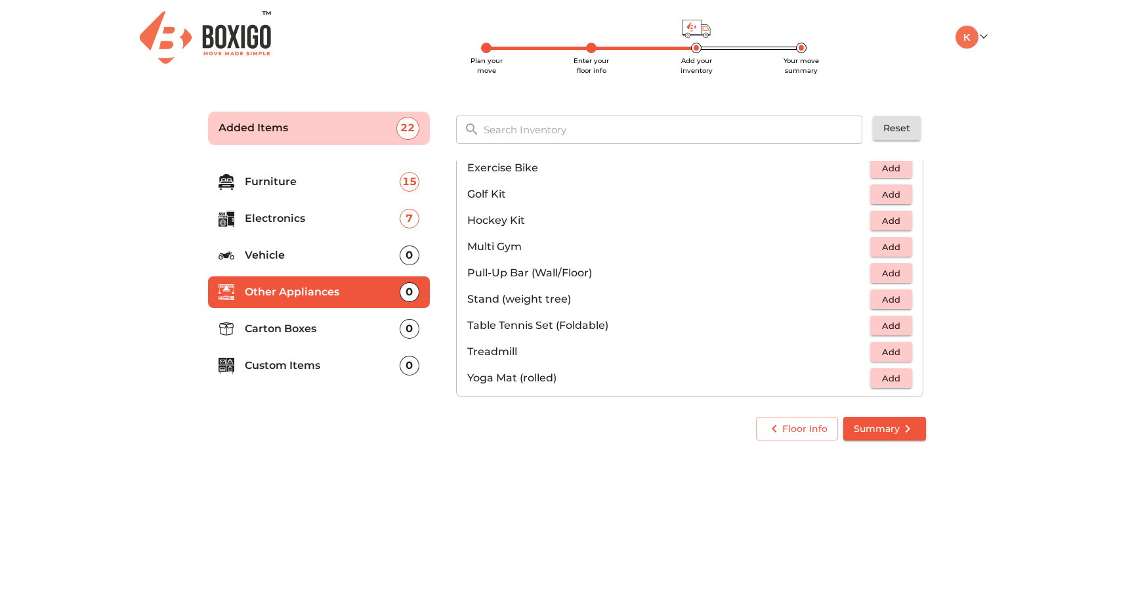
click at [877, 380] on span "Add" at bounding box center [891, 378] width 29 height 15
click at [898, 381] on icon "button" at bounding box center [902, 378] width 9 height 9
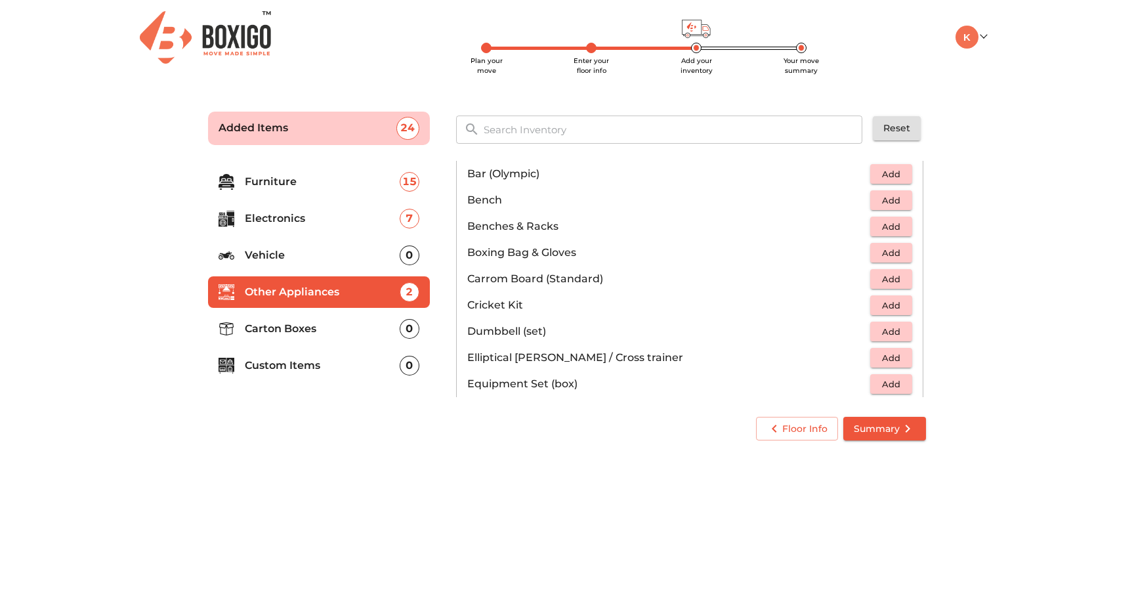
scroll to position [32, 0]
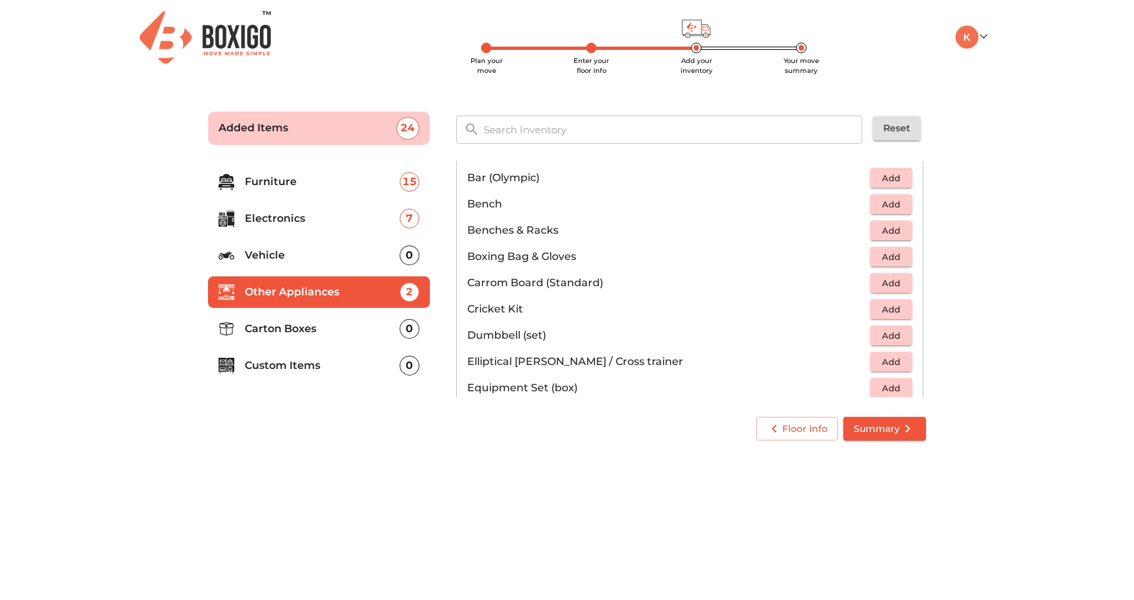
click at [887, 336] on span "Add" at bounding box center [891, 335] width 29 height 15
click at [897, 336] on icon "button" at bounding box center [903, 336] width 16 height 16
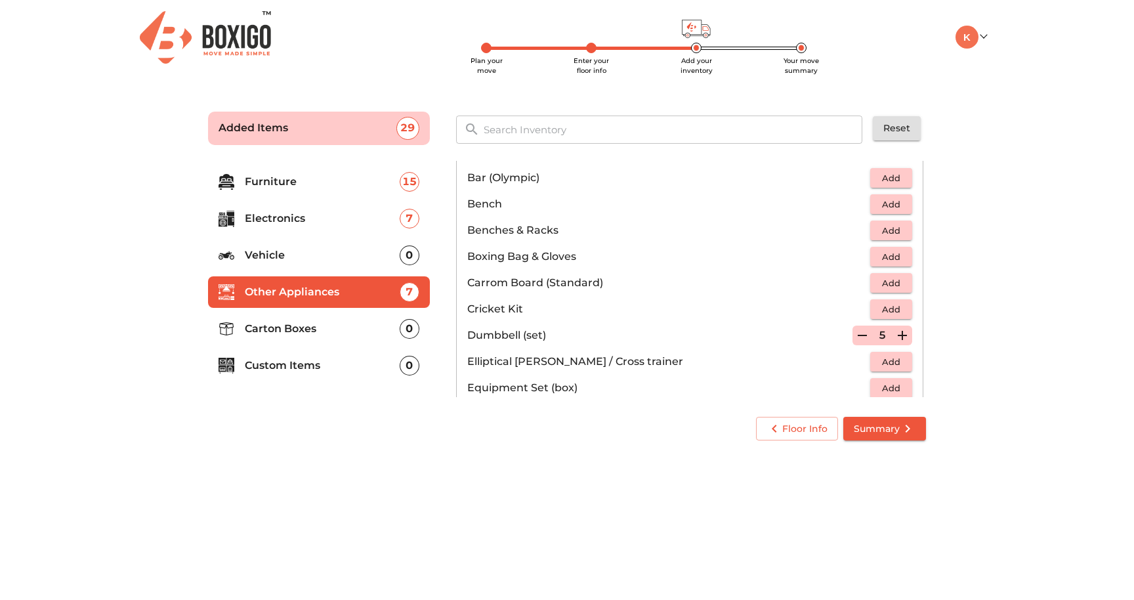
click at [897, 336] on icon "button" at bounding box center [903, 336] width 16 height 16
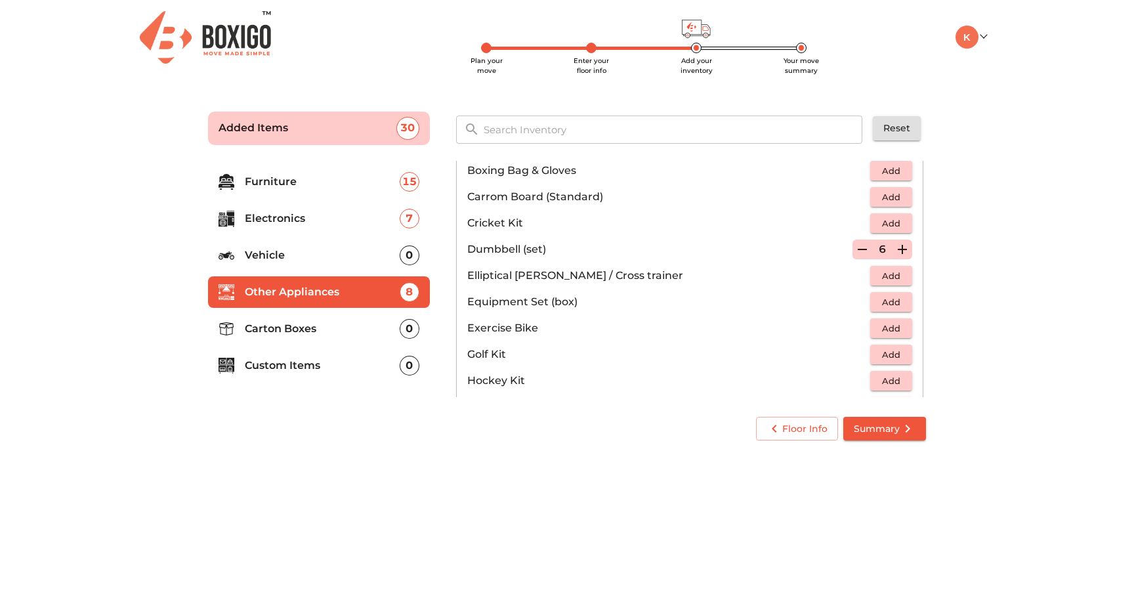
scroll to position [0, 0]
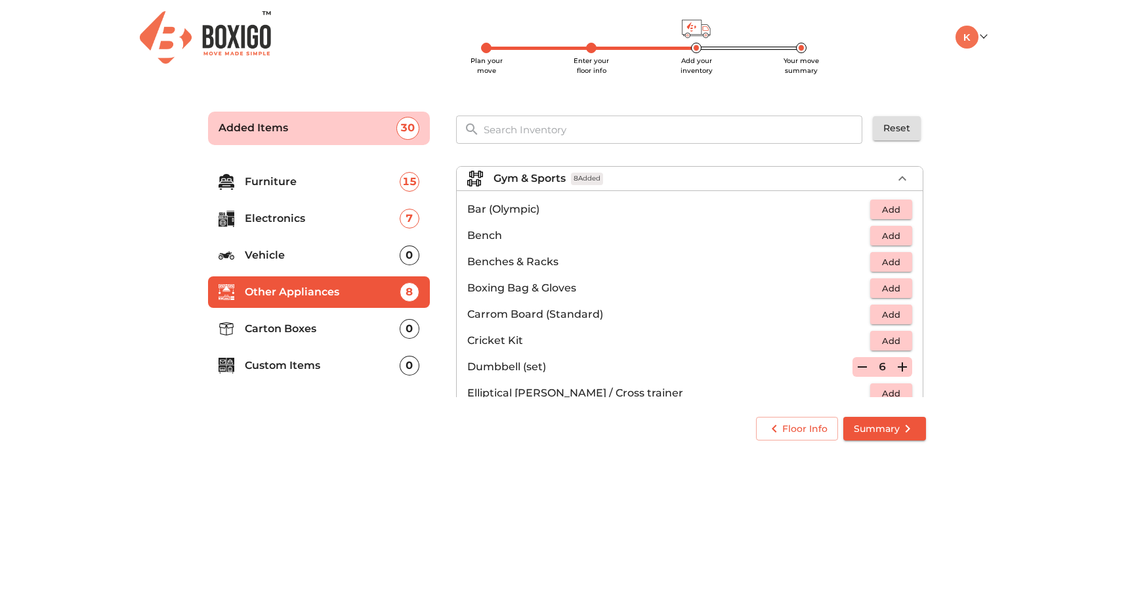
click at [882, 171] on div "Gym & Sports 8 Added" at bounding box center [693, 179] width 399 height 16
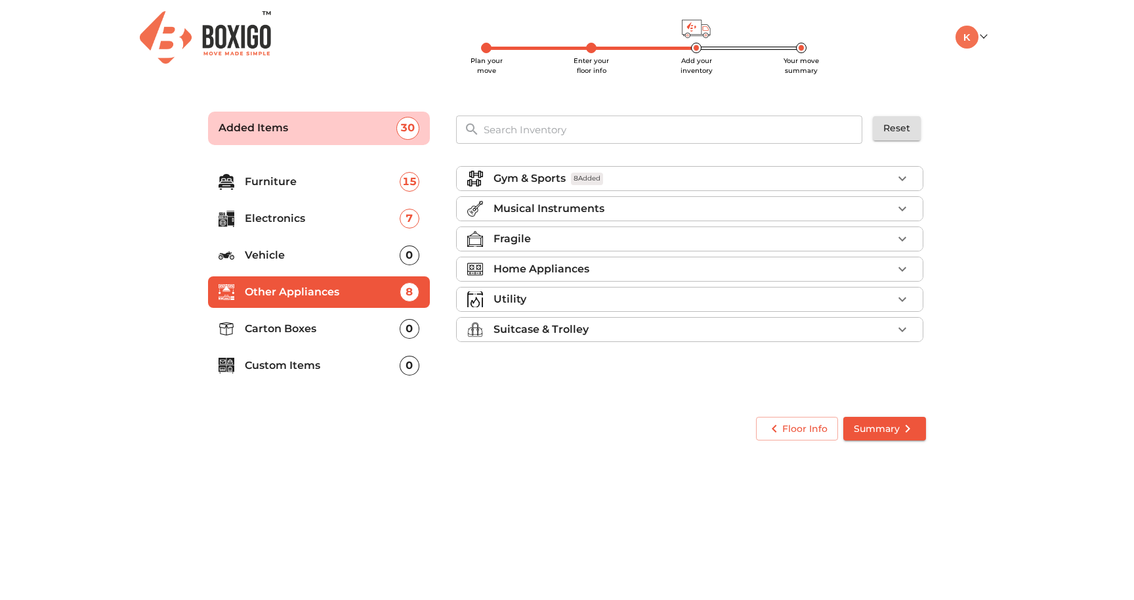
click at [711, 245] on div "Fragile" at bounding box center [693, 239] width 399 height 16
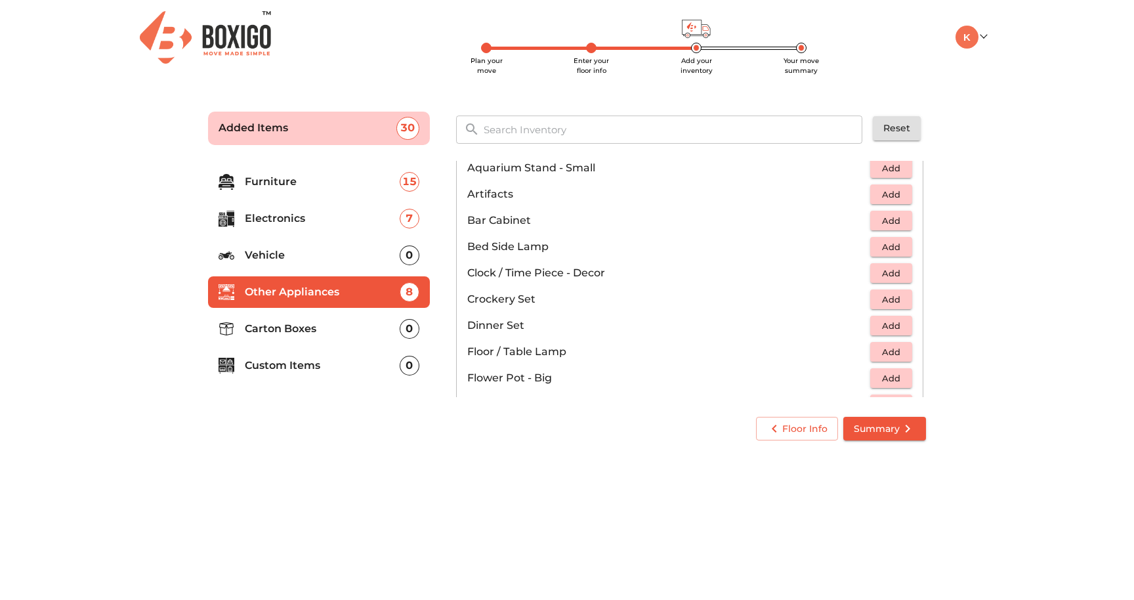
scroll to position [171, 0]
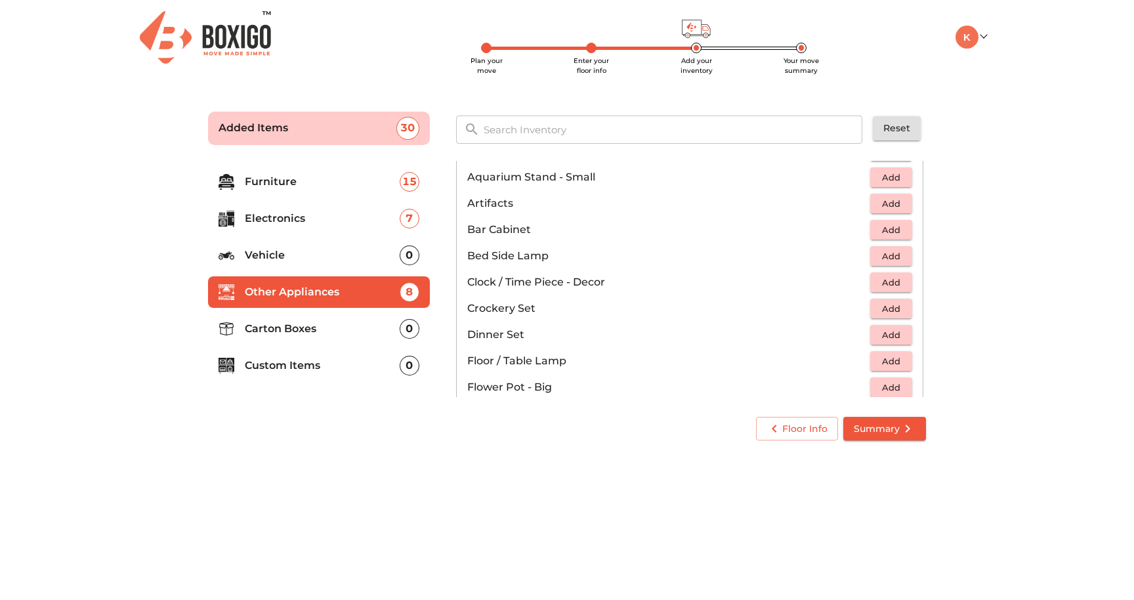
click at [878, 310] on span "Add" at bounding box center [891, 308] width 29 height 15
click at [895, 310] on icon "button" at bounding box center [903, 309] width 16 height 16
click at [894, 341] on span "Add" at bounding box center [891, 335] width 29 height 15
click at [897, 339] on icon "button" at bounding box center [903, 335] width 16 height 16
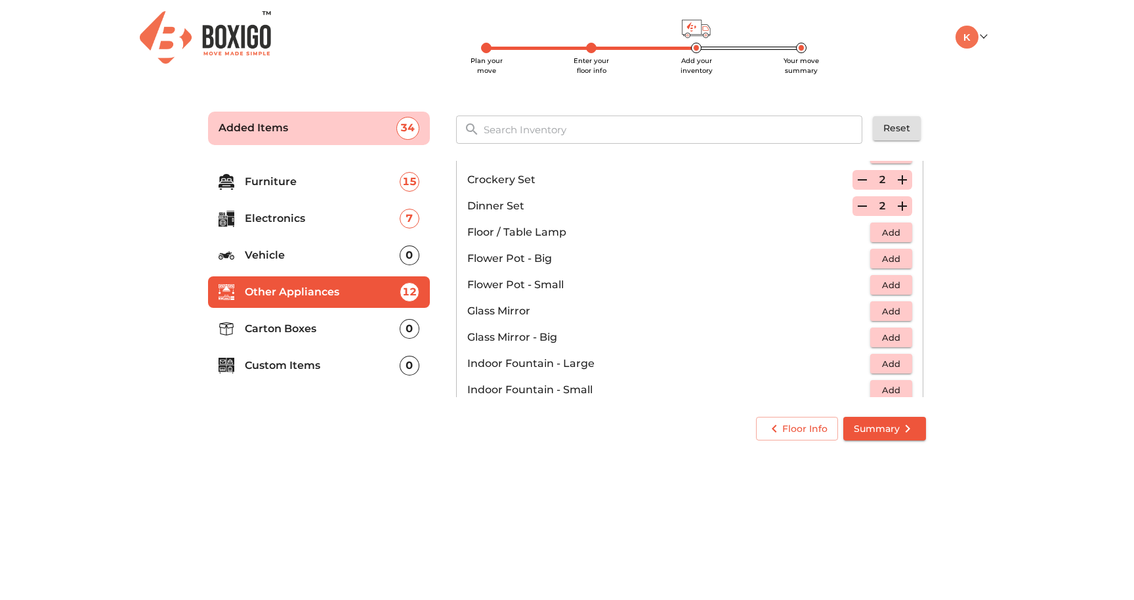
scroll to position [286, 0]
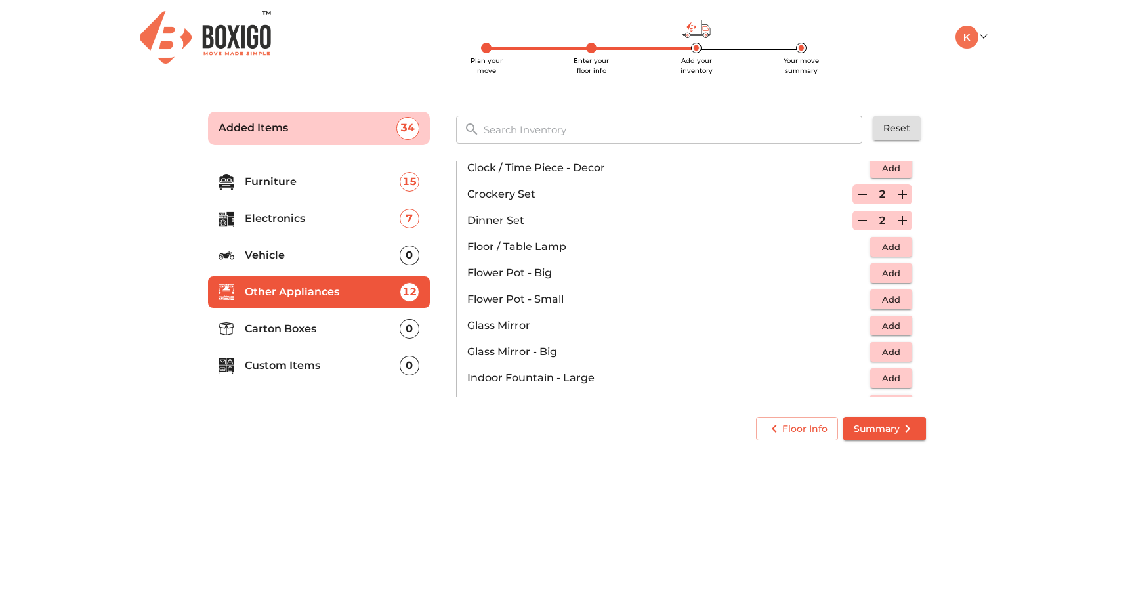
click at [898, 298] on span "Add" at bounding box center [891, 299] width 29 height 15
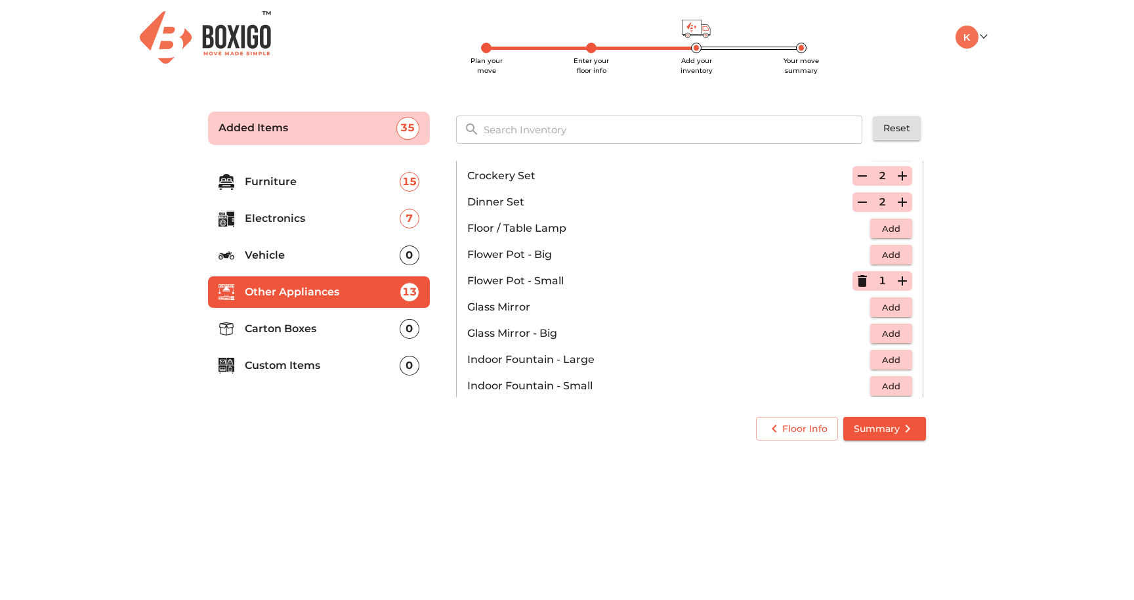
click at [894, 311] on span "Add" at bounding box center [891, 307] width 29 height 15
click at [892, 337] on span "Add" at bounding box center [891, 333] width 29 height 15
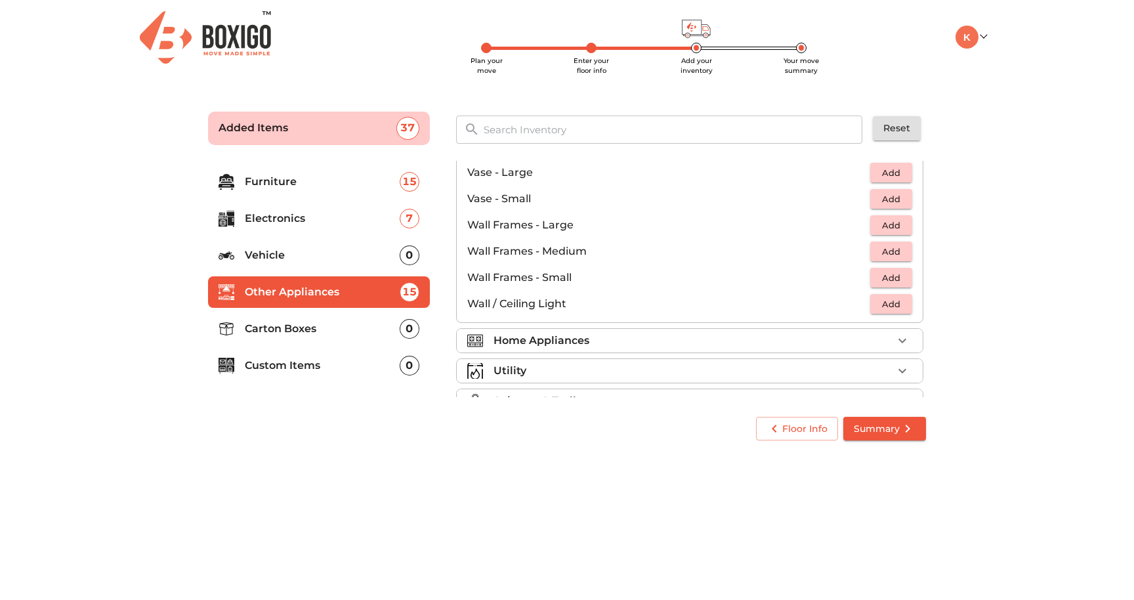
scroll to position [886, 0]
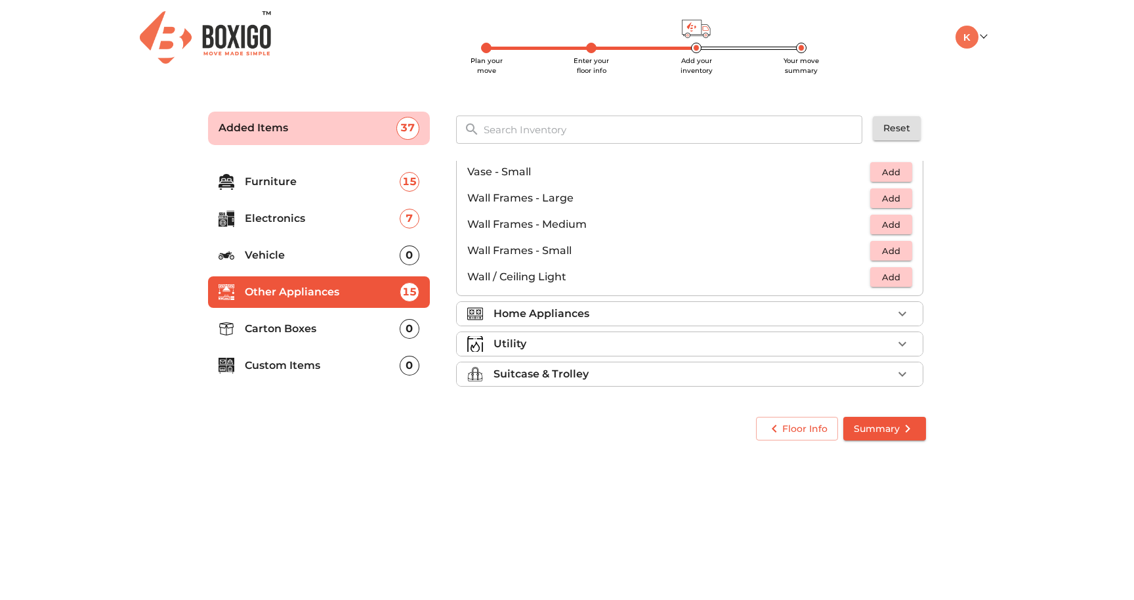
click at [790, 314] on div "Home Appliances" at bounding box center [693, 314] width 399 height 16
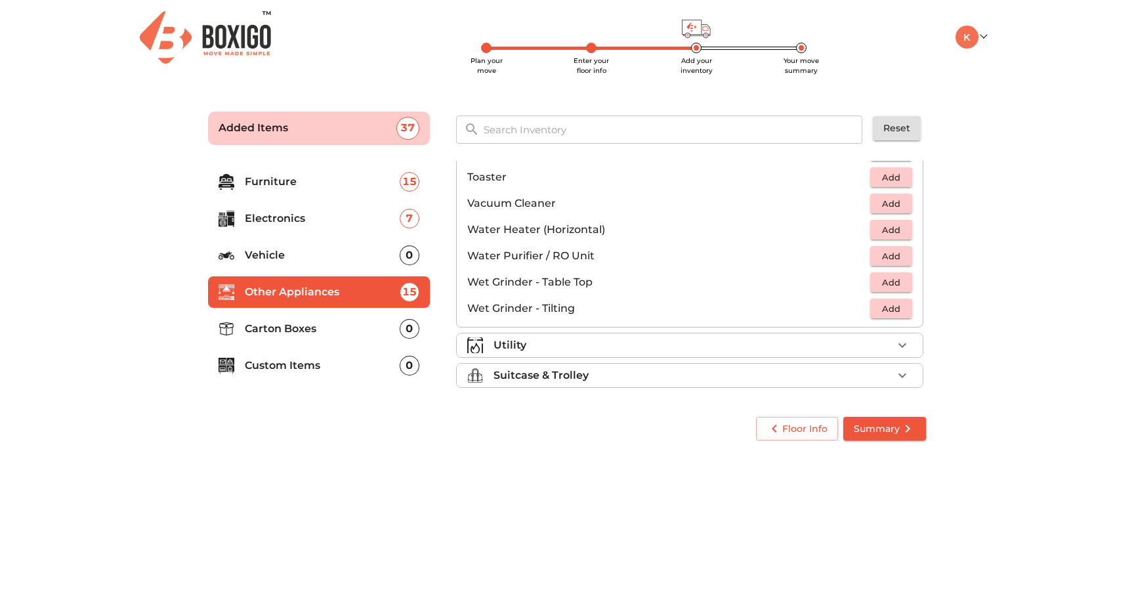
scroll to position [912, 0]
click at [815, 350] on div "Utility" at bounding box center [693, 344] width 399 height 16
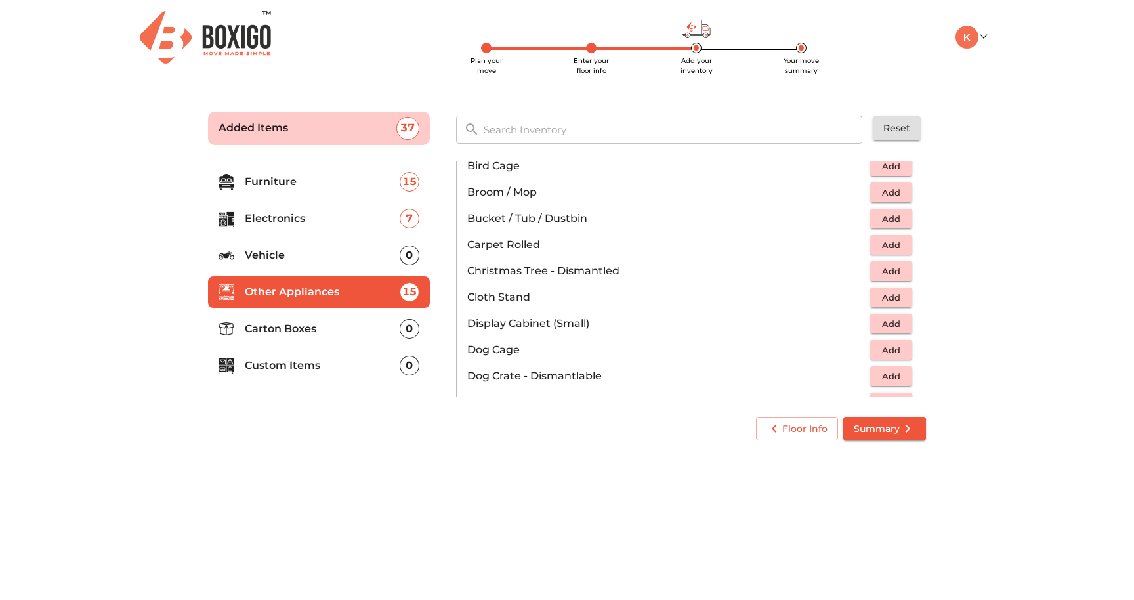
scroll to position [0, 0]
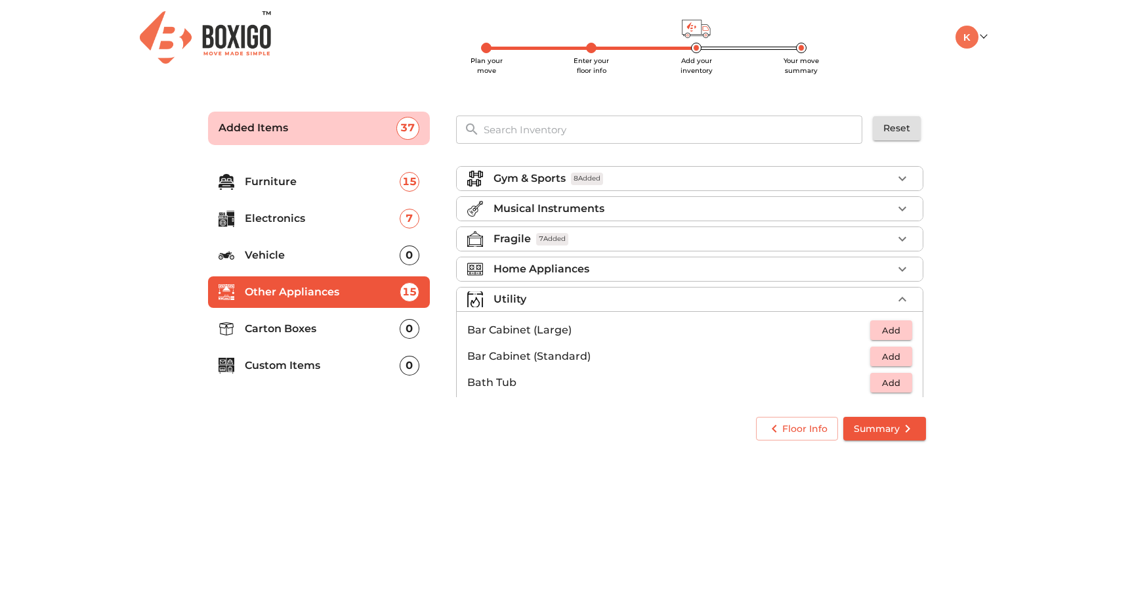
click at [676, 452] on div "Floor Info Summary" at bounding box center [567, 429] width 744 height 51
click at [903, 436] on icon "submit" at bounding box center [908, 429] width 16 height 16
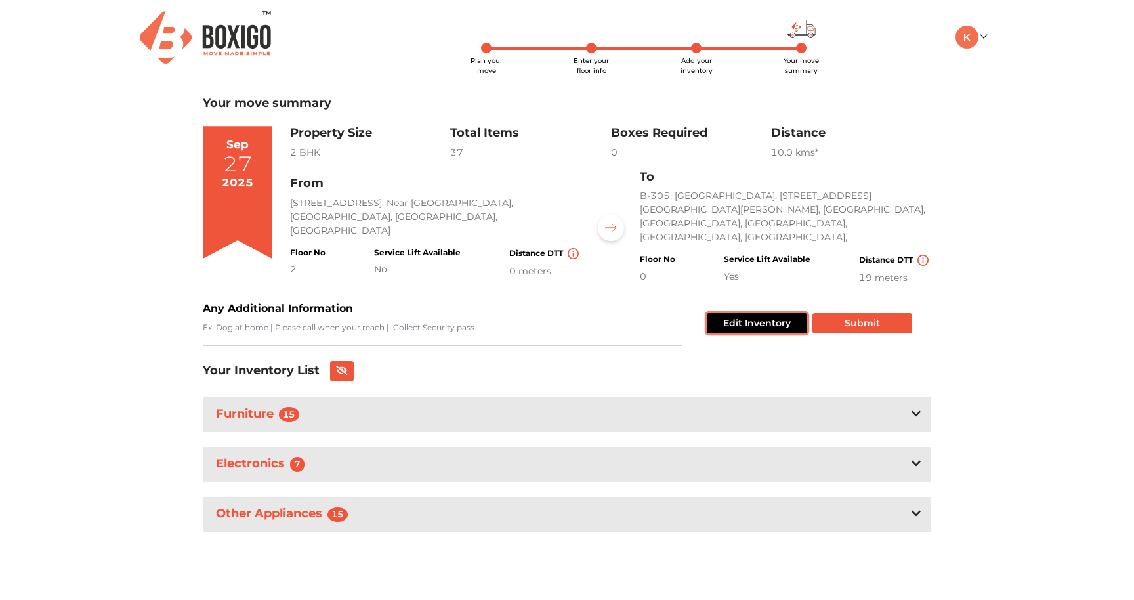
click at [761, 313] on button "Edit Inventory" at bounding box center [757, 323] width 100 height 20
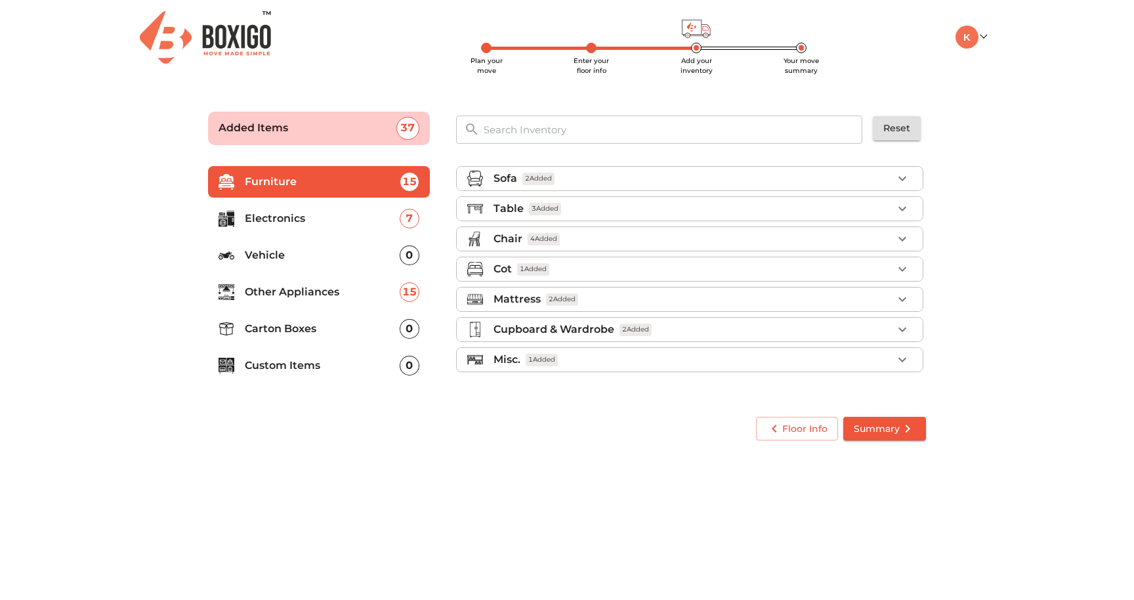
click at [416, 295] on div "15" at bounding box center [410, 292] width 20 height 20
